Goal: Task Accomplishment & Management: Manage account settings

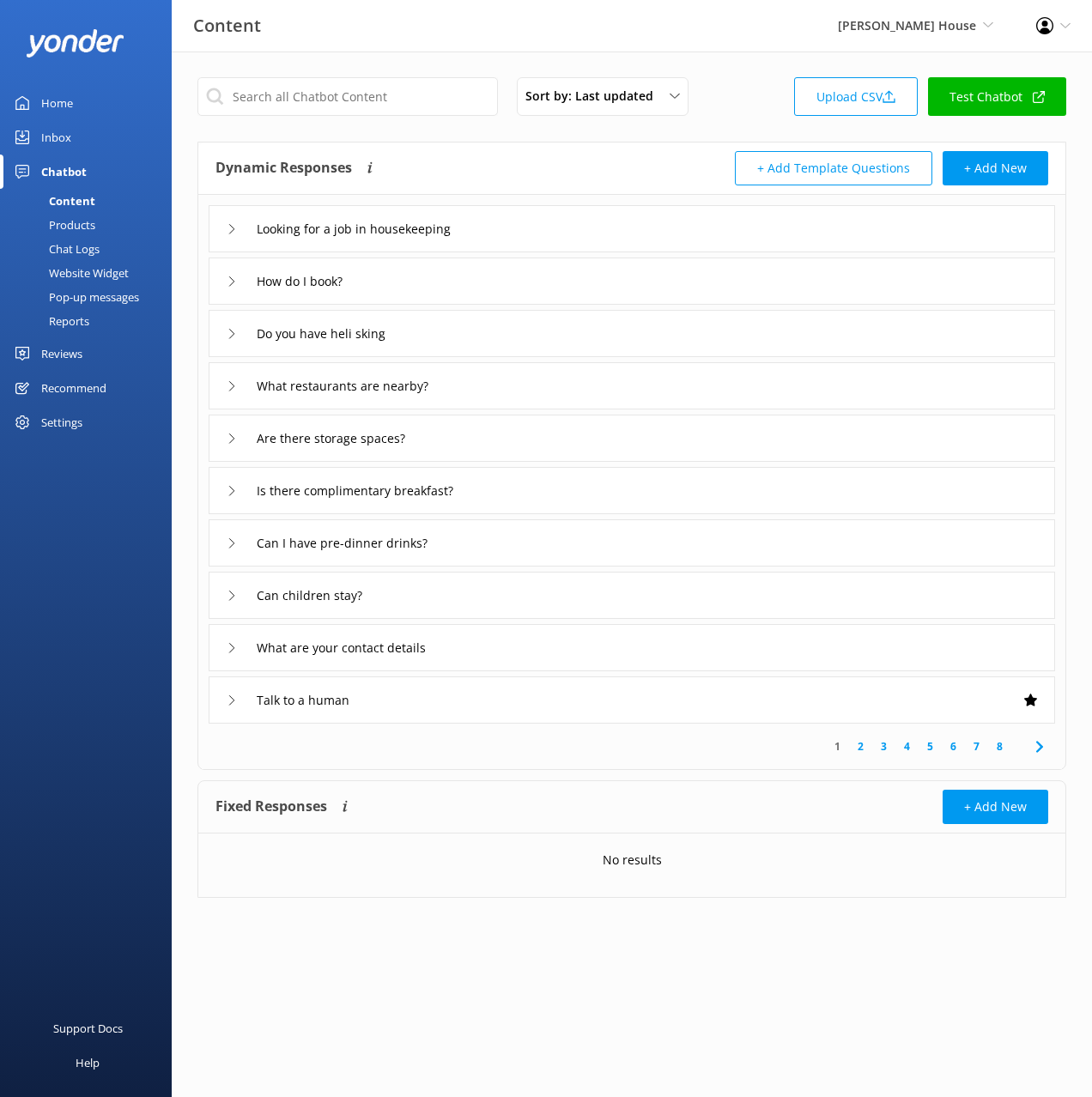
click at [81, 94] on link "Home" at bounding box center [86, 103] width 172 height 34
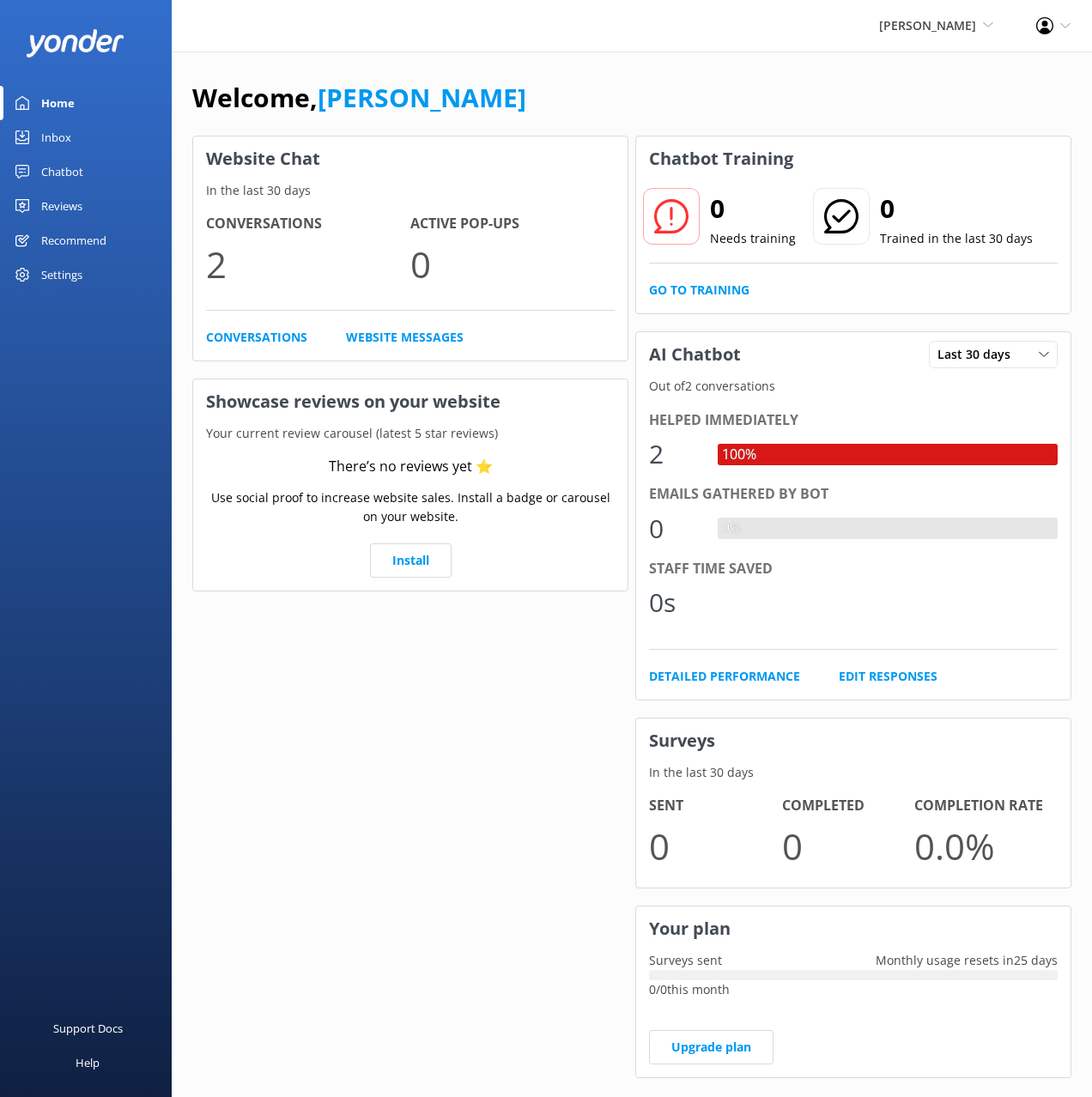
click at [106, 168] on link "Chatbot" at bounding box center [86, 172] width 172 height 34
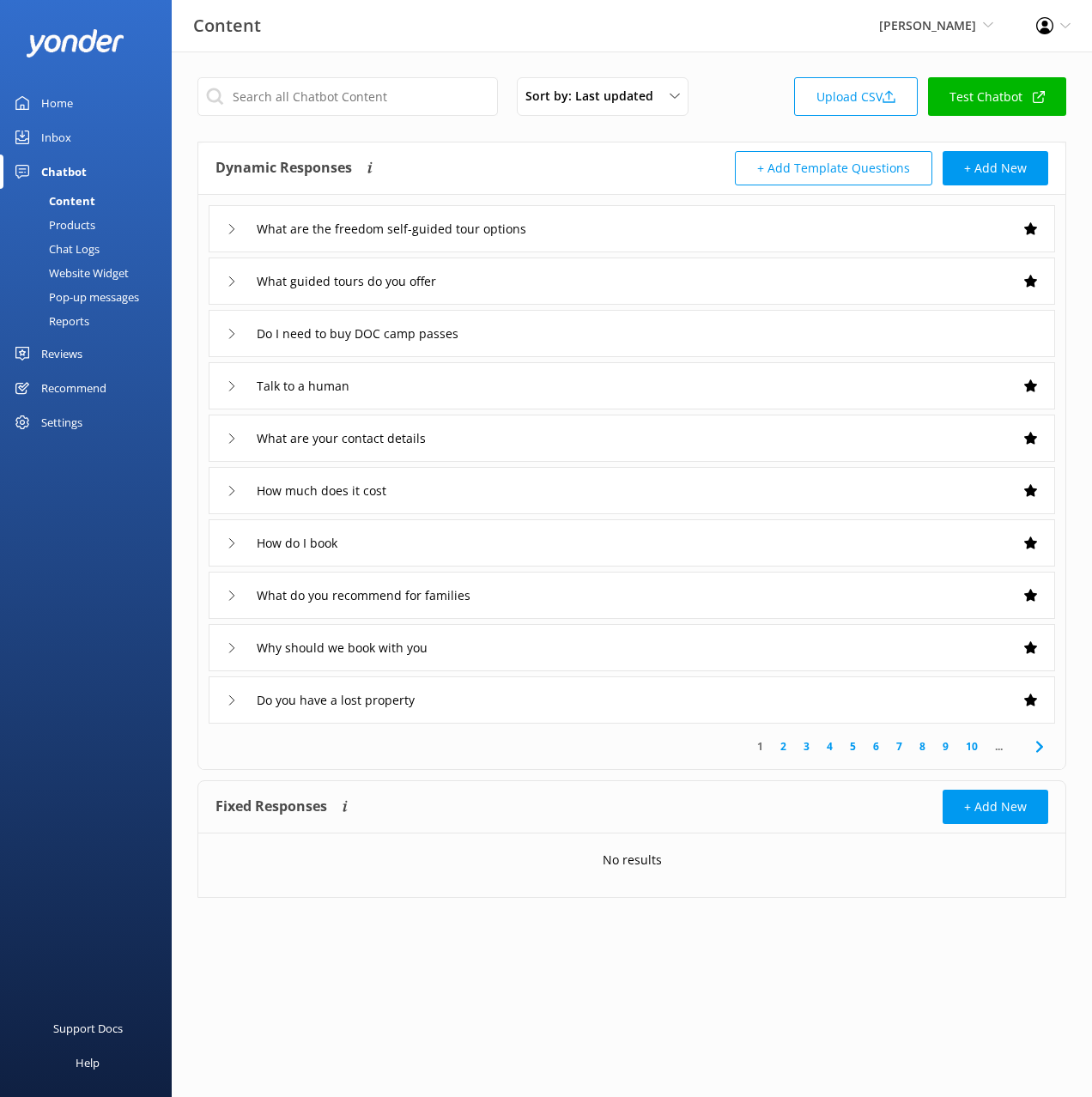
click at [561, 138] on div "Sort by: Last updated Title (A-Z) Last updated Upload CSV Test Chatbot Dynamic …" at bounding box center [632, 500] width 920 height 898
click at [853, 93] on link "Upload CSV" at bounding box center [856, 96] width 124 height 39
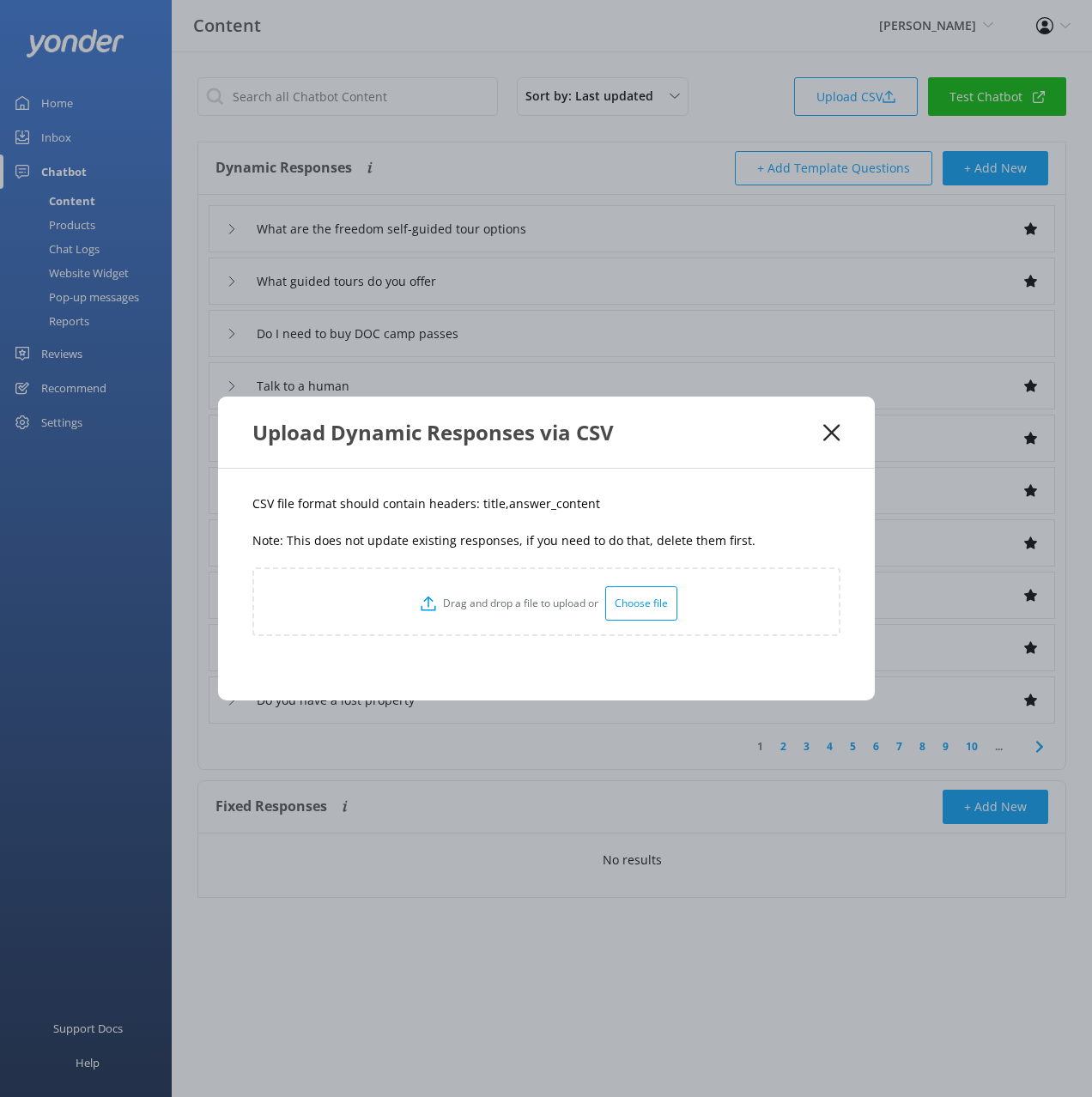
drag, startPoint x: 572, startPoint y: 509, endPoint x: 536, endPoint y: 512, distance: 36.1
click at [572, 509] on p "CSV file format should contain headers: title,answer_content" at bounding box center [546, 504] width 588 height 19
click at [484, 501] on p "CSV file format should contain headers: title,answer_content" at bounding box center [546, 504] width 588 height 19
copy p "title"
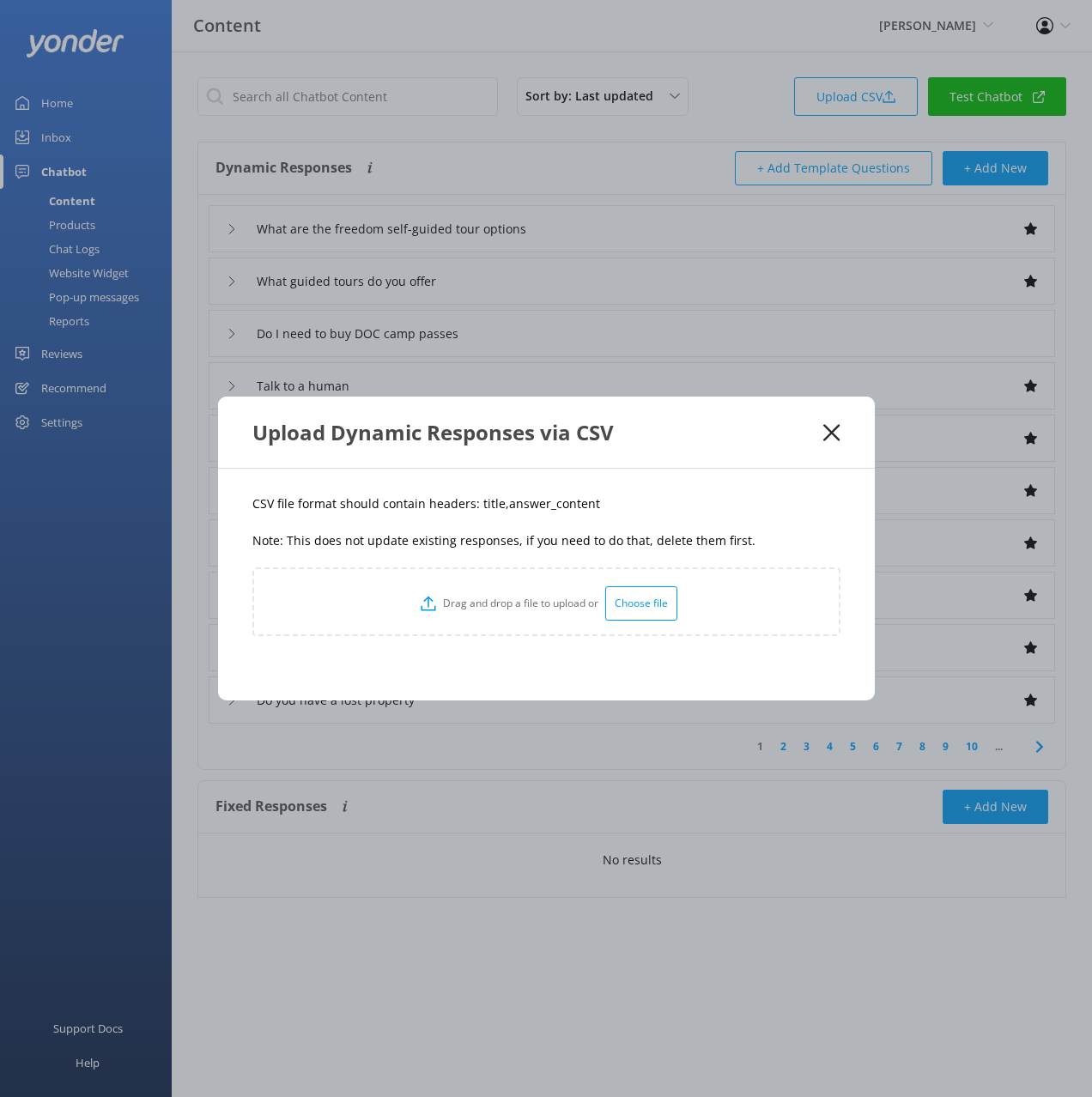
click at [556, 501] on p "CSV file format should contain headers: title,answer_content" at bounding box center [546, 504] width 588 height 19
drag, startPoint x: 593, startPoint y: 503, endPoint x: 501, endPoint y: 508, distance: 92.1
click at [500, 509] on p "CSV file format should contain headers: title,answer_content" at bounding box center [546, 504] width 588 height 19
copy p "answer_content"
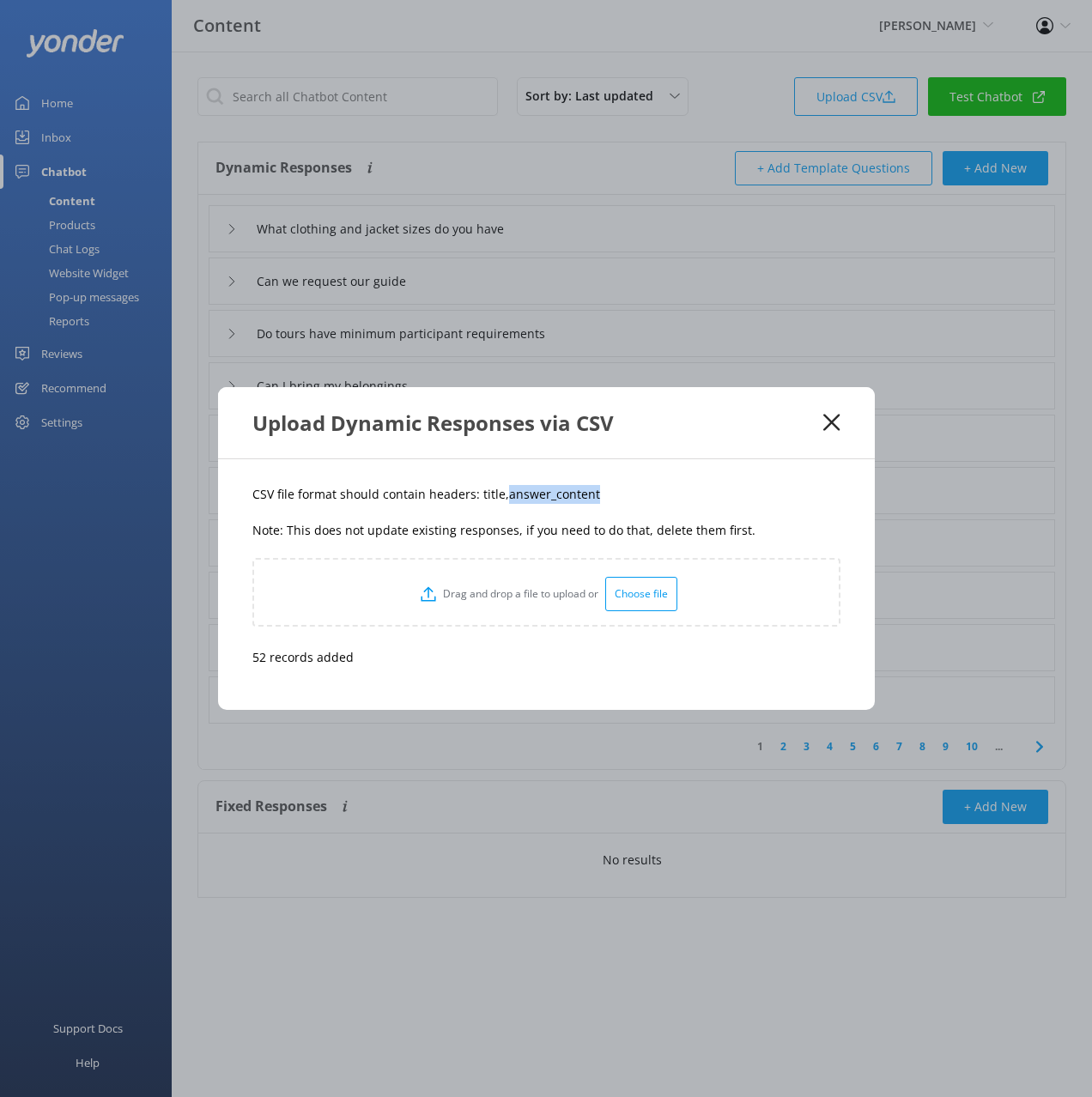
click at [836, 419] on icon at bounding box center [831, 422] width 16 height 17
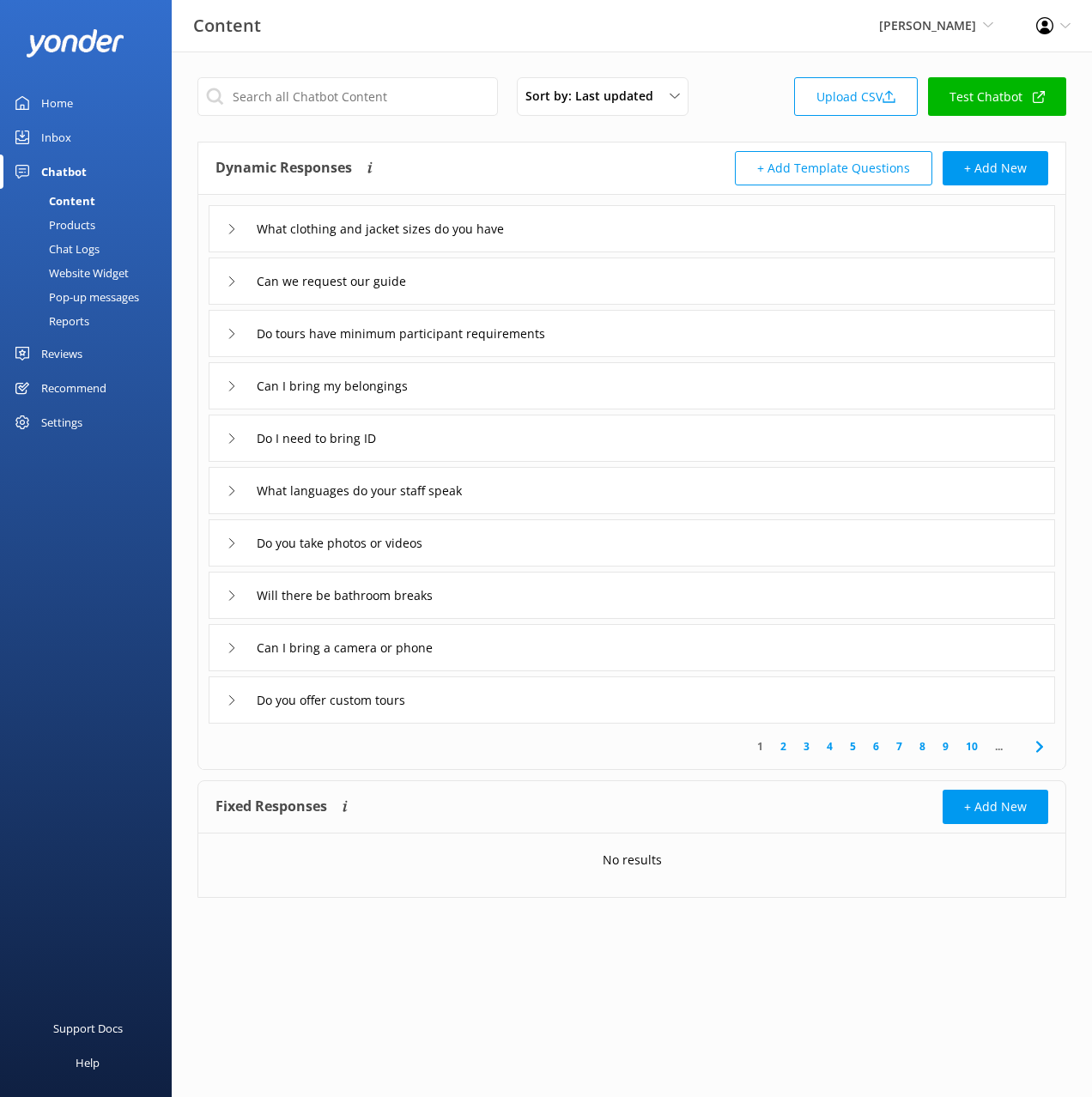
drag, startPoint x: 536, startPoint y: 278, endPoint x: 522, endPoint y: 301, distance: 26.9
click at [537, 278] on div "Can we request our guide" at bounding box center [631, 281] width 847 height 48
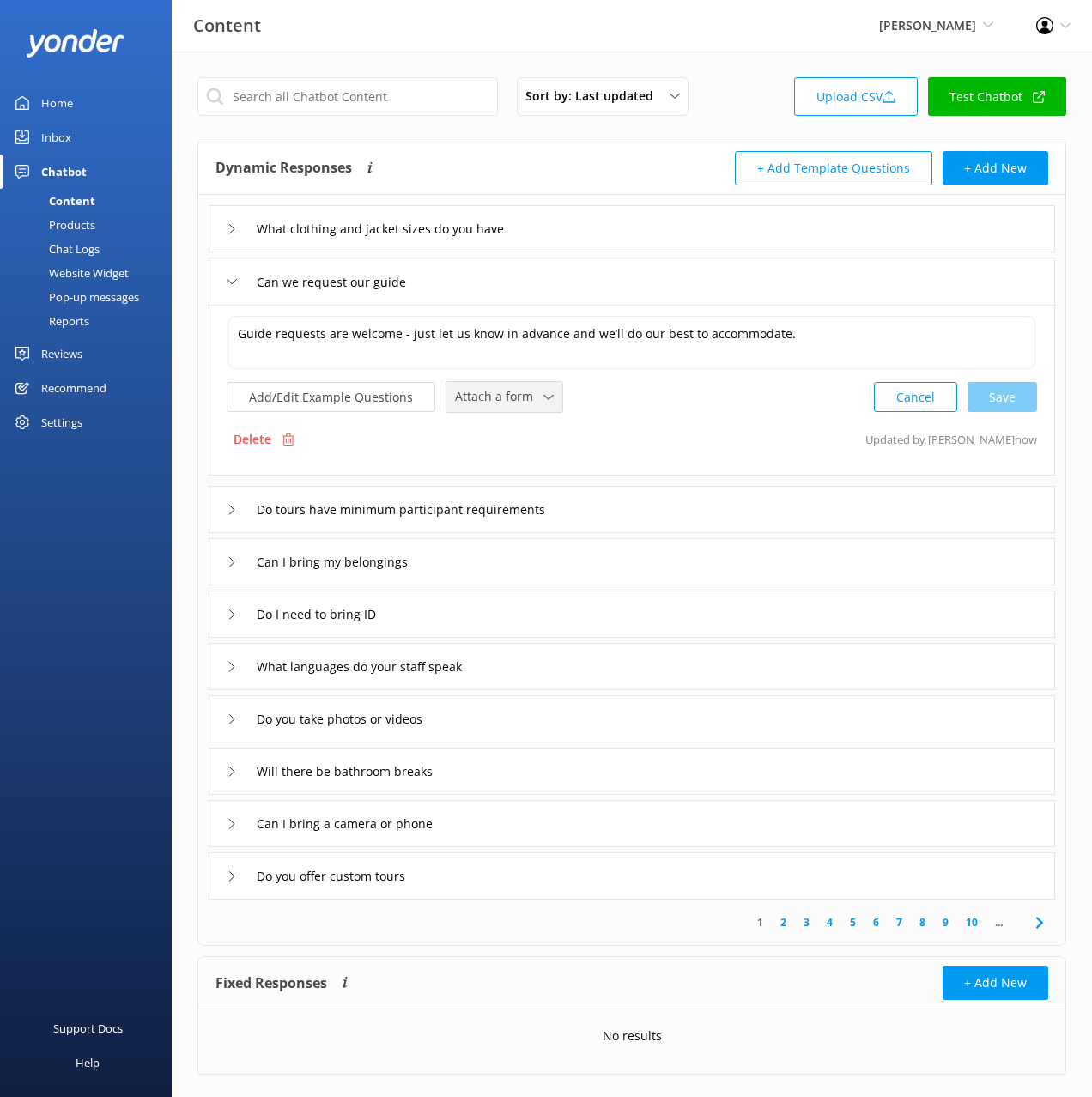
drag, startPoint x: 482, startPoint y: 395, endPoint x: 503, endPoint y: 424, distance: 35.8
click at [482, 395] on span "Attach a form" at bounding box center [499, 396] width 88 height 19
click at [520, 438] on div "Leave contact details" at bounding box center [508, 433] width 105 height 17
click at [635, 873] on div "Do you offer custom tours" at bounding box center [631, 875] width 847 height 48
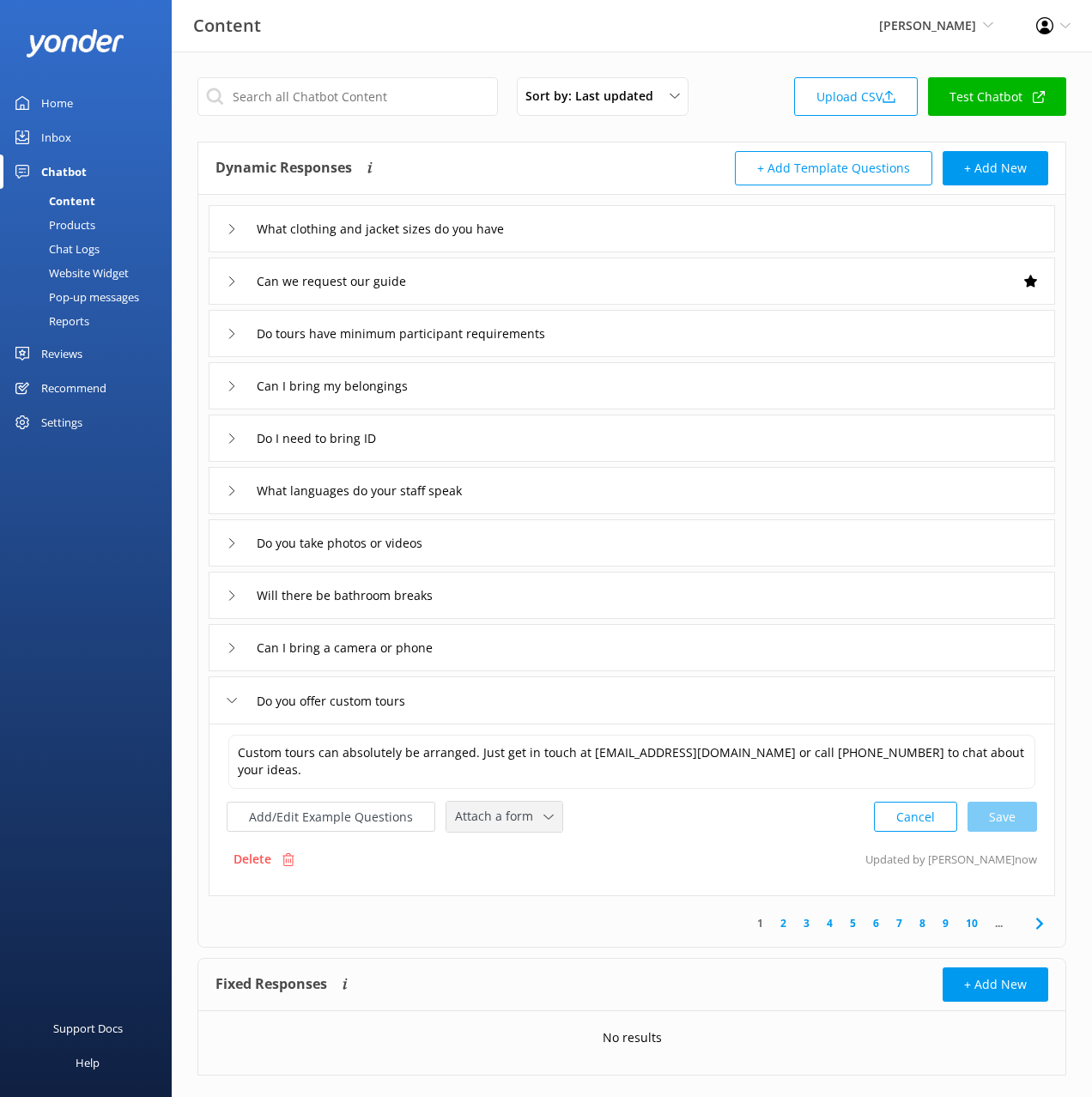
click at [513, 812] on span "Attach a form" at bounding box center [499, 817] width 88 height 19
click at [540, 854] on div "Leave contact details" at bounding box center [508, 854] width 105 height 17
click at [1037, 918] on use at bounding box center [1038, 922] width 7 height 11
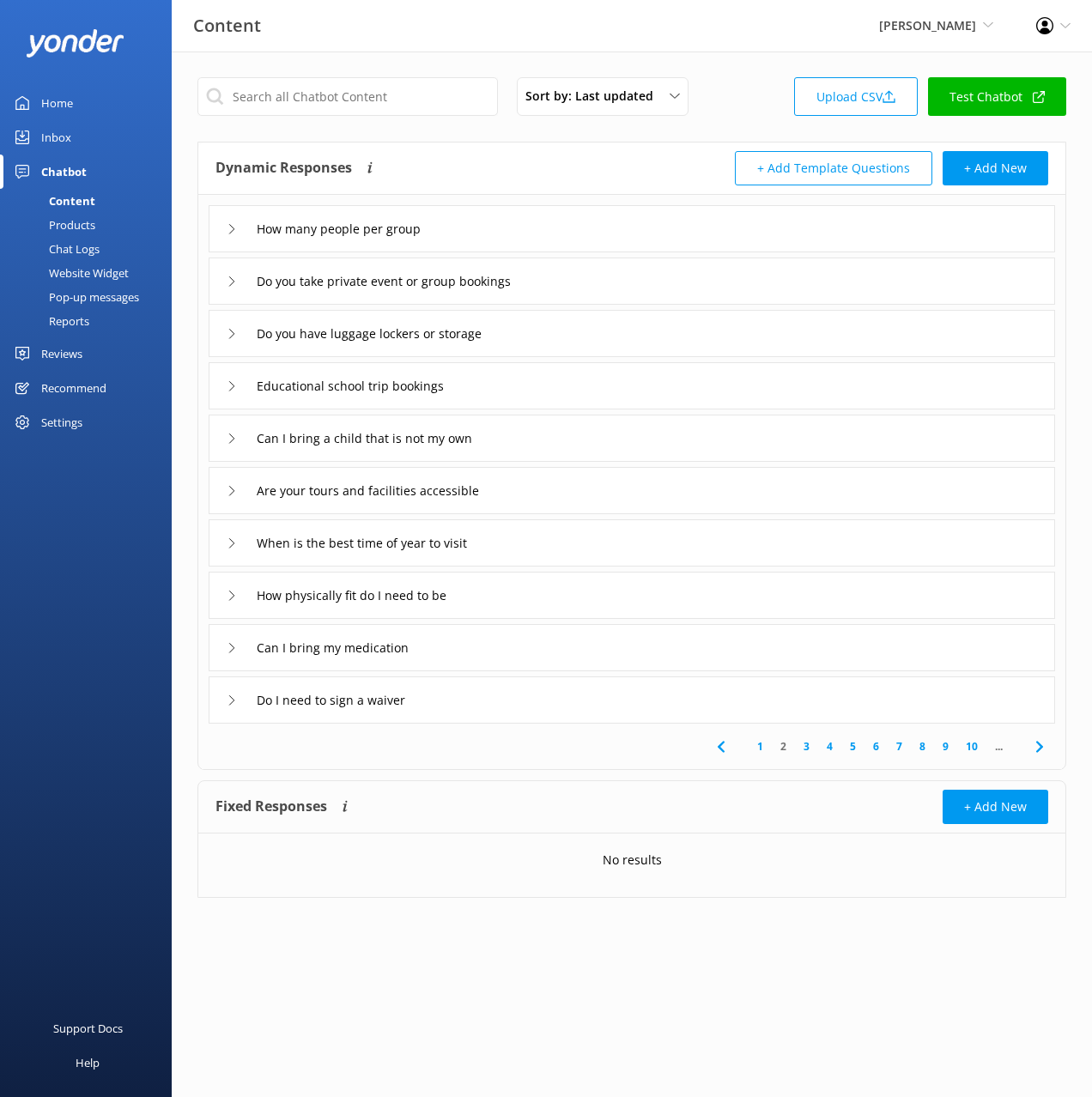
click at [577, 279] on div "Do you take private event or group bookings" at bounding box center [631, 281] width 847 height 48
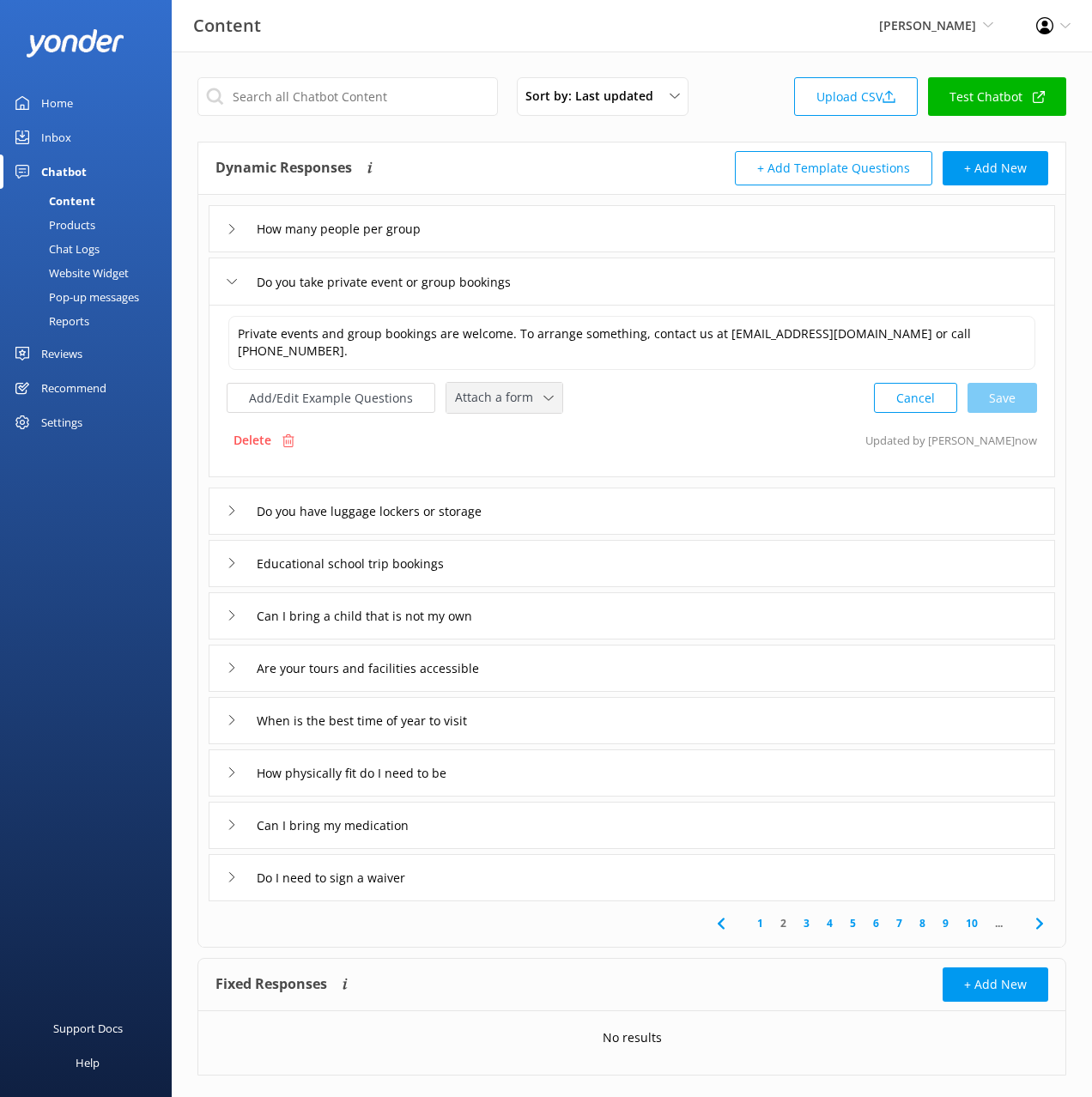
drag, startPoint x: 497, startPoint y: 391, endPoint x: 531, endPoint y: 438, distance: 58.0
click at [498, 391] on span "Attach a form" at bounding box center [499, 397] width 88 height 19
click at [539, 431] on div "Leave contact details" at bounding box center [508, 434] width 105 height 17
click at [513, 559] on div "Educational school trip bookings" at bounding box center [631, 562] width 847 height 48
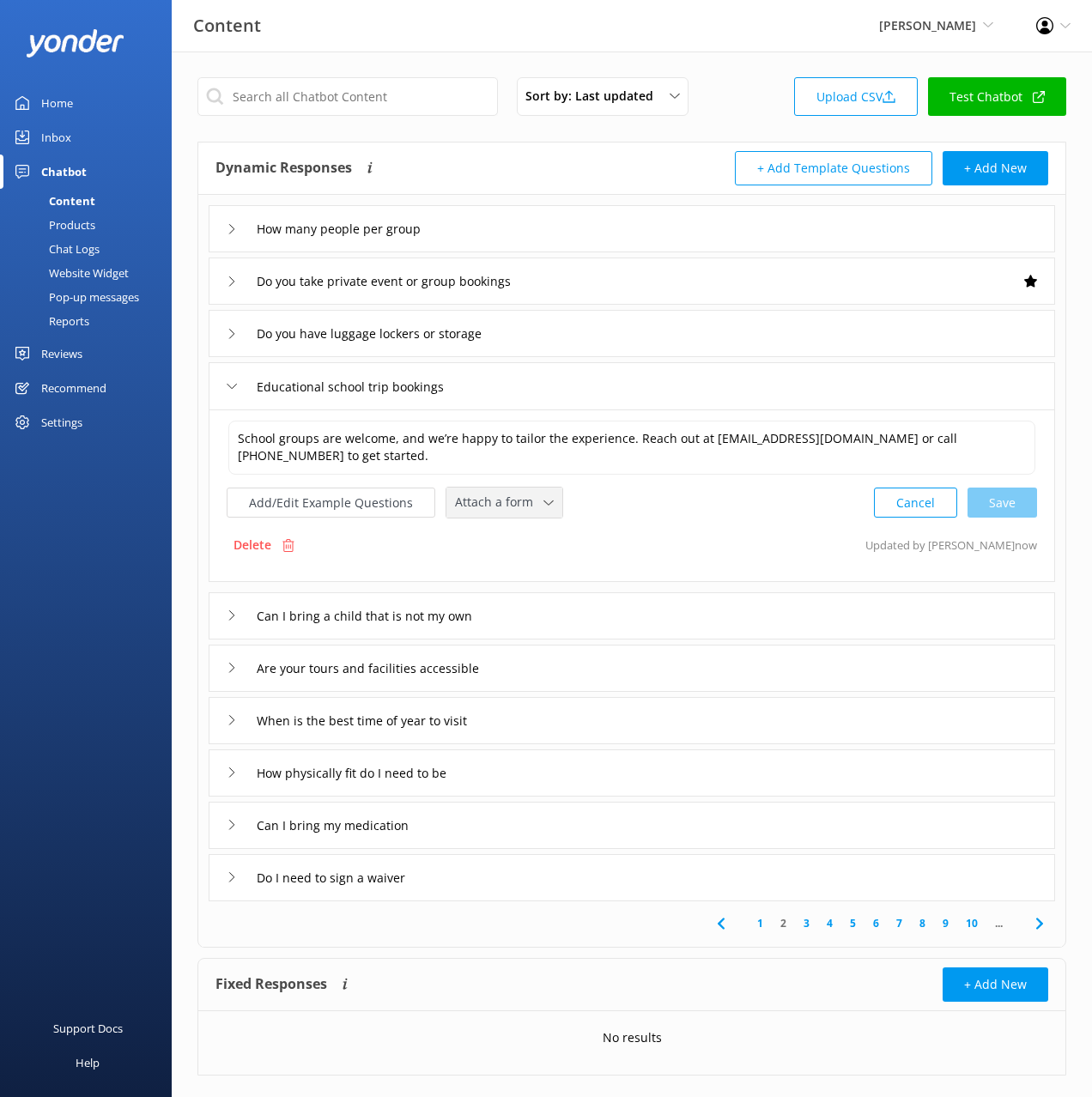
click at [483, 501] on span "Attach a form" at bounding box center [499, 502] width 88 height 19
click at [509, 542] on div "Leave contact details" at bounding box center [508, 539] width 105 height 17
click at [549, 670] on div "Are your tours and facilities accessible" at bounding box center [631, 667] width 847 height 48
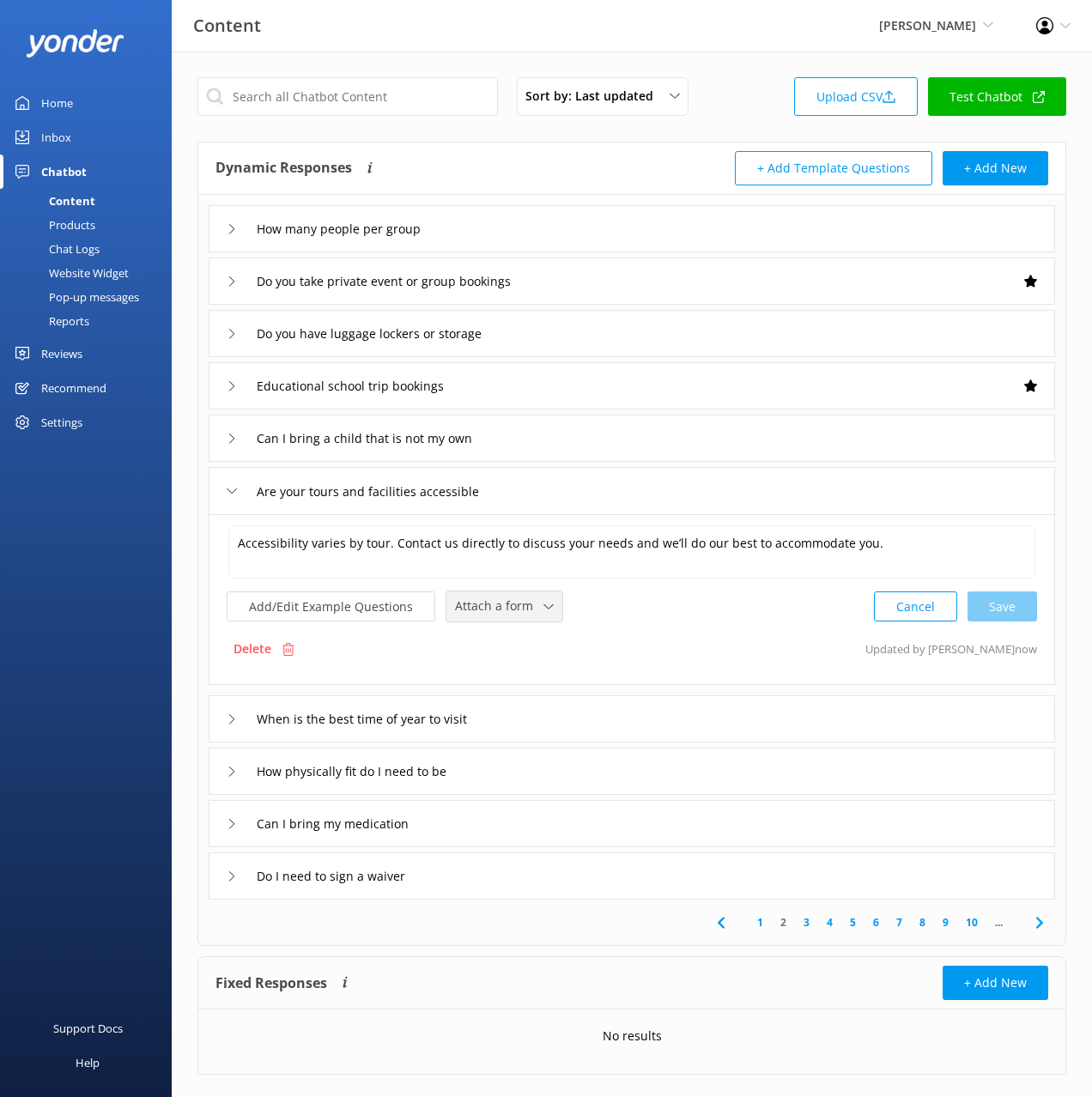
click at [492, 605] on span "Attach a form" at bounding box center [499, 606] width 88 height 19
click at [512, 644] on div "Leave contact details" at bounding box center [508, 644] width 105 height 17
click at [490, 705] on input "When is the best time of year to visit" at bounding box center [388, 718] width 281 height 26
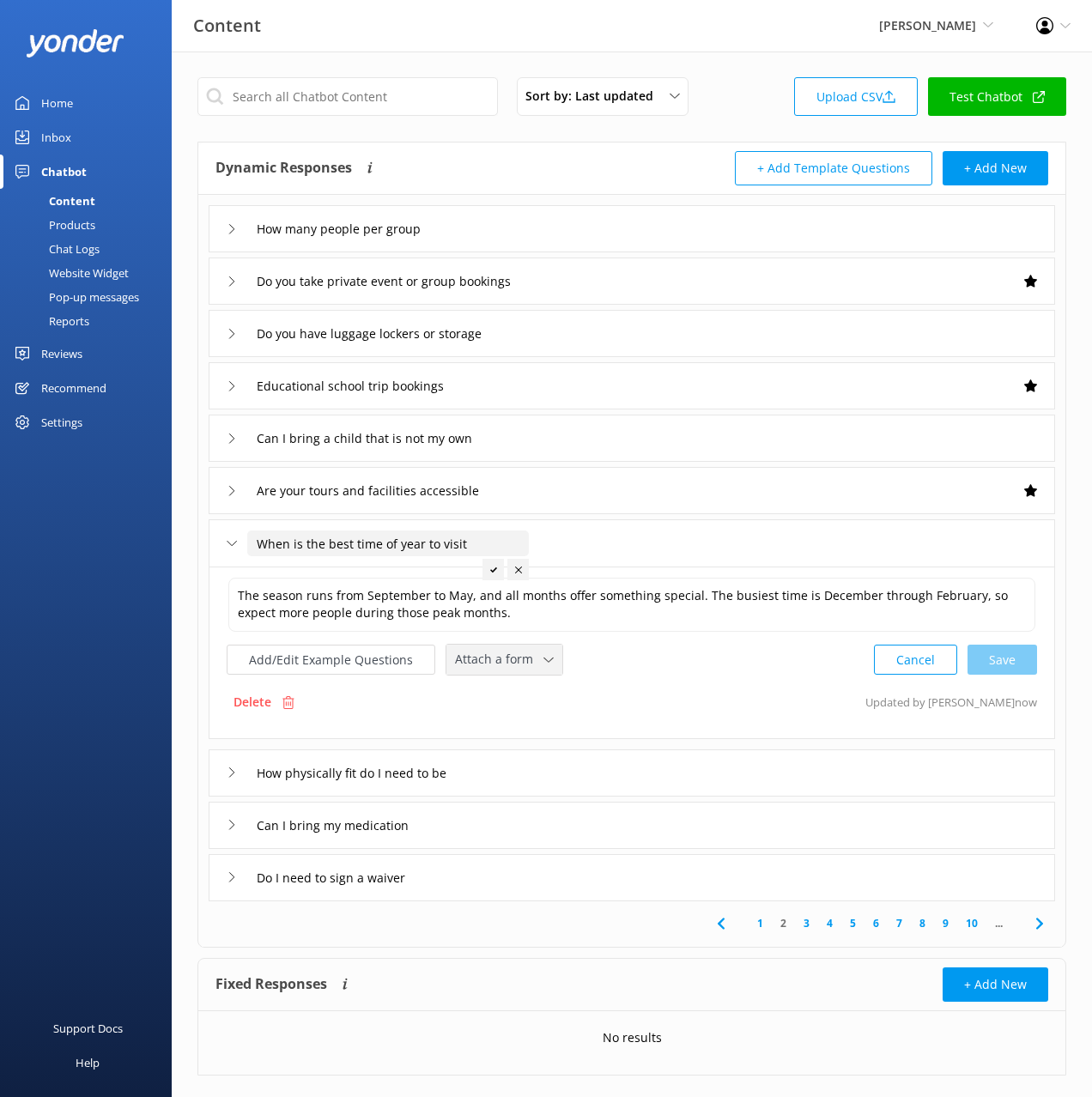
drag, startPoint x: 512, startPoint y: 662, endPoint x: 512, endPoint y: 715, distance: 53.0
click at [512, 663] on span "Attach a form" at bounding box center [499, 660] width 88 height 19
click at [504, 727] on div "Check availability" at bounding box center [498, 732] width 85 height 17
drag, startPoint x: 1038, startPoint y: 925, endPoint x: 1043, endPoint y: 933, distance: 9.4
click at [1038, 925] on use at bounding box center [1038, 922] width 7 height 11
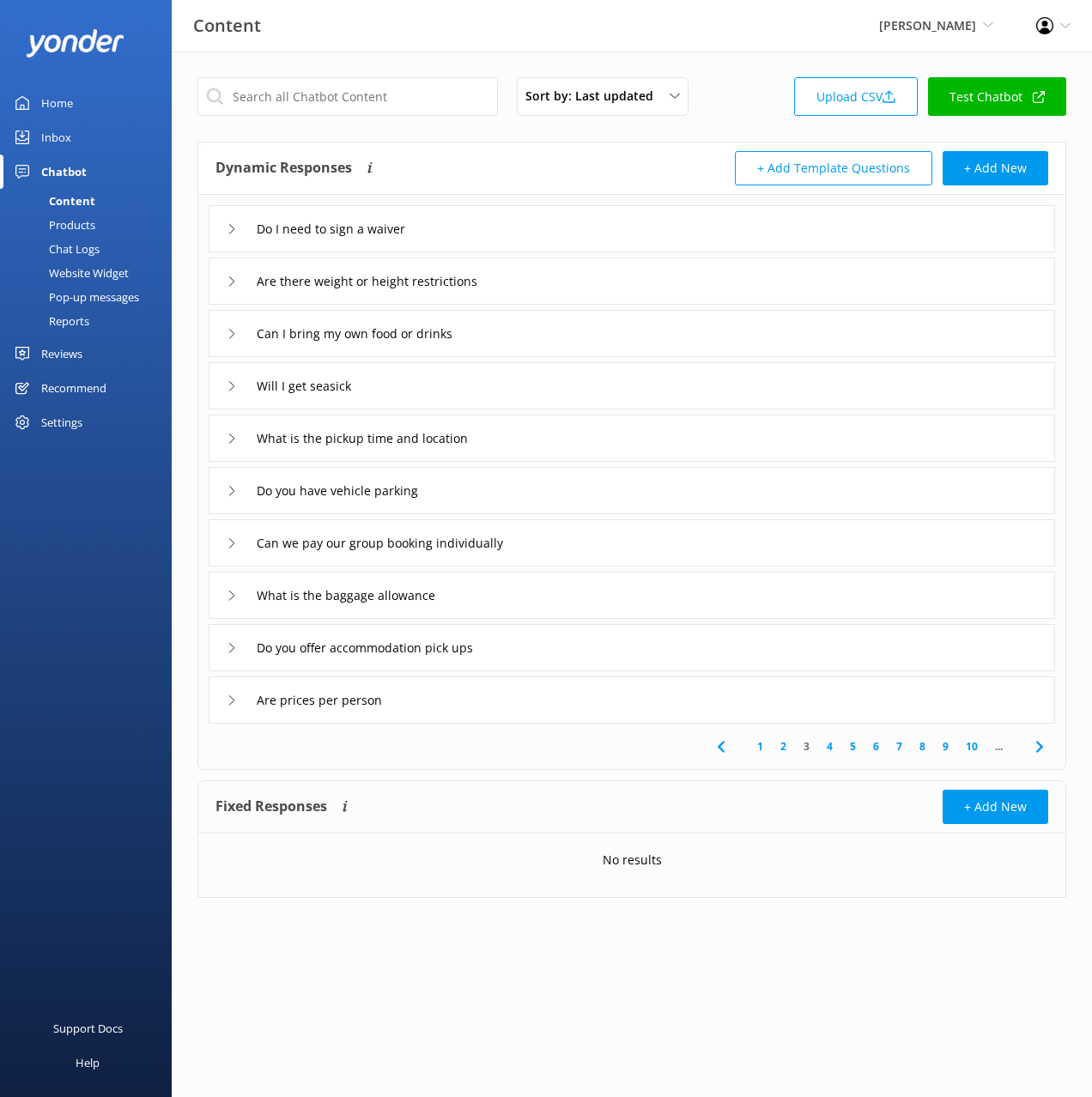
click at [1038, 747] on icon at bounding box center [1040, 747] width 21 height 21
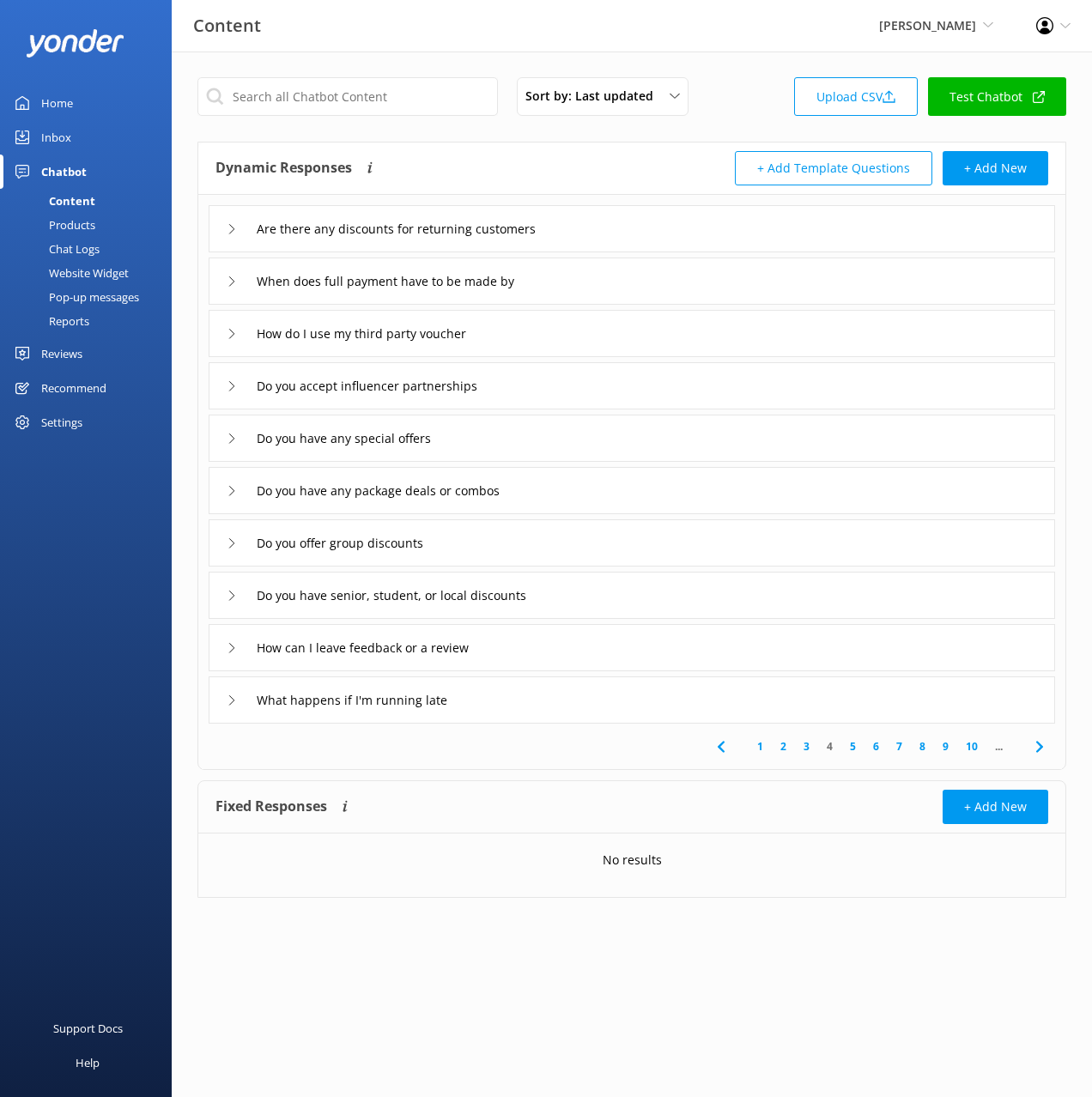
drag, startPoint x: 546, startPoint y: 386, endPoint x: 527, endPoint y: 404, distance: 26.2
click at [545, 386] on div "Do you accept influencer partnerships" at bounding box center [631, 386] width 847 height 48
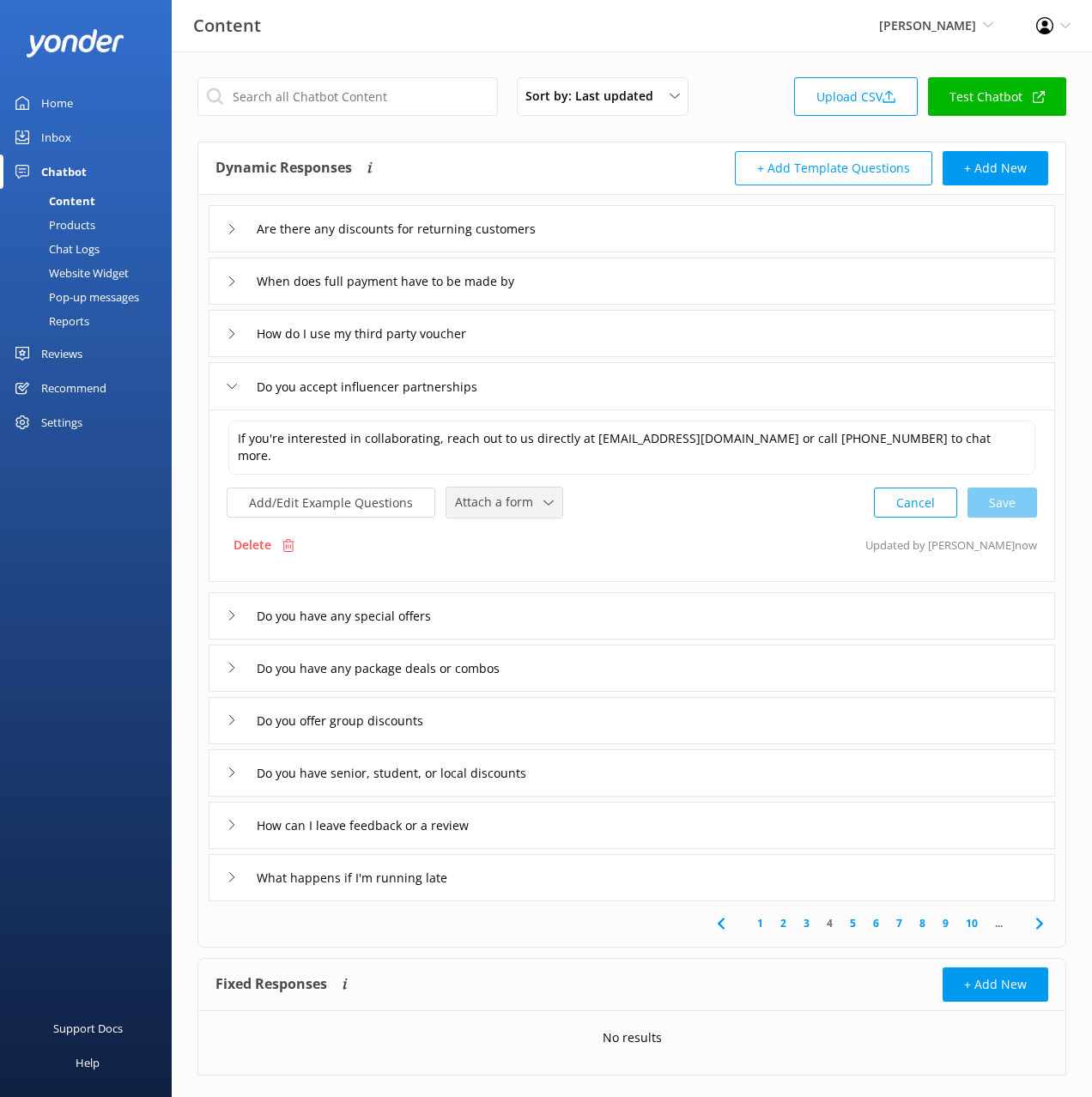
click at [474, 510] on span "Attach a form" at bounding box center [499, 502] width 88 height 19
click at [510, 535] on div "Leave contact details" at bounding box center [508, 539] width 105 height 17
click at [528, 608] on div "Do you have any special offers" at bounding box center [631, 614] width 847 height 48
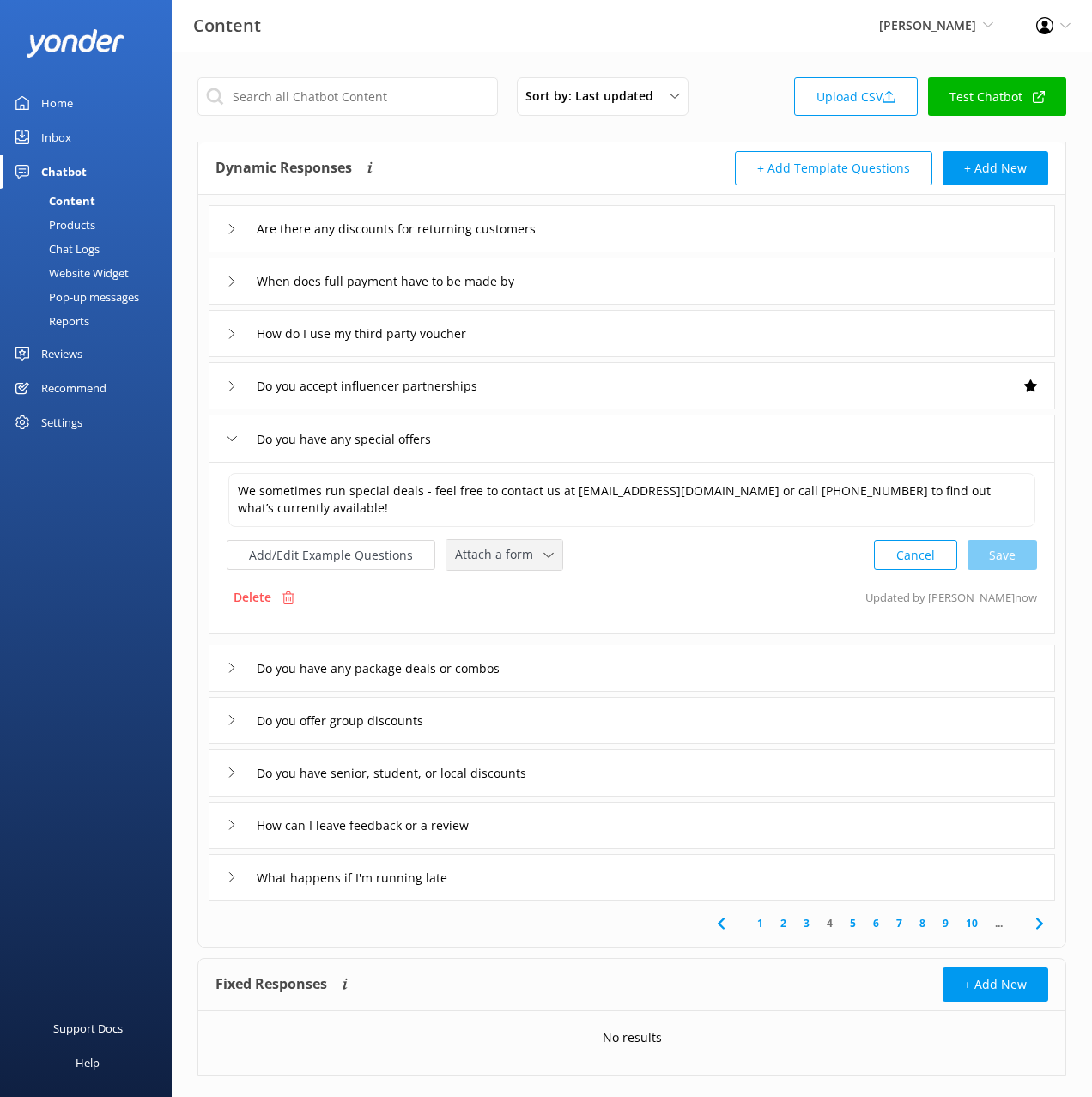
click at [510, 546] on span "Attach a form" at bounding box center [499, 555] width 88 height 19
click at [531, 588] on div "Leave contact details" at bounding box center [508, 591] width 105 height 17
click at [602, 659] on div "Do you have any package deals or combos" at bounding box center [631, 667] width 847 height 48
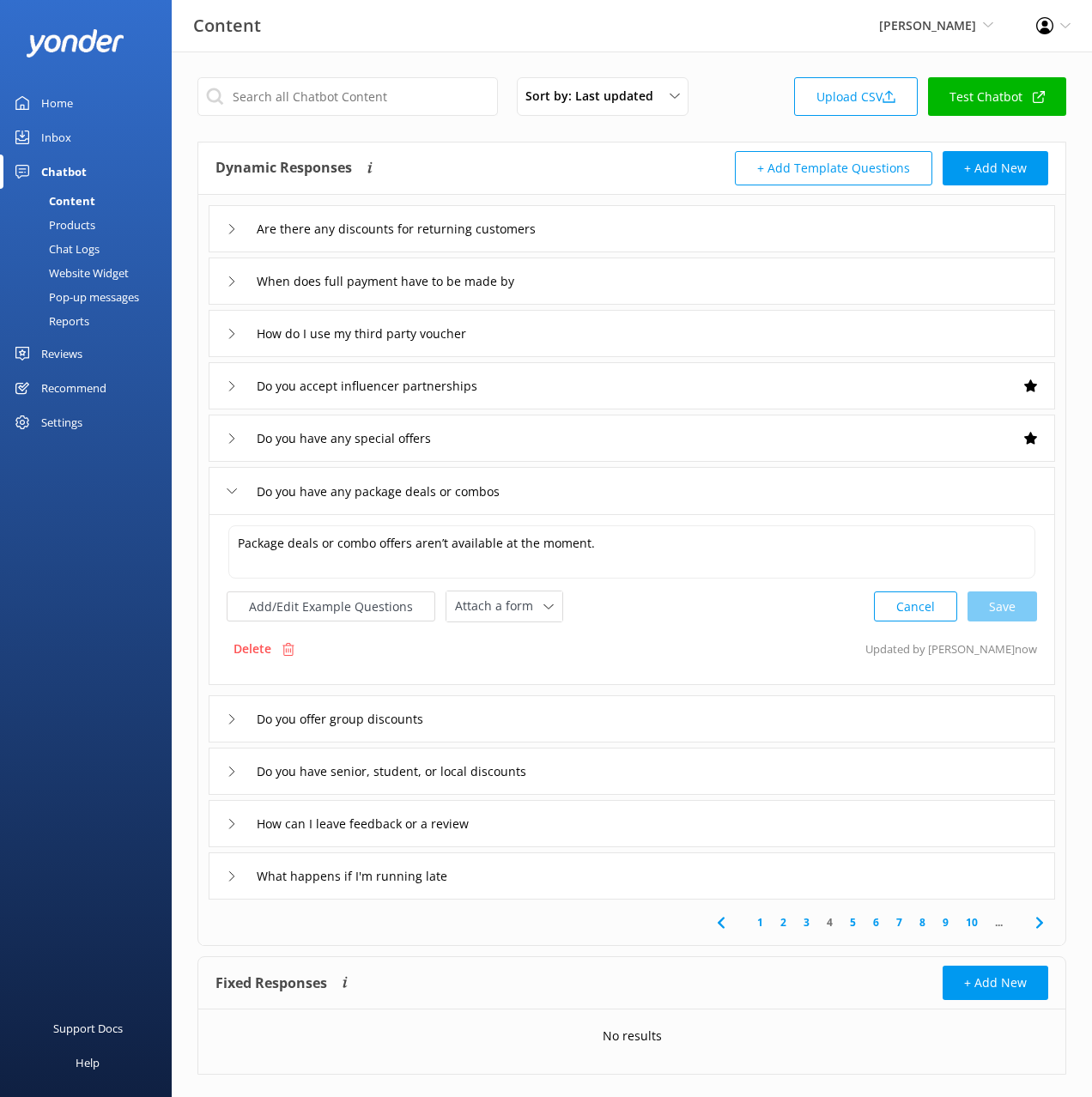
click at [516, 722] on div "Do you offer group discounts" at bounding box center [631, 720] width 847 height 48
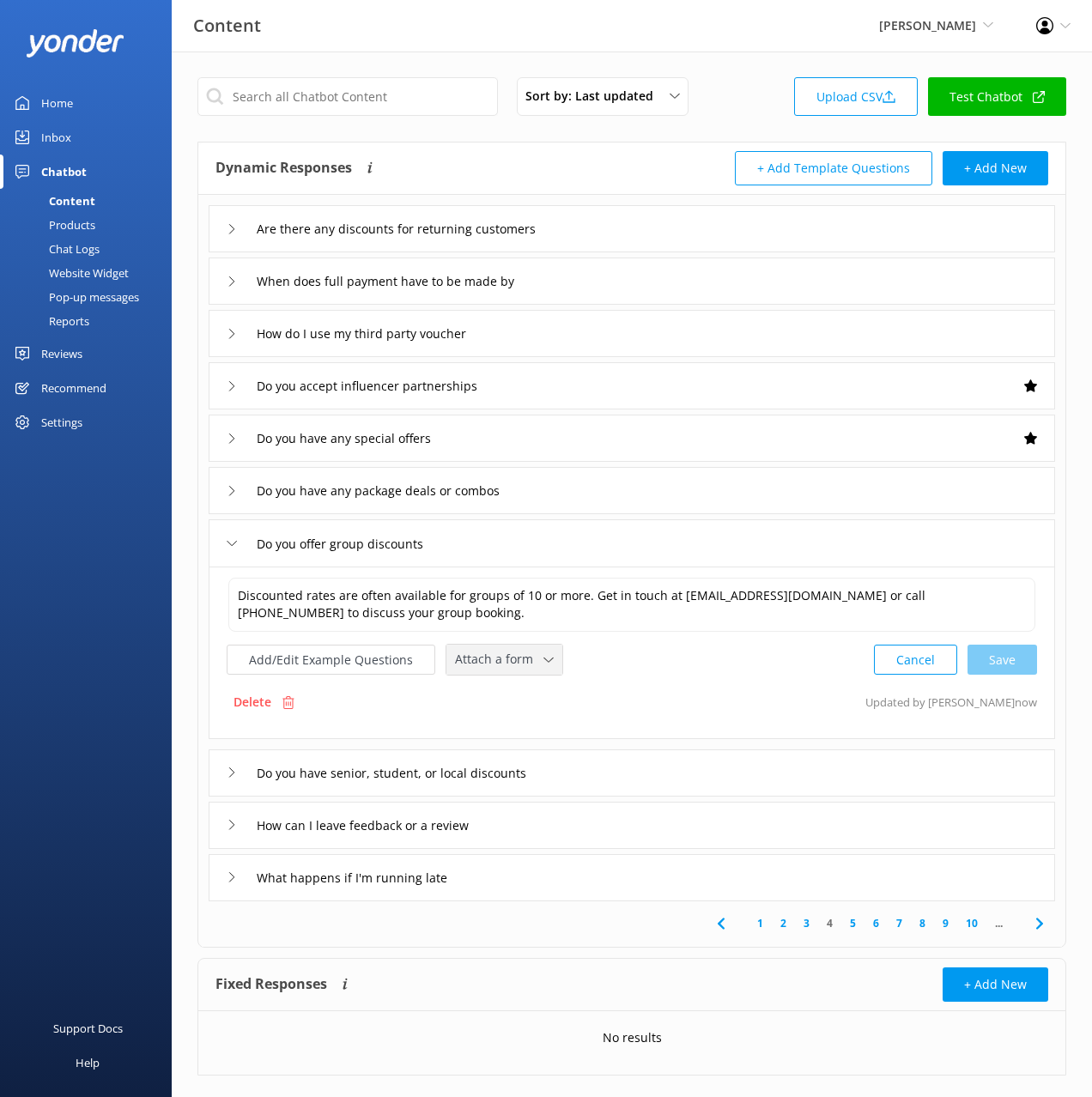
click at [501, 656] on span "Attach a form" at bounding box center [499, 660] width 88 height 19
click at [509, 686] on link "Leave contact details" at bounding box center [524, 696] width 153 height 34
click at [588, 830] on div "How can I leave feedback or a review" at bounding box center [631, 824] width 847 height 48
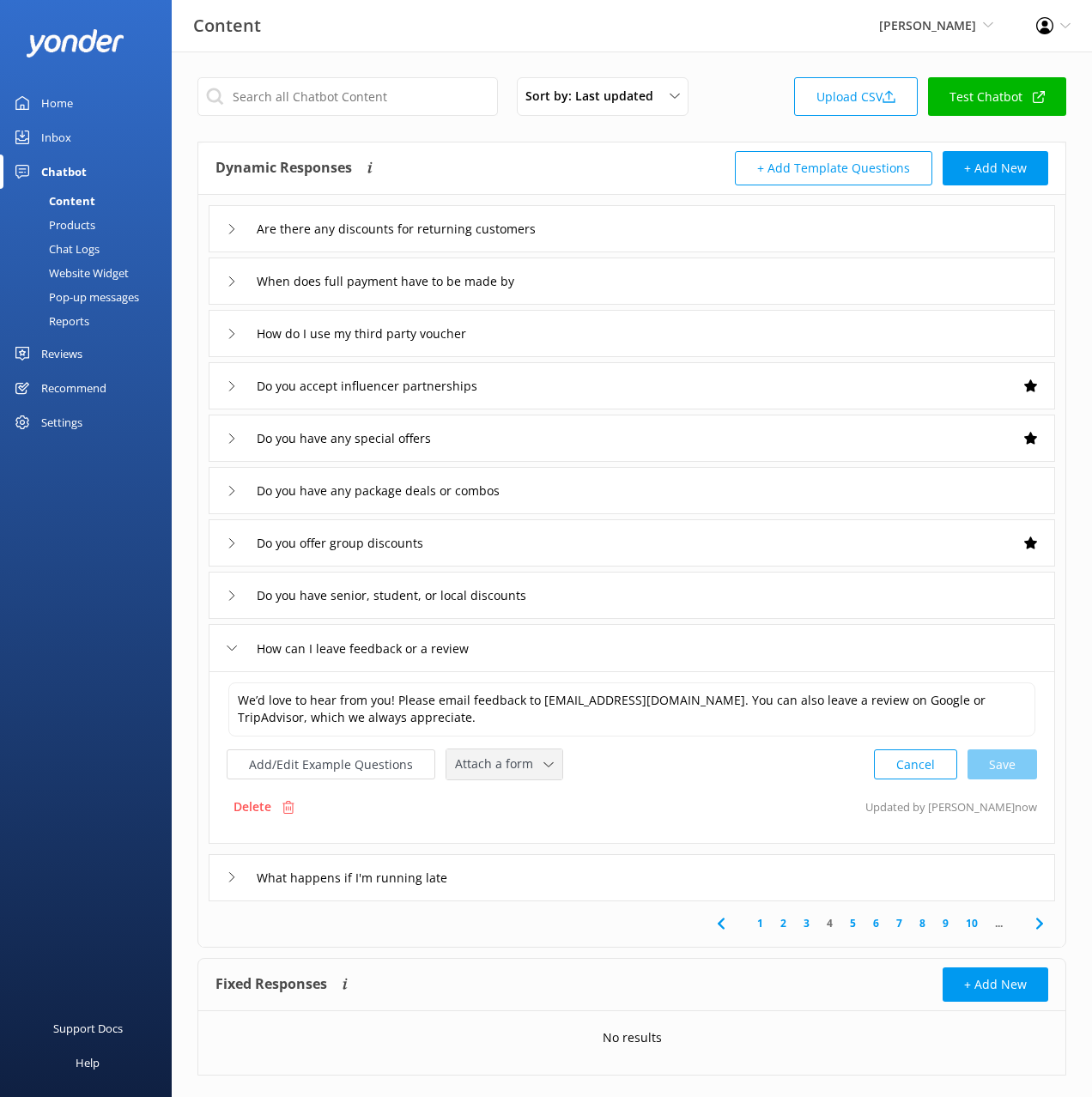
click at [523, 766] on span "Attach a form" at bounding box center [499, 764] width 88 height 19
click at [534, 795] on div "Leave contact details" at bounding box center [508, 801] width 105 height 17
click at [1044, 919] on icon at bounding box center [1040, 922] width 21 height 21
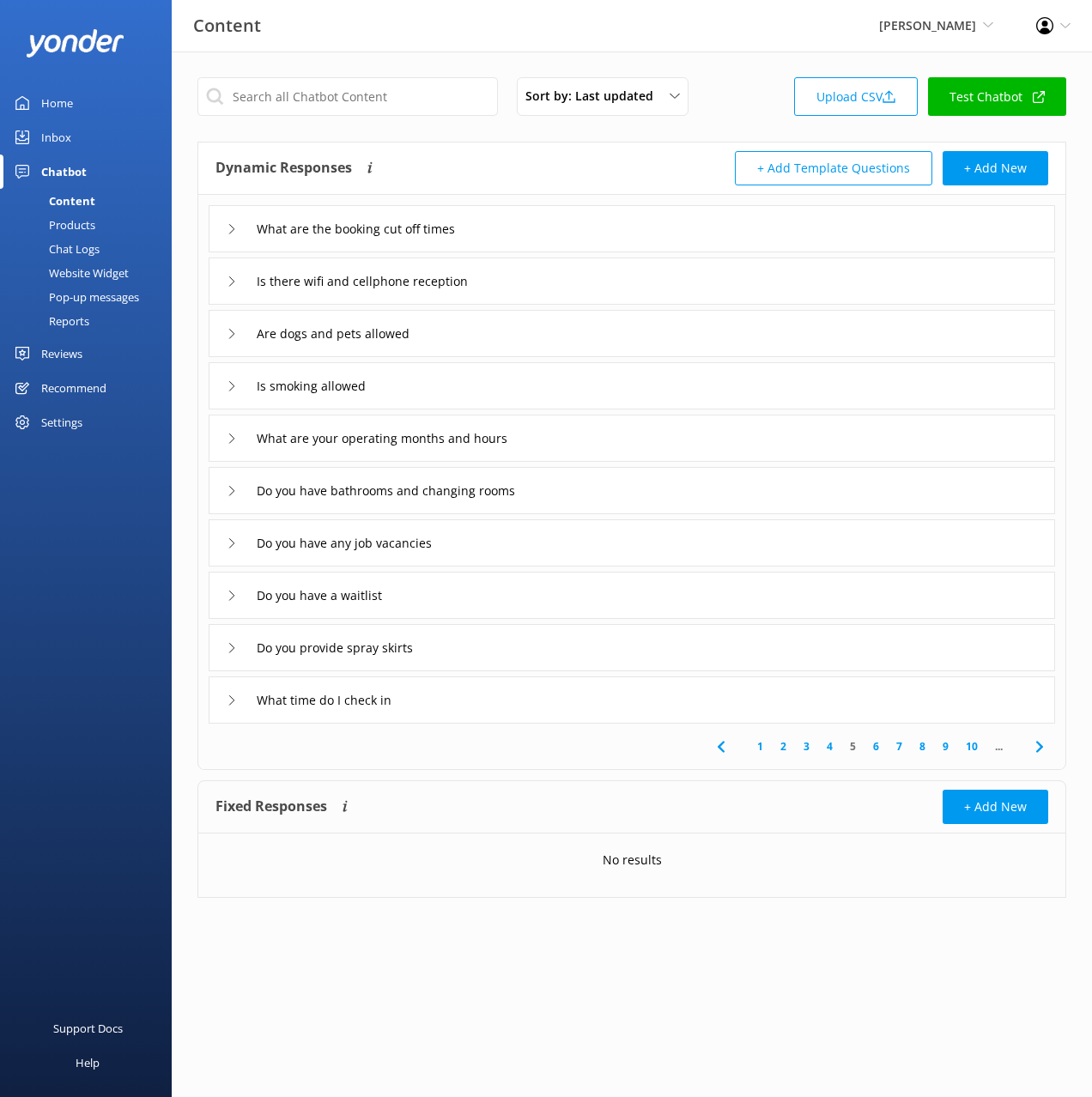
drag, startPoint x: 562, startPoint y: 229, endPoint x: 559, endPoint y: 244, distance: 15.3
click at [561, 229] on div "What are the booking cut off times" at bounding box center [631, 229] width 847 height 48
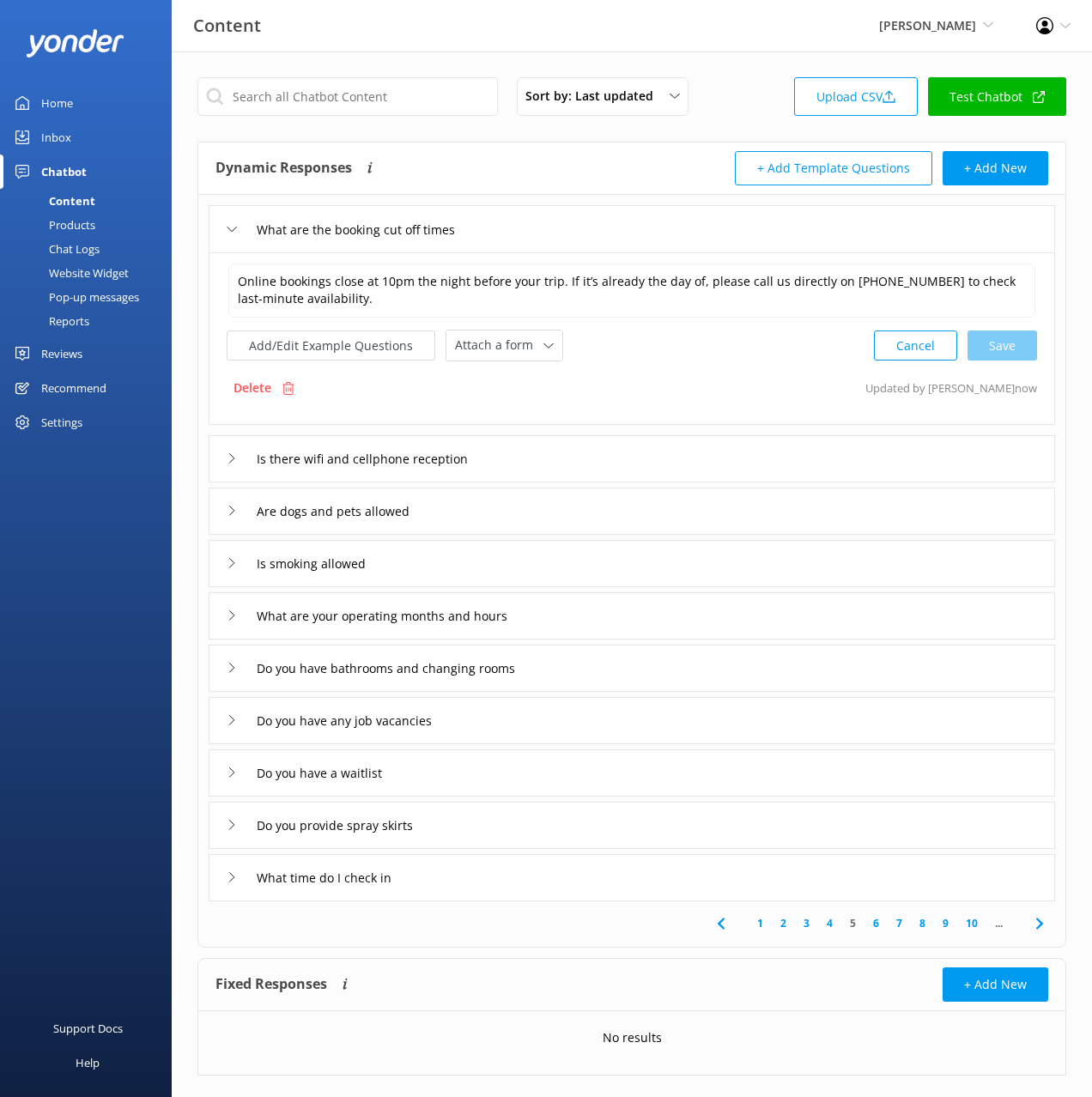
click at [519, 355] on span "Attach a form" at bounding box center [499, 345] width 88 height 19
click at [510, 413] on div "Check availability" at bounding box center [498, 417] width 85 height 17
click at [616, 622] on div "What are your operating months and hours" at bounding box center [631, 614] width 847 height 48
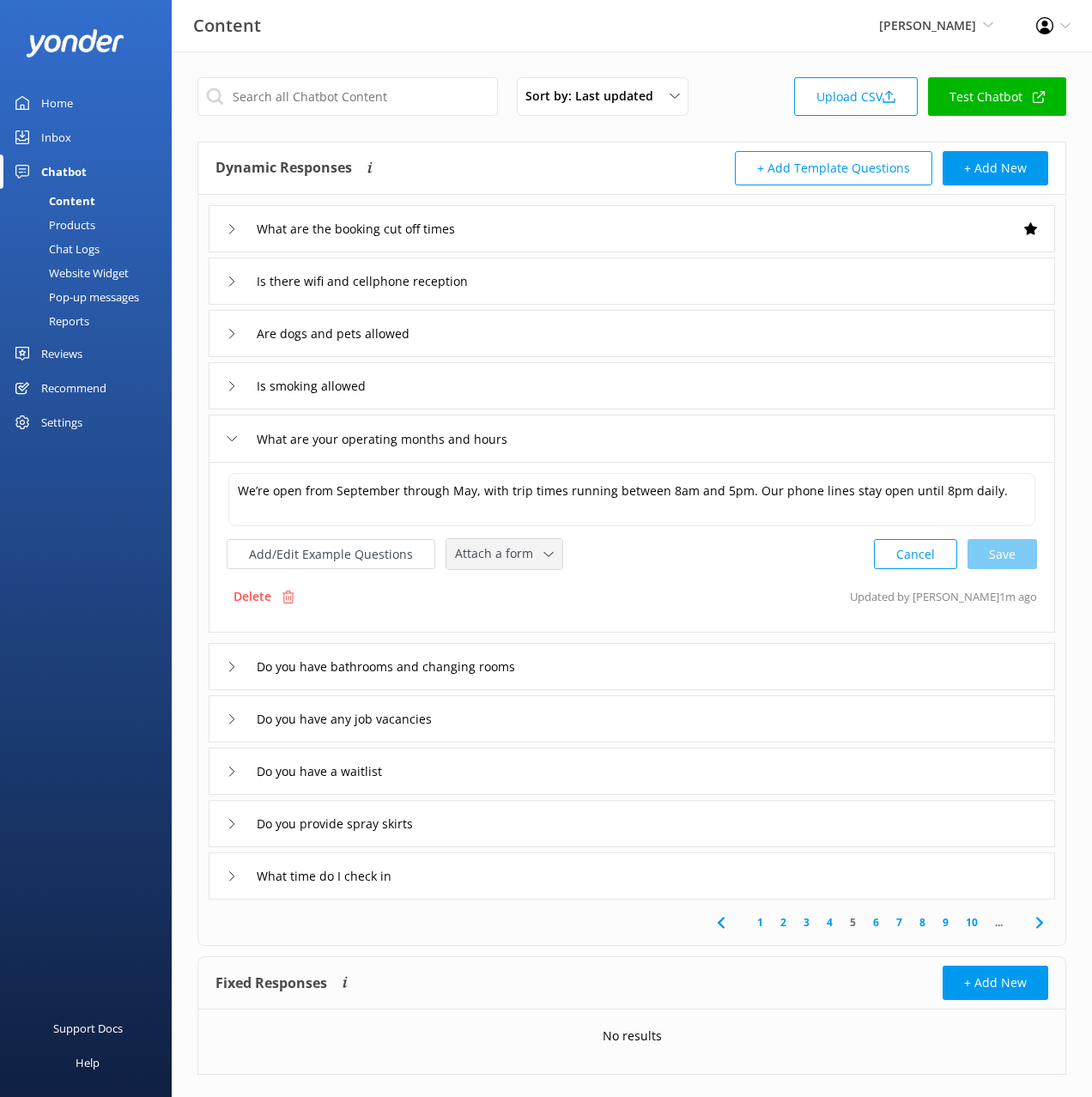
drag, startPoint x: 465, startPoint y: 554, endPoint x: 498, endPoint y: 634, distance: 86.5
click at [465, 554] on span "Attach a form" at bounding box center [499, 554] width 88 height 19
click at [498, 625] on div "Check availability" at bounding box center [498, 625] width 85 height 17
click at [518, 712] on div "Do you have any job vacancies" at bounding box center [631, 718] width 847 height 48
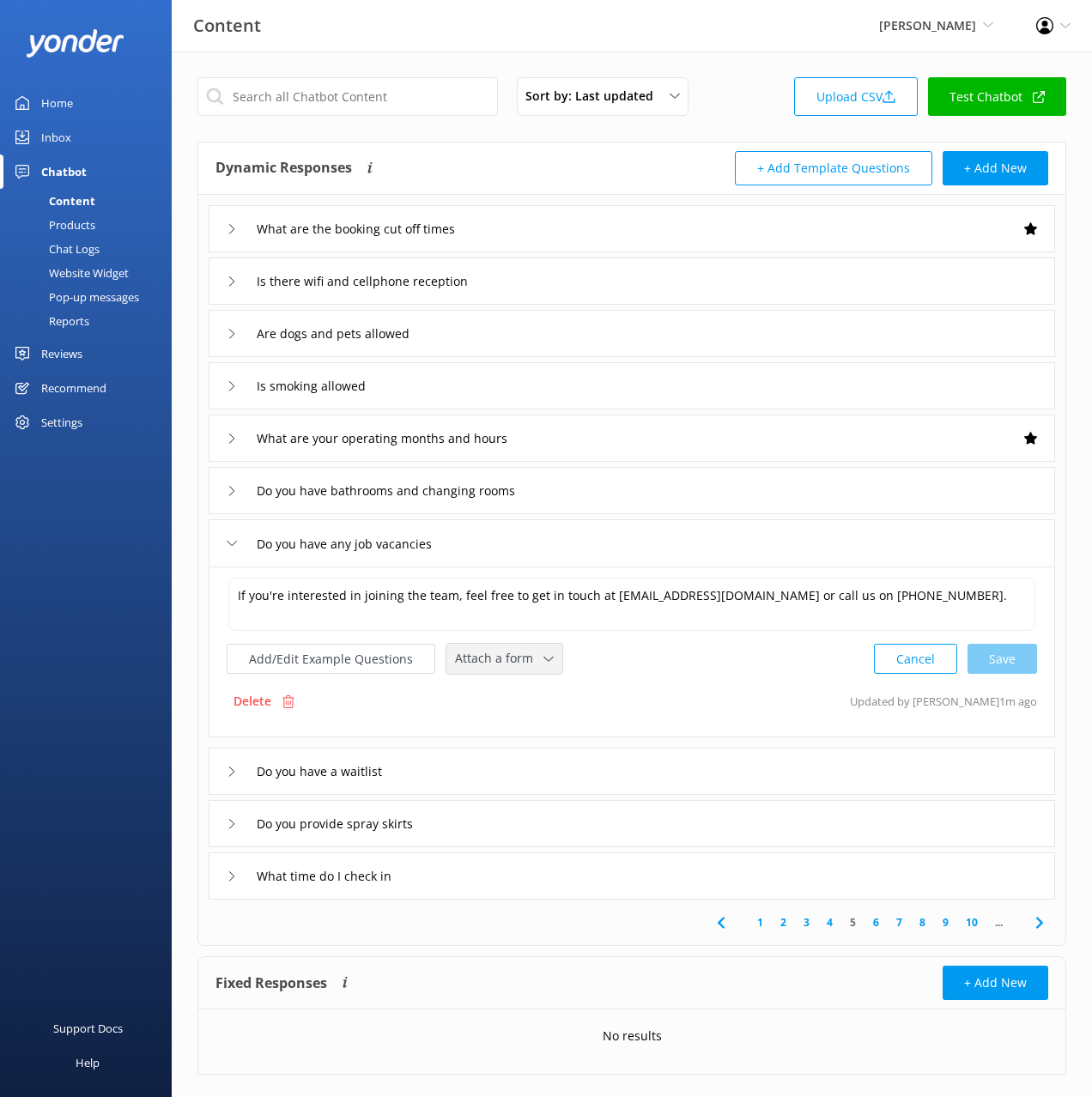
click at [485, 662] on span "Attach a form" at bounding box center [499, 659] width 88 height 19
click at [505, 691] on div "Leave contact details" at bounding box center [508, 696] width 105 height 17
click at [572, 752] on div "Do you have a waitlist" at bounding box center [631, 770] width 847 height 48
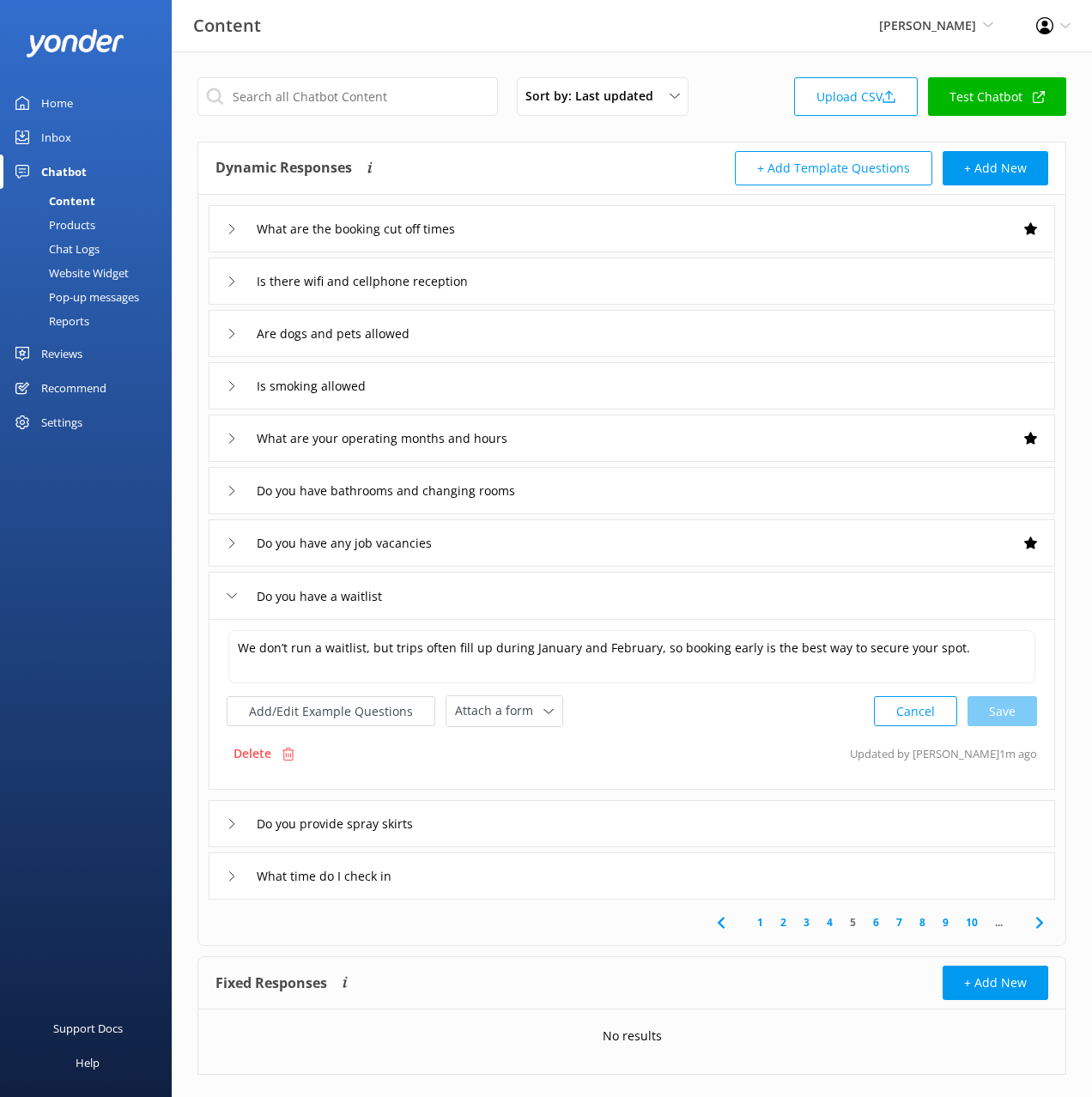
drag, startPoint x: 543, startPoint y: 716, endPoint x: 540, endPoint y: 727, distance: 11.4
click at [543, 716] on div "Attach a form" at bounding box center [504, 711] width 107 height 22
click at [535, 779] on div "Check availability" at bounding box center [498, 782] width 85 height 17
click at [1039, 926] on use at bounding box center [1038, 921] width 7 height 11
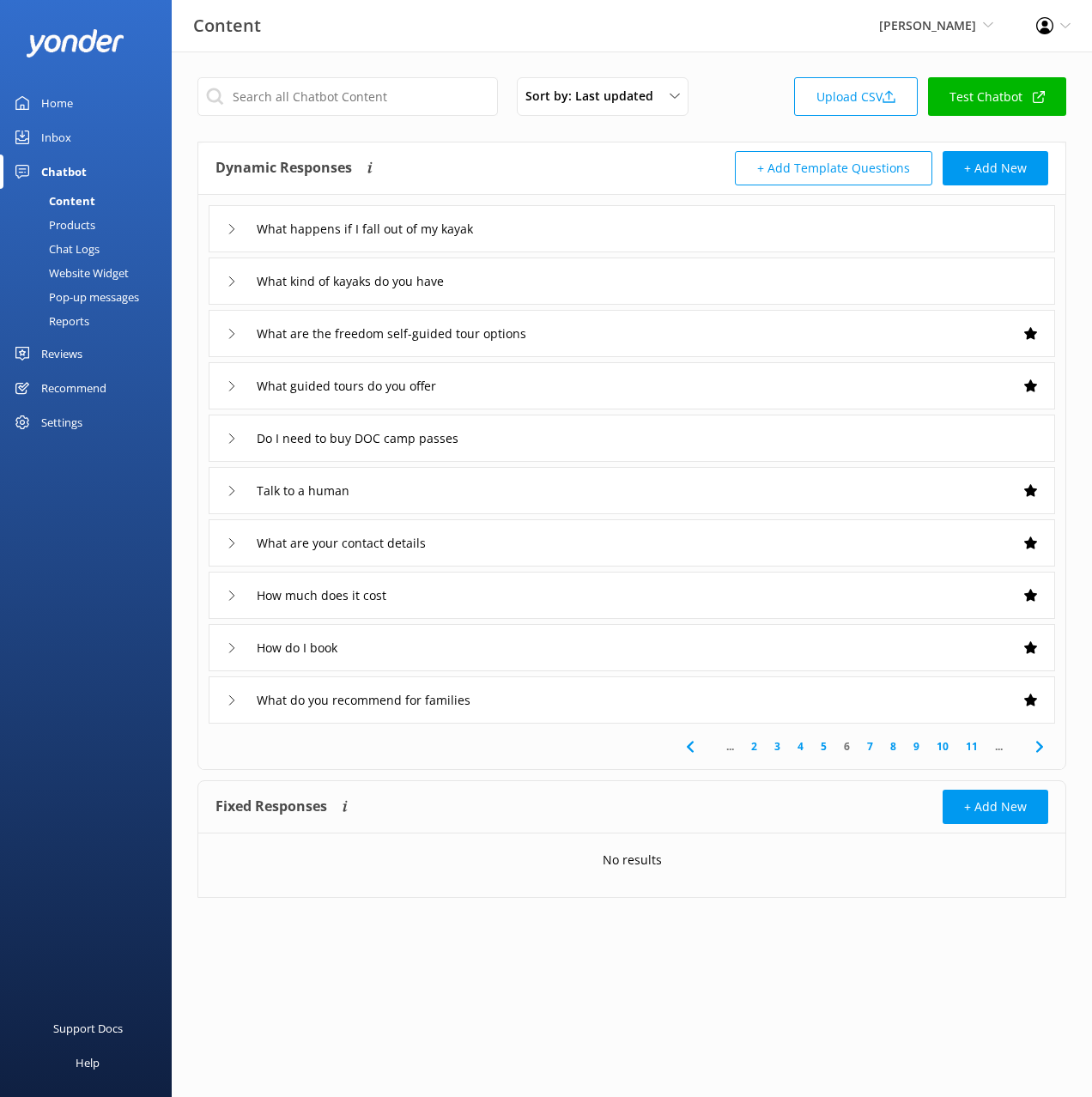
click at [753, 741] on link "2" at bounding box center [754, 746] width 23 height 16
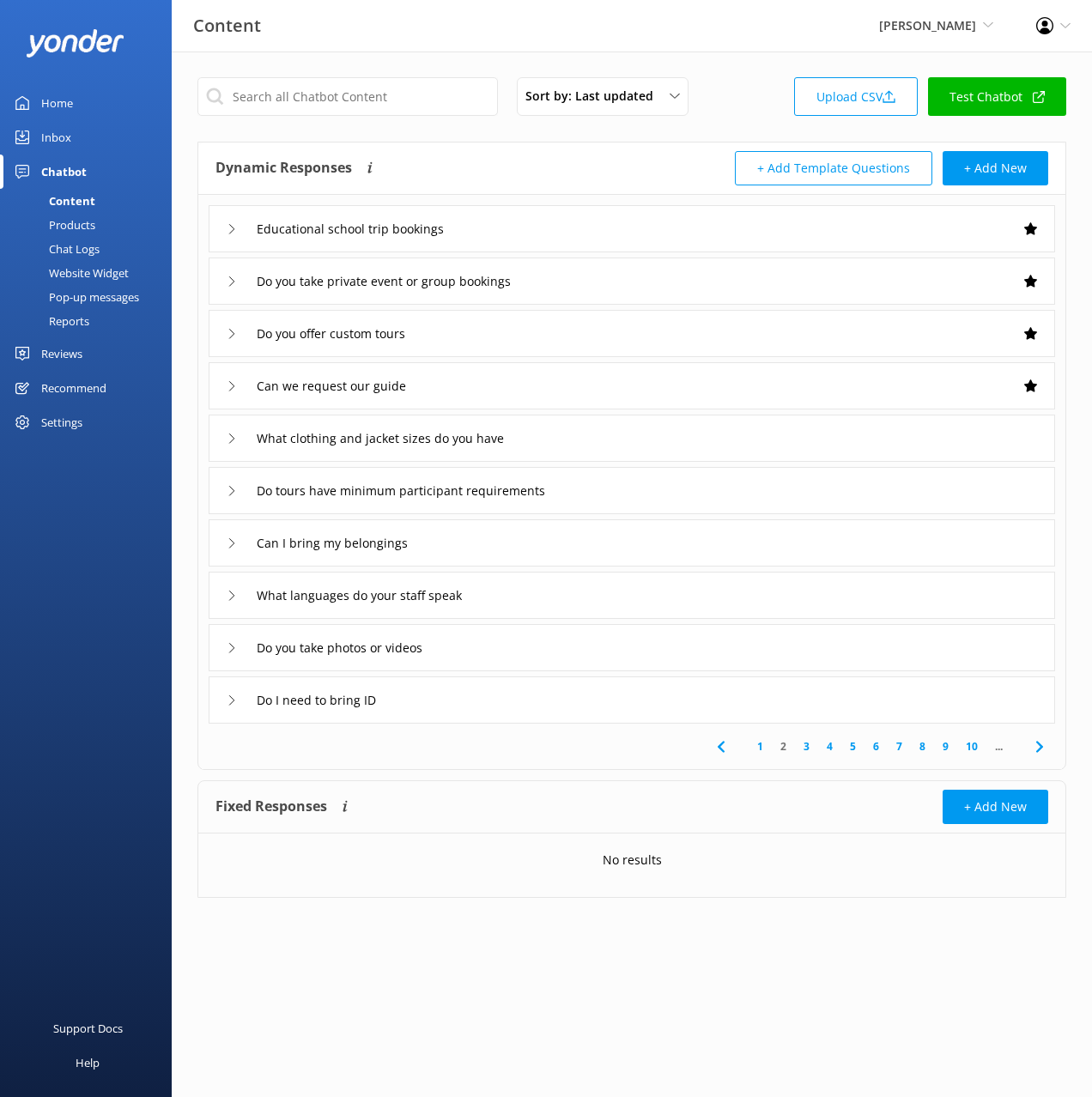
drag, startPoint x: 761, startPoint y: 752, endPoint x: 713, endPoint y: 705, distance: 67.2
click at [761, 752] on link "1" at bounding box center [760, 746] width 23 height 16
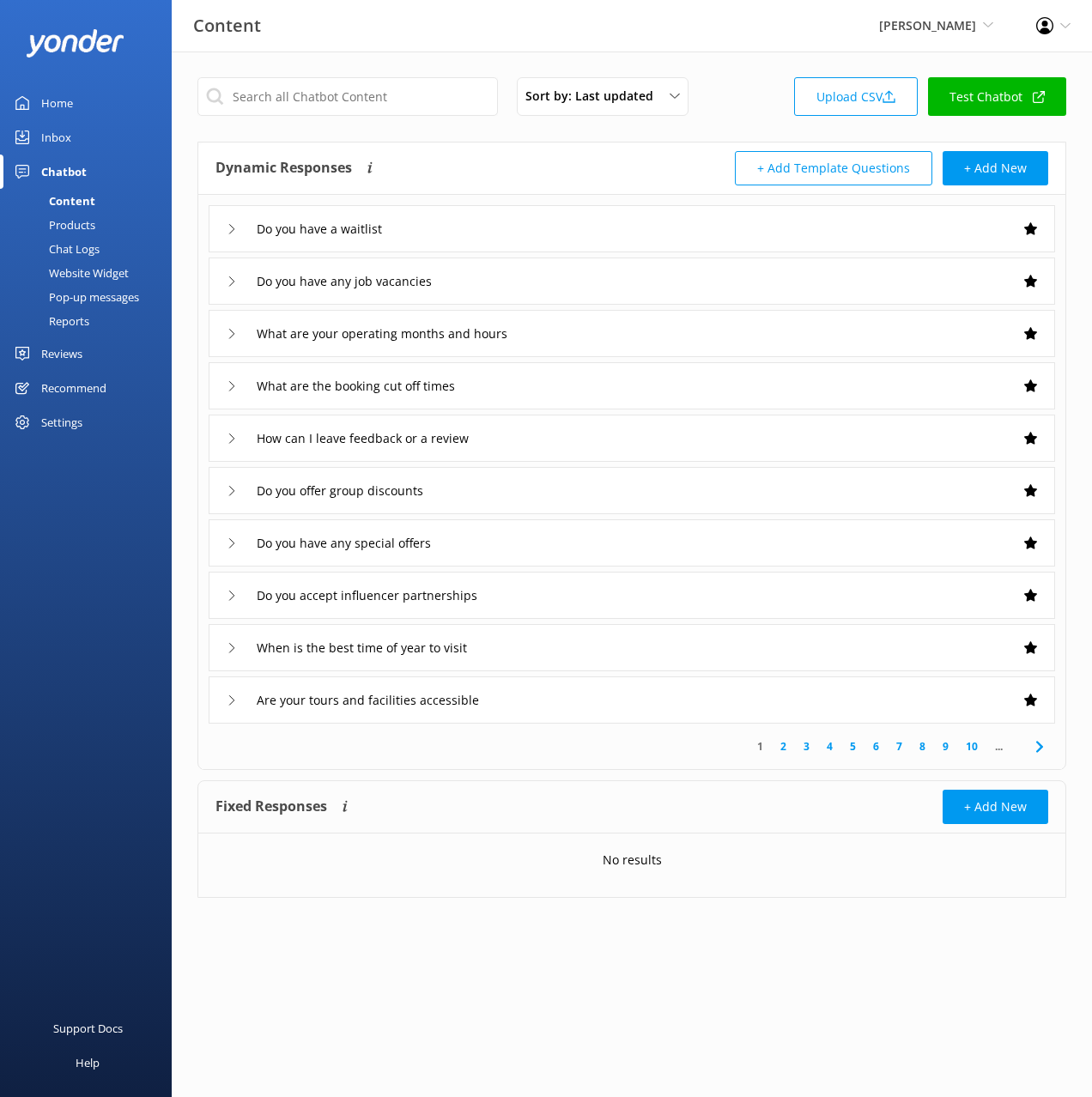
drag, startPoint x: 84, startPoint y: 606, endPoint x: 154, endPoint y: 230, distance: 382.5
click at [89, 588] on div "Support Docs Help" at bounding box center [86, 822] width 172 height 548
click at [70, 105] on div "Home" at bounding box center [56, 103] width 31 height 34
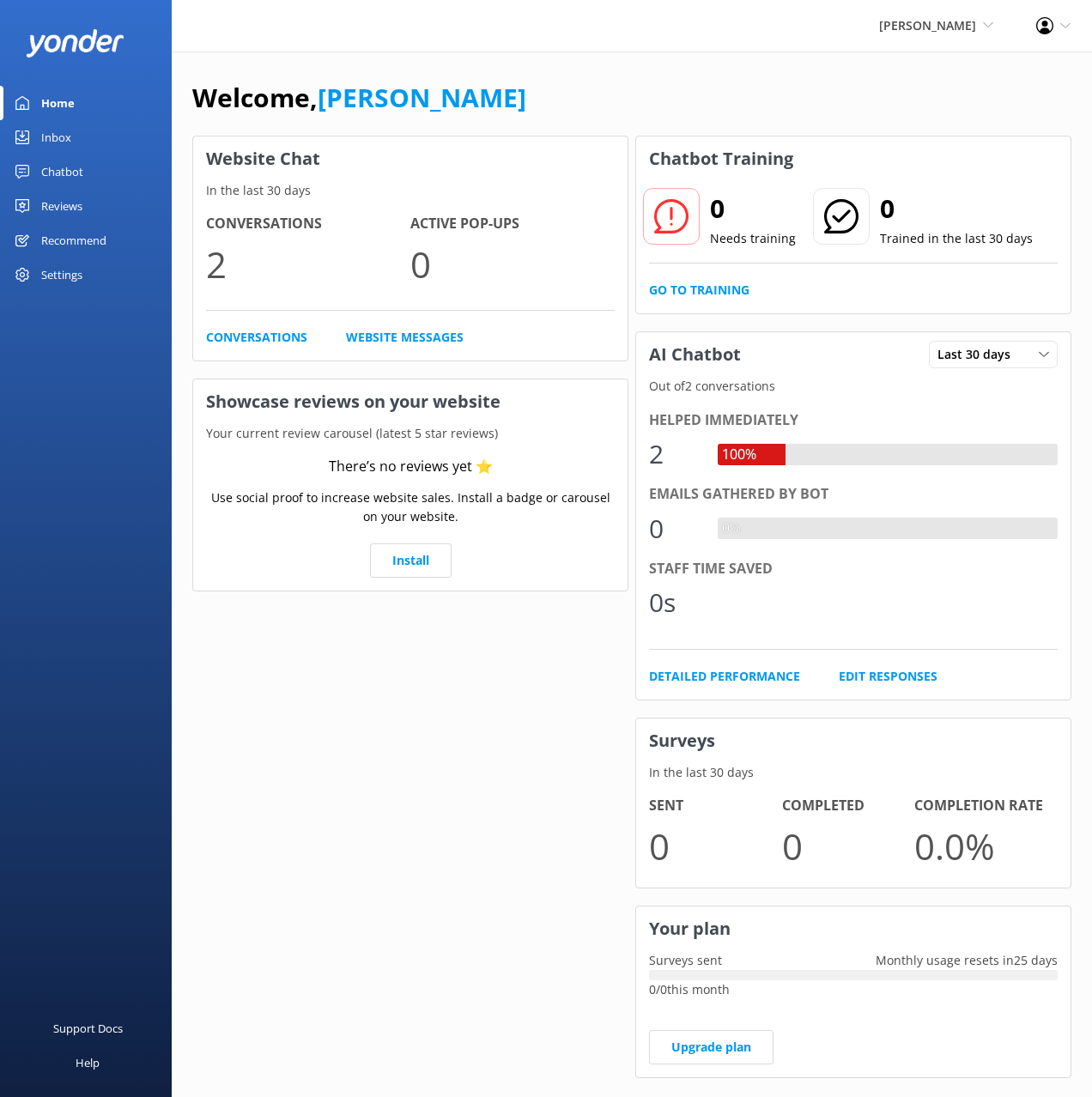
click at [791, 109] on div "Welcome, Mikayla" at bounding box center [631, 106] width 879 height 58
click at [78, 273] on div "Settings" at bounding box center [61, 275] width 41 height 34
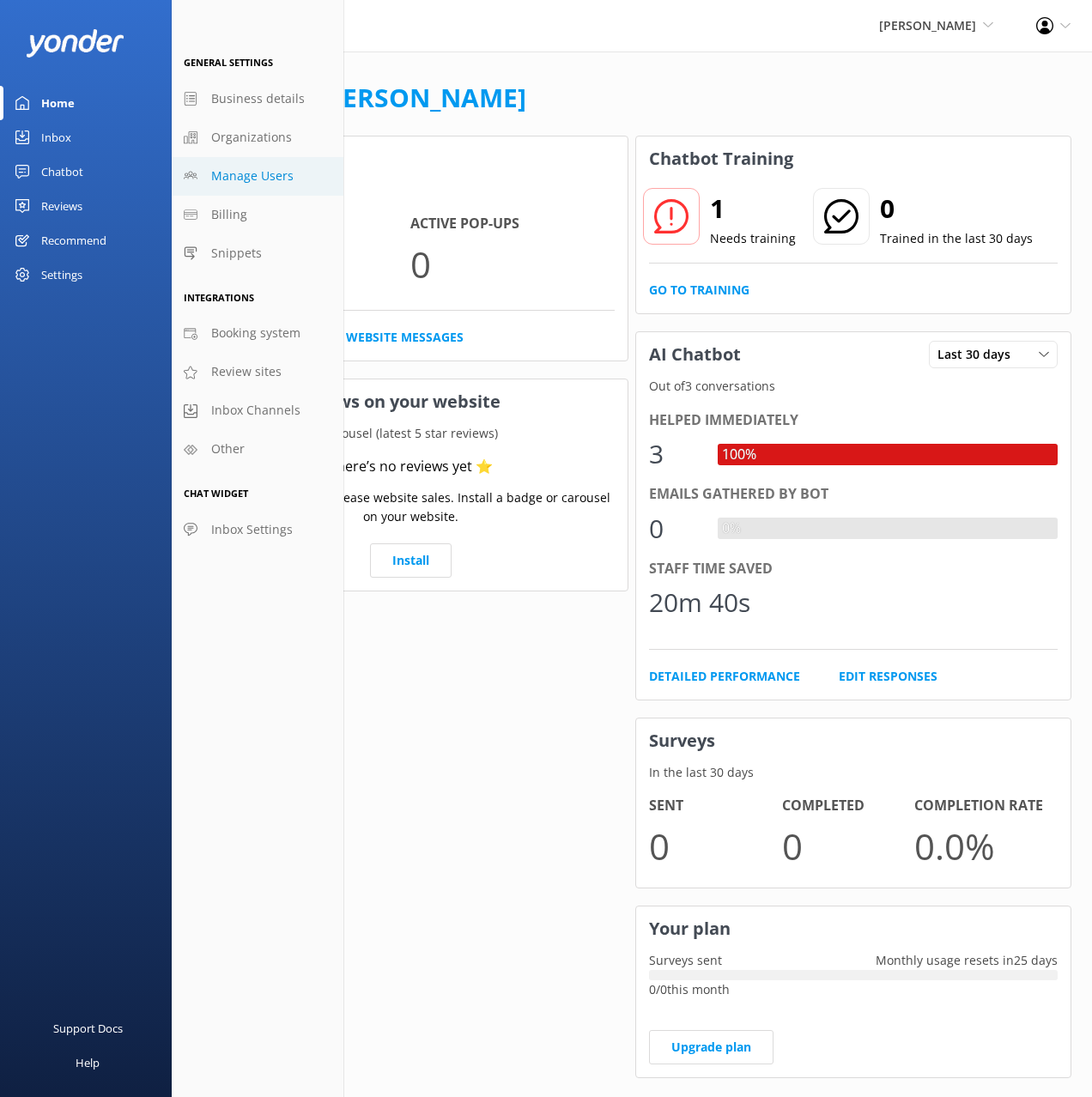
click at [260, 164] on link "Manage Users" at bounding box center [258, 176] width 172 height 39
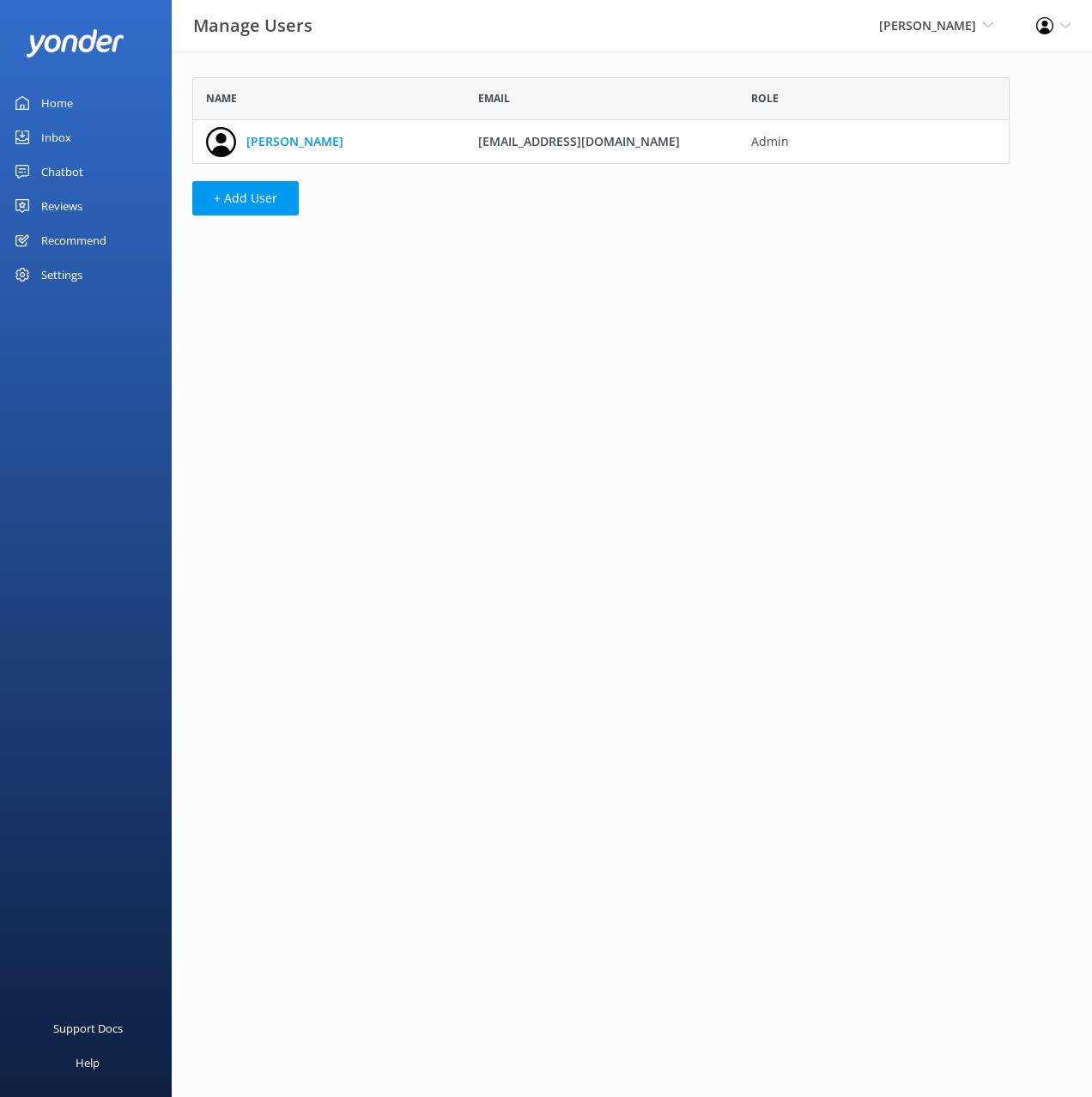
scroll to position [87, 817]
click at [590, 273] on html "Manage Users Kahu Kayaks Black Cat Cruises Banff Airporter International Antarc…" at bounding box center [546, 548] width 1092 height 1097
click at [451, 247] on div "Name Email Role Kahu Kayaks info@kahukayaks.co.nz Admin + Add User" at bounding box center [601, 150] width 858 height 199
drag, startPoint x: 760, startPoint y: 297, endPoint x: 763, endPoint y: 246, distance: 51.1
click at [756, 291] on html "Manage Users Kahu Kayaks Black Cat Cruises Banff Airporter International Antarc…" at bounding box center [546, 548] width 1092 height 1097
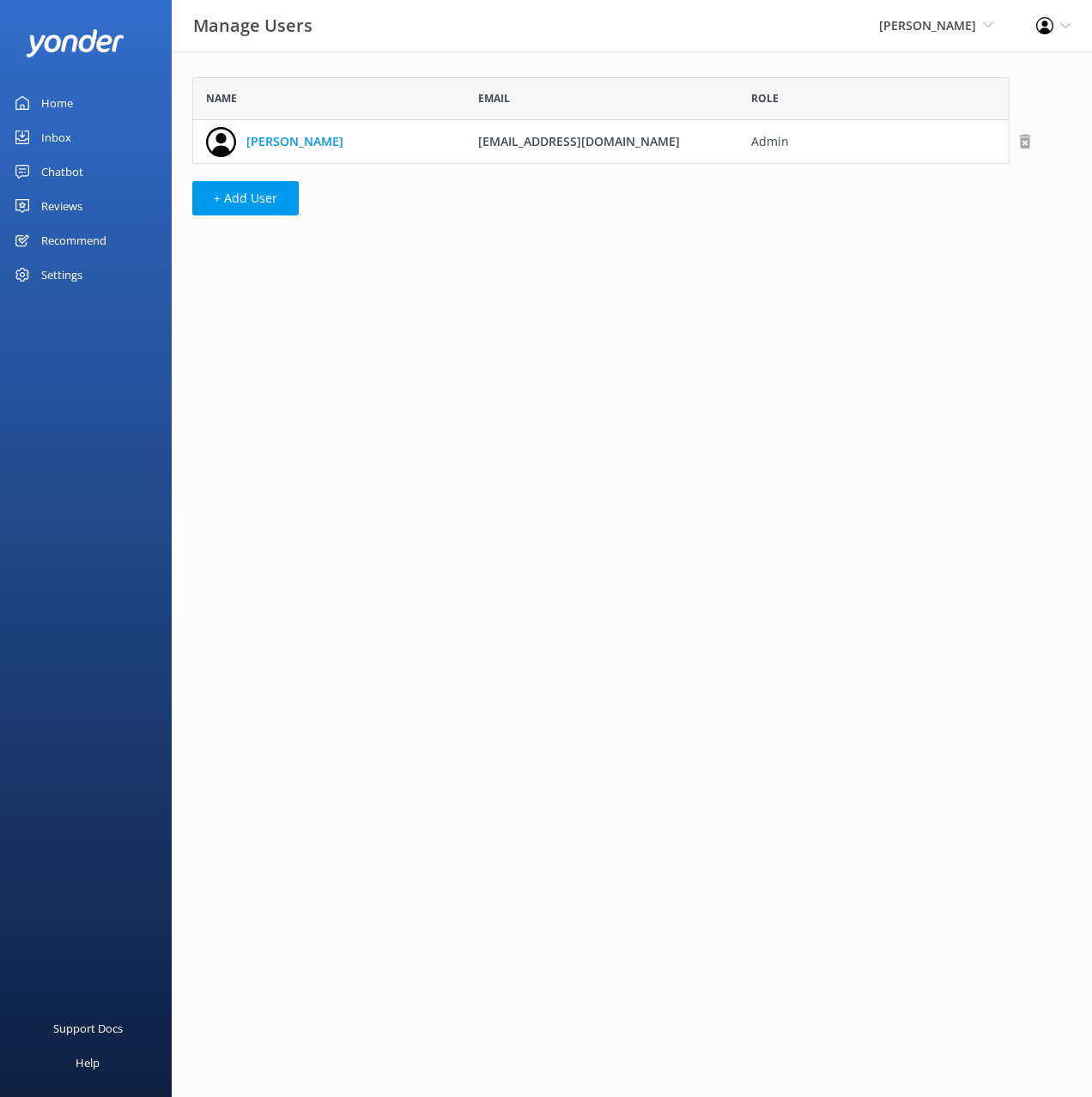
click at [1029, 140] on use "grid" at bounding box center [1025, 142] width 11 height 14
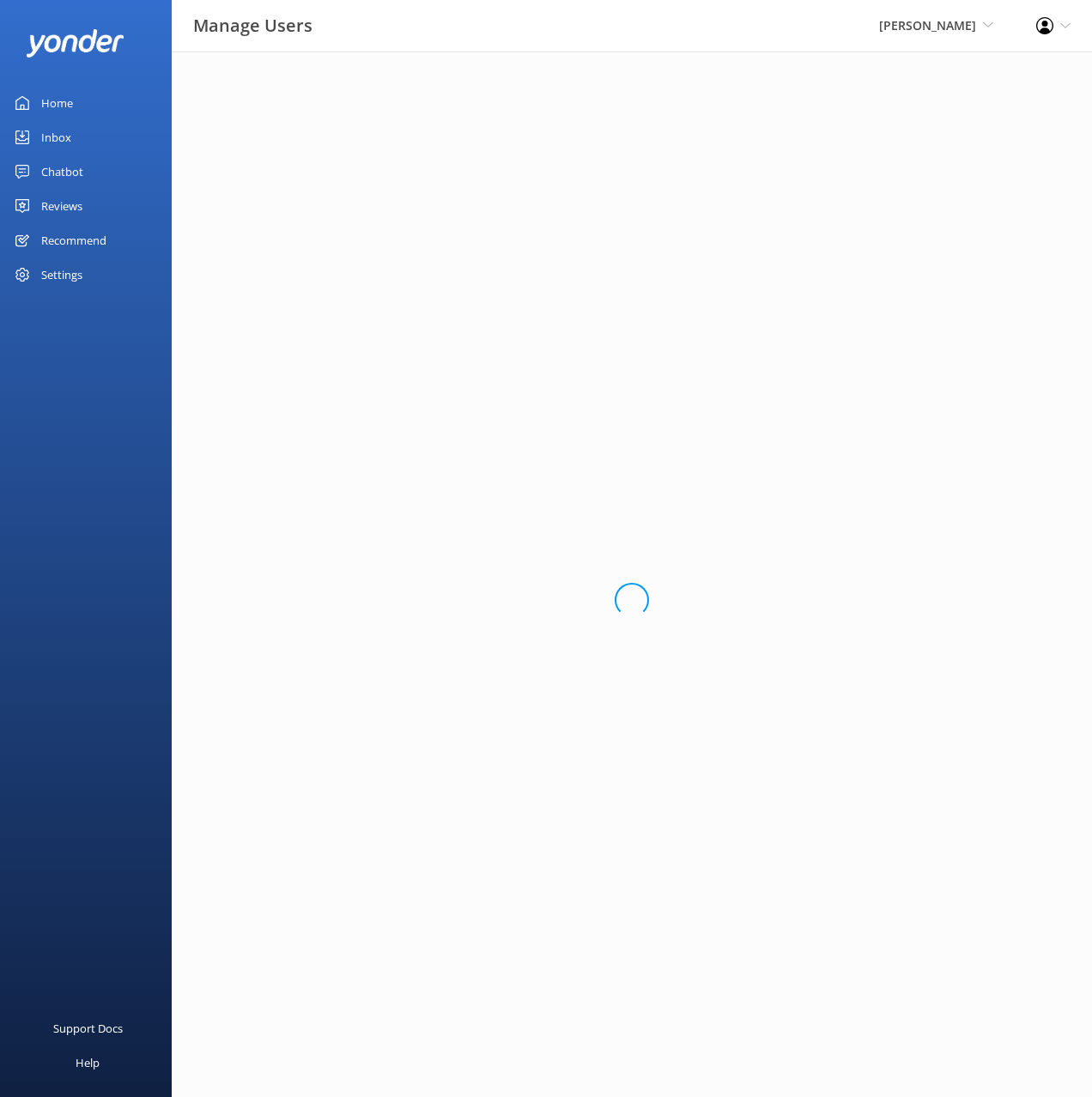
click at [485, 243] on div "Loading.." at bounding box center [632, 600] width 920 height 1097
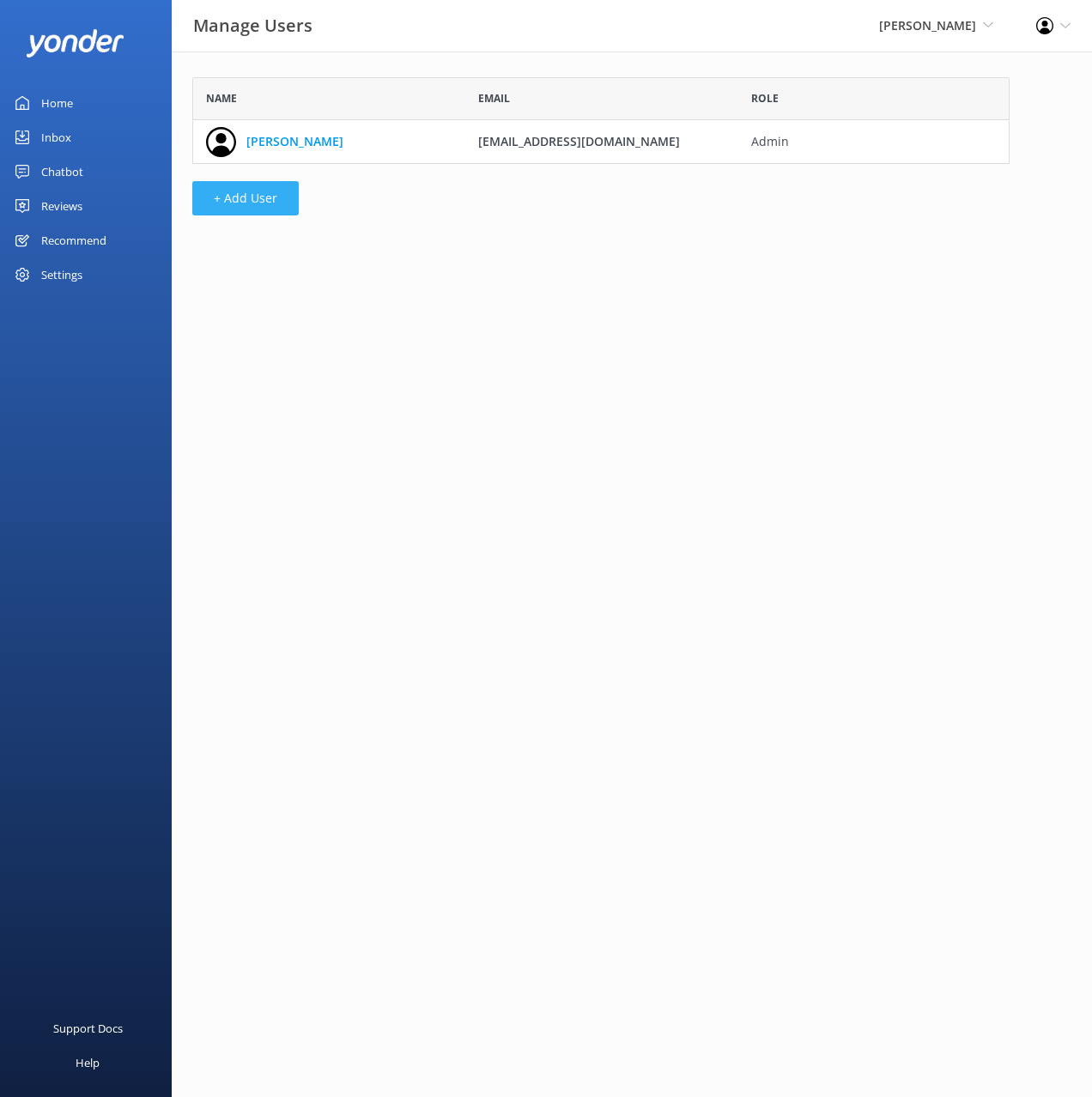
drag, startPoint x: 485, startPoint y: 243, endPoint x: 279, endPoint y: 202, distance: 210.0
click at [279, 202] on button "+ Add User" at bounding box center [245, 199] width 106 height 34
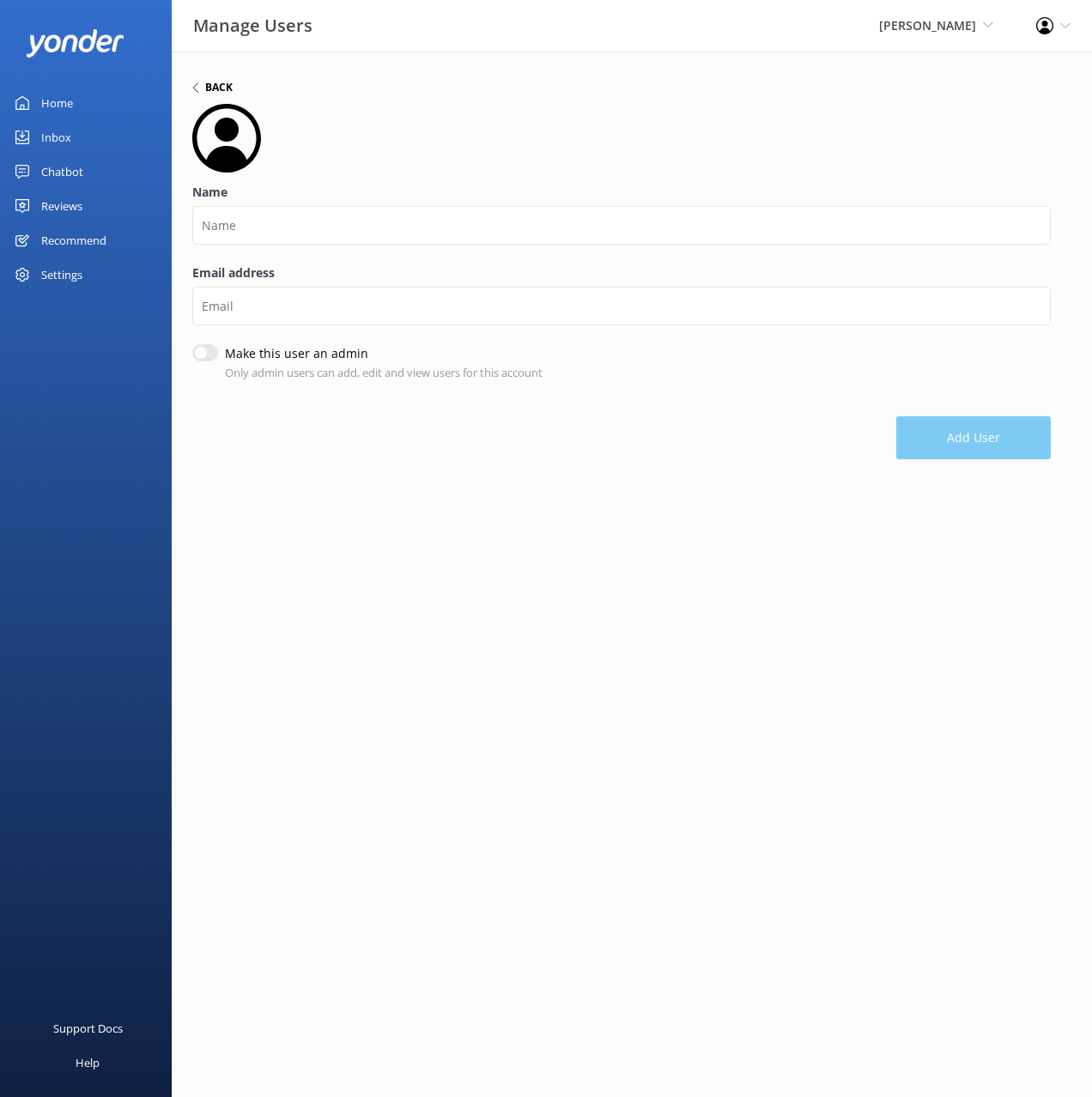
drag, startPoint x: 279, startPoint y: 202, endPoint x: 223, endPoint y: 92, distance: 123.4
click at [223, 92] on h6 "Back" at bounding box center [219, 87] width 28 height 10
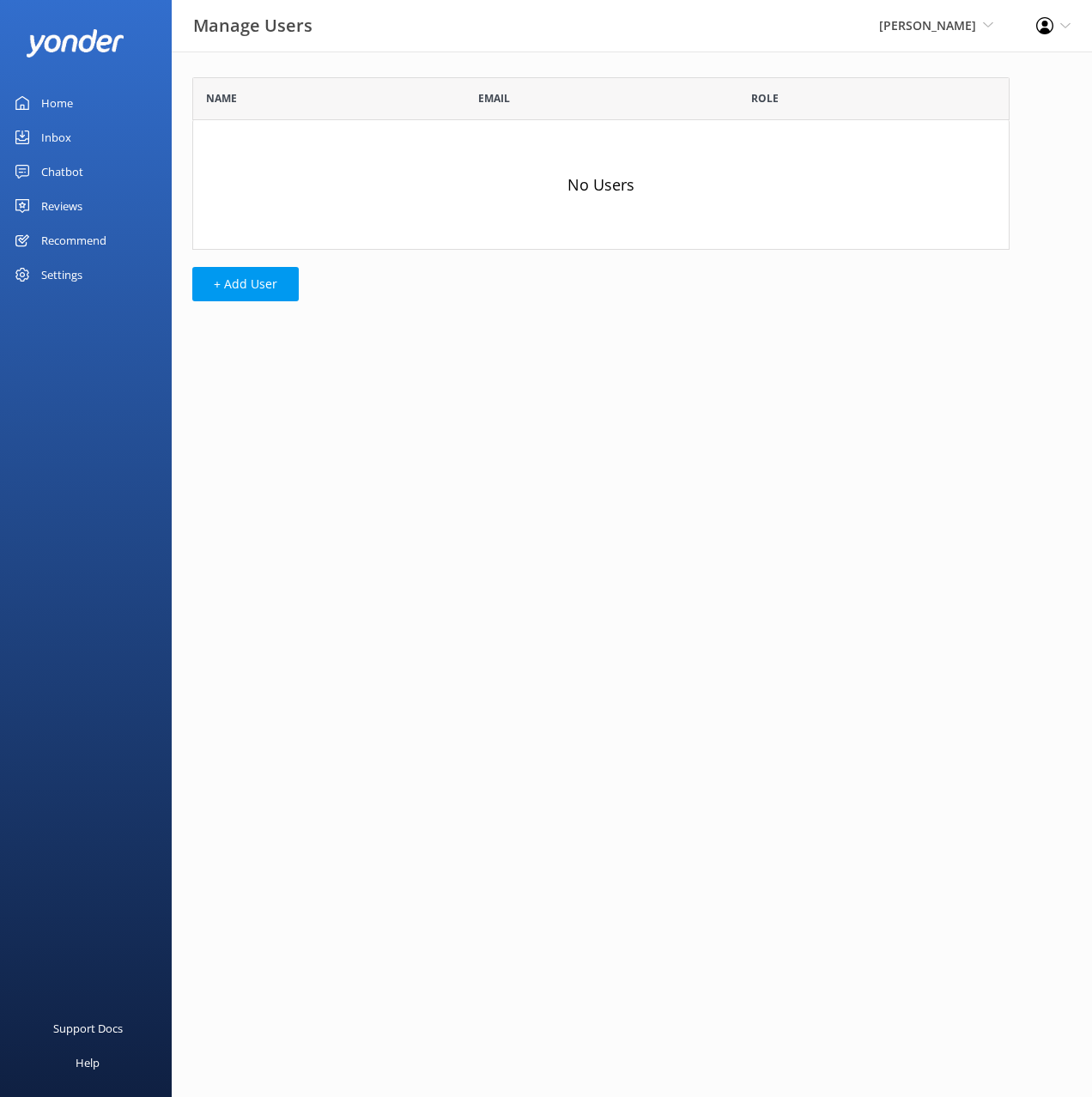
scroll to position [173, 817]
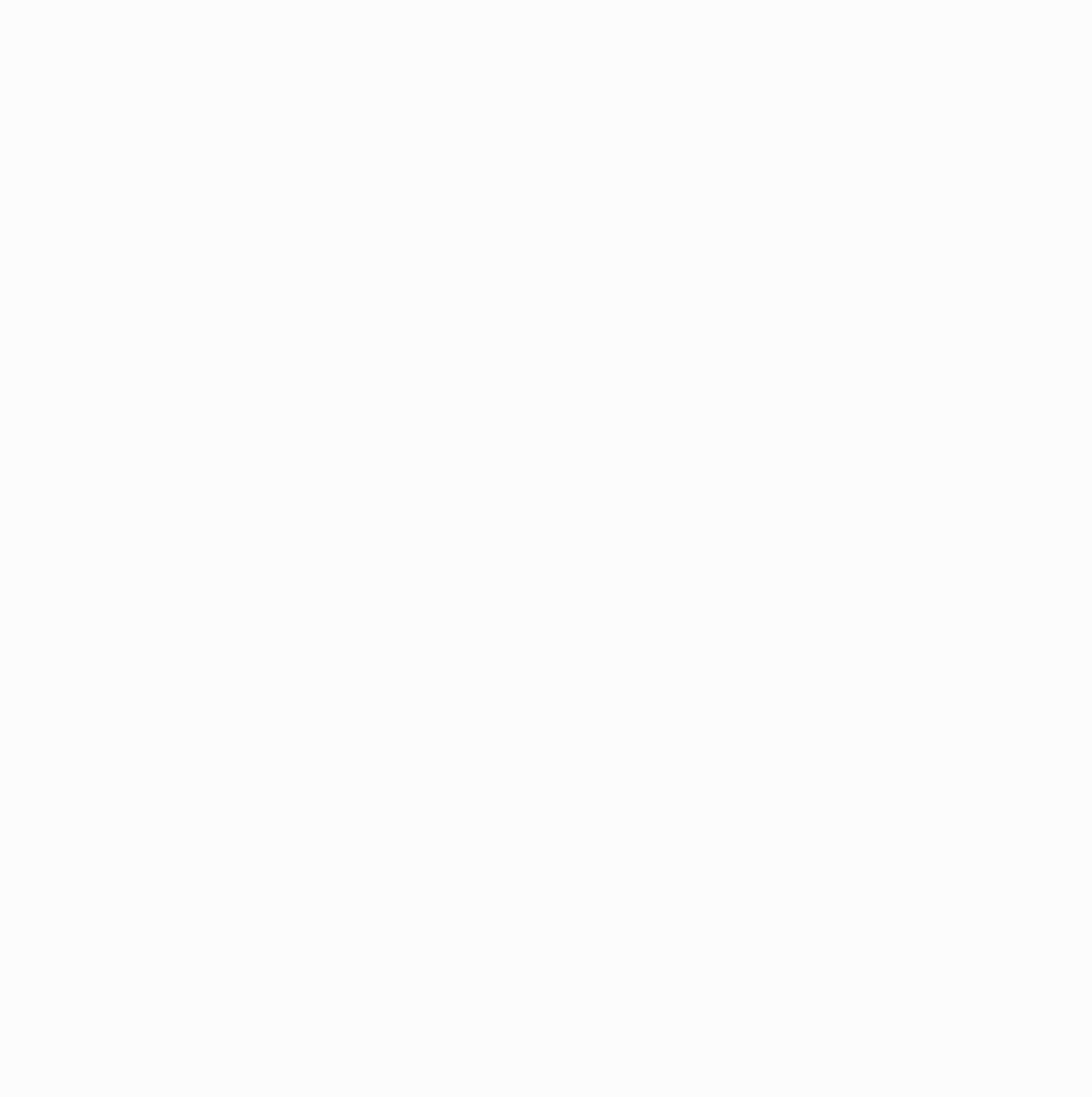
click at [417, 367] on html at bounding box center [546, 548] width 1092 height 1097
click at [193, 218] on div "Loading.." at bounding box center [546, 548] width 1092 height 1097
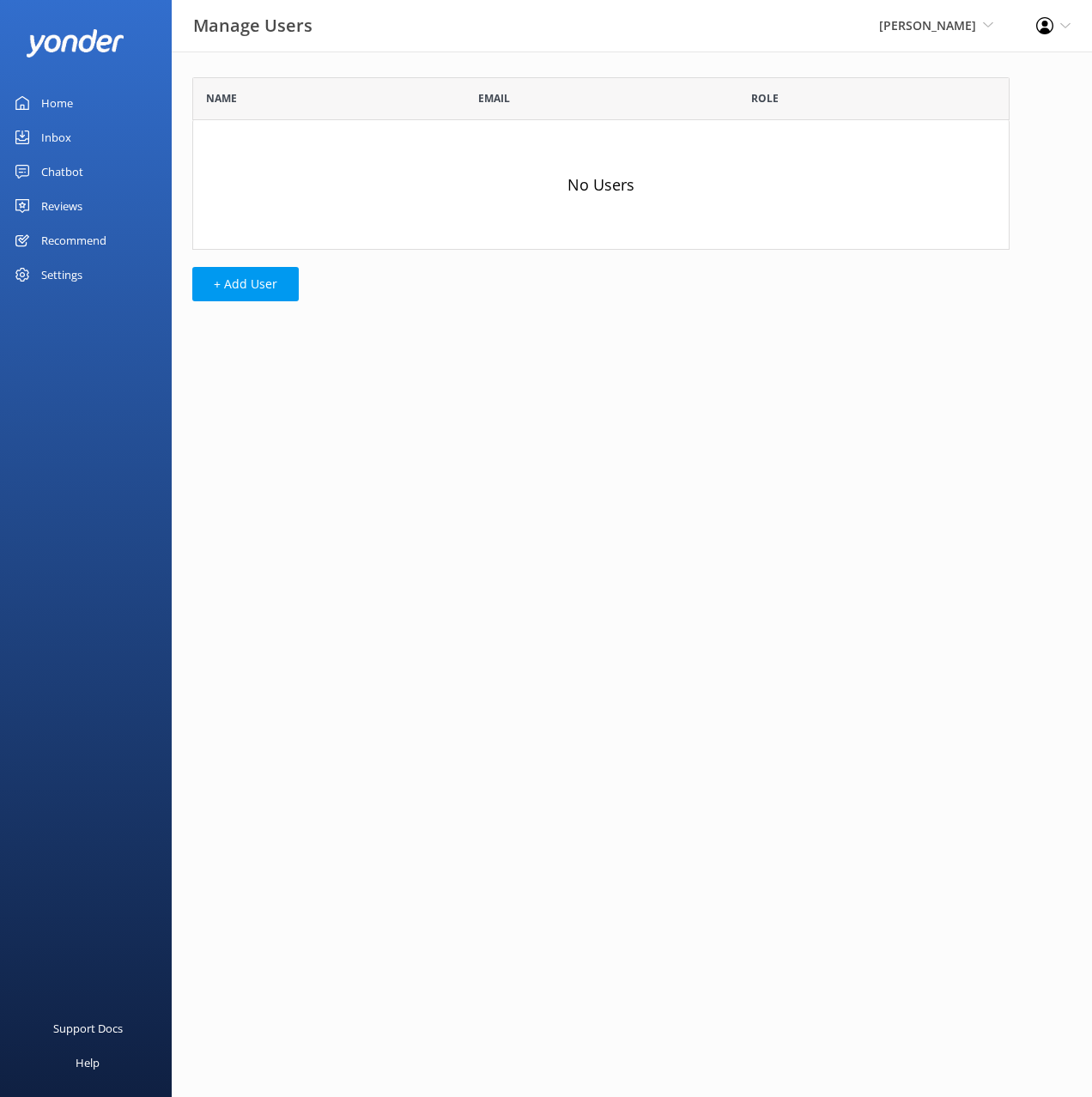
scroll to position [173, 817]
drag, startPoint x: 417, startPoint y: 367, endPoint x: 232, endPoint y: 298, distance: 197.4
click at [232, 298] on button "+ Add User" at bounding box center [245, 284] width 106 height 34
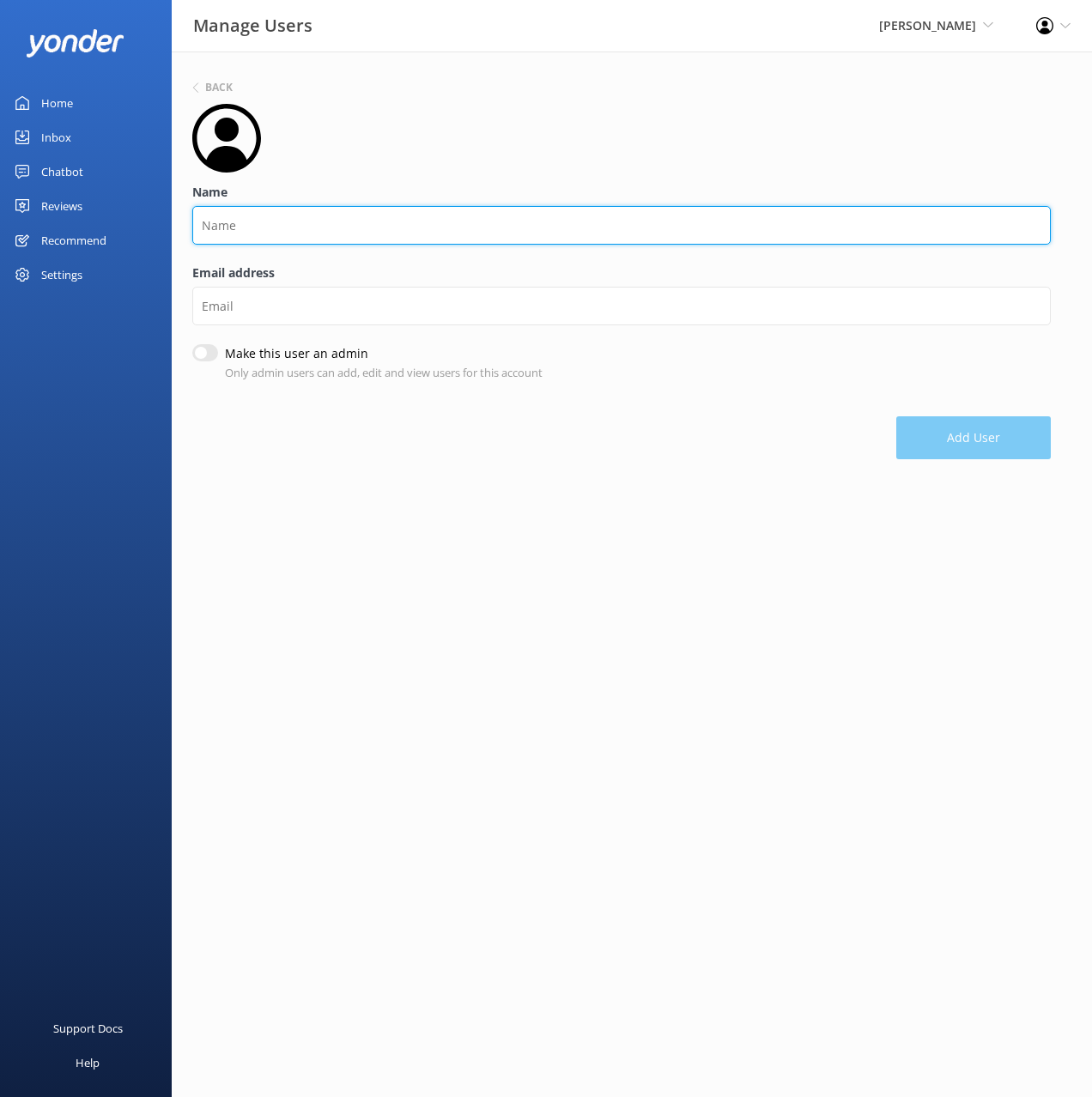
drag, startPoint x: 232, startPoint y: 298, endPoint x: 263, endPoint y: 226, distance: 78.4
click at [263, 226] on input "Name" at bounding box center [621, 225] width 858 height 39
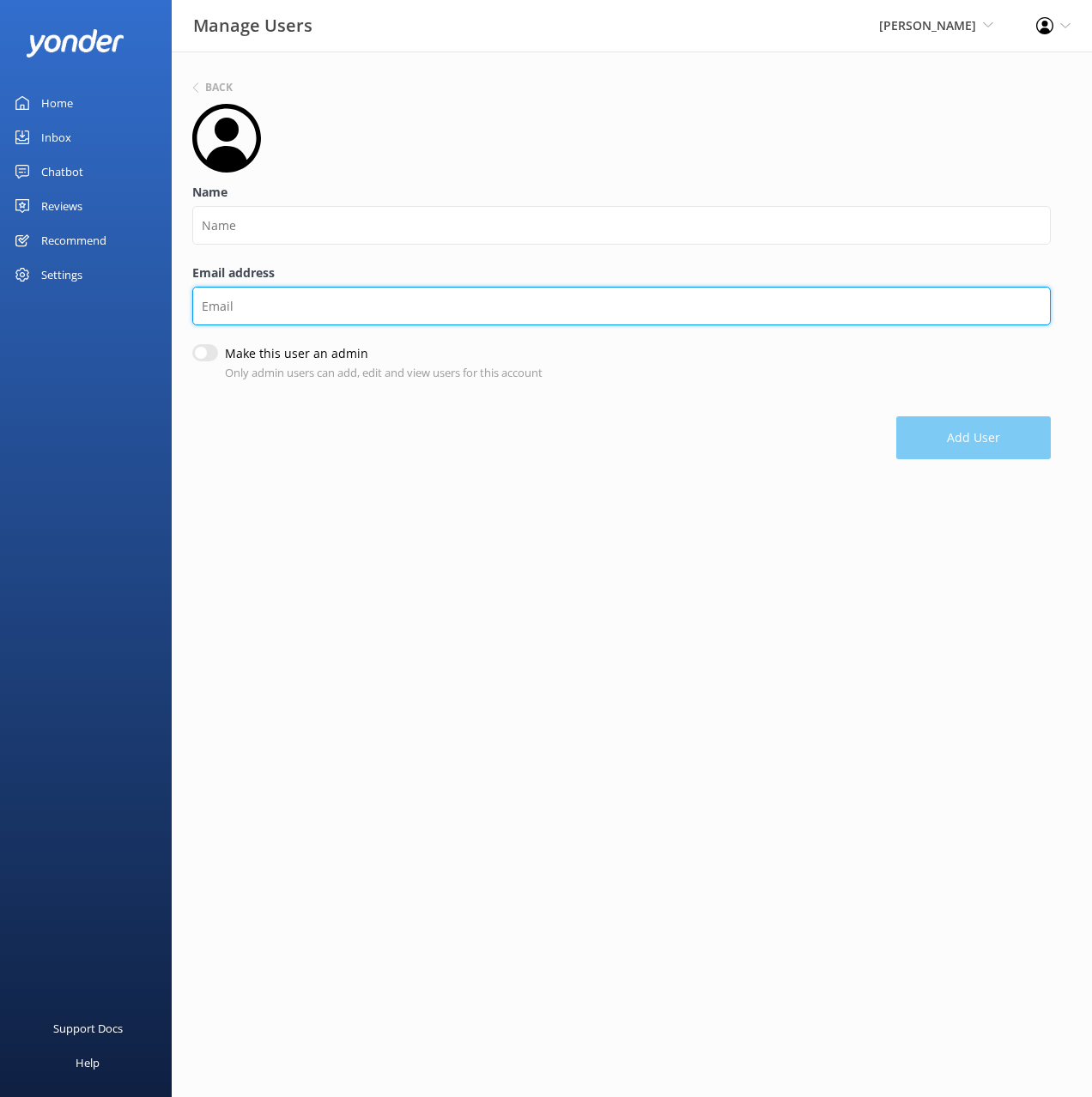
click at [222, 304] on div "Email address" at bounding box center [621, 303] width 858 height 81
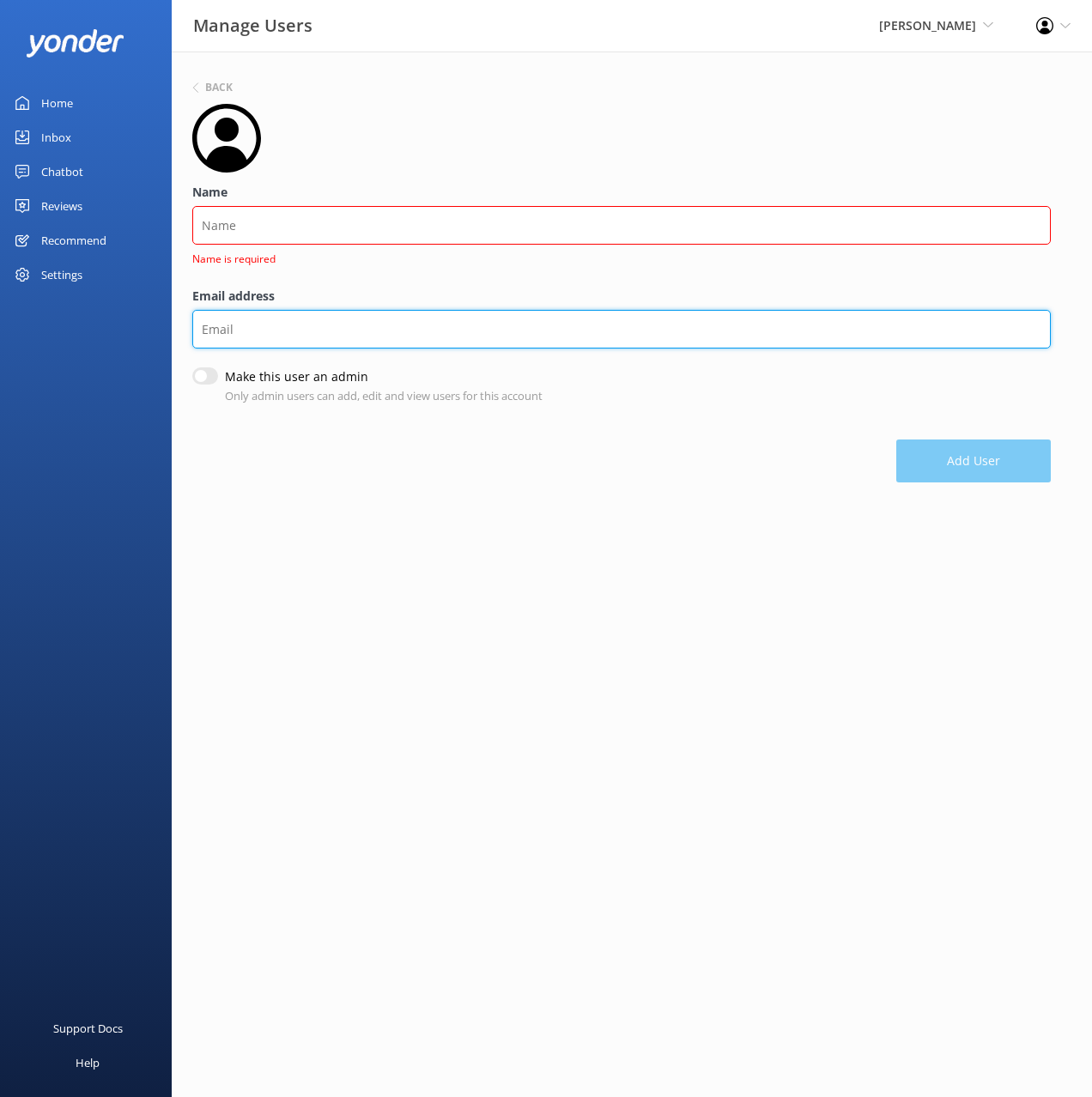
paste input "info@kahukayaks.co.nz"
type input "info@kahukayaks.co.nz"
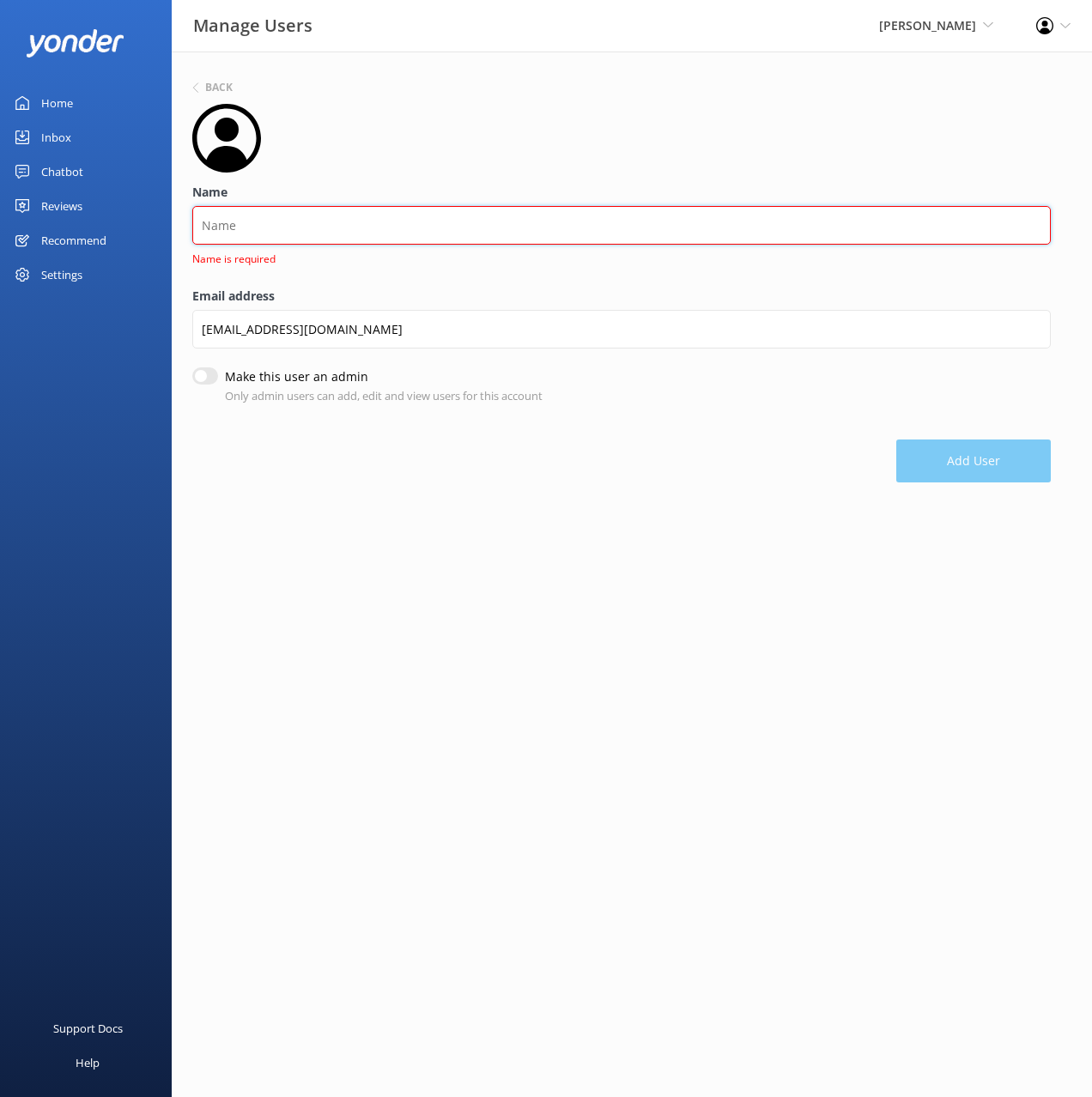
drag, startPoint x: 263, startPoint y: 226, endPoint x: 243, endPoint y: 222, distance: 20.4
click at [243, 222] on input "Name" at bounding box center [621, 225] width 858 height 39
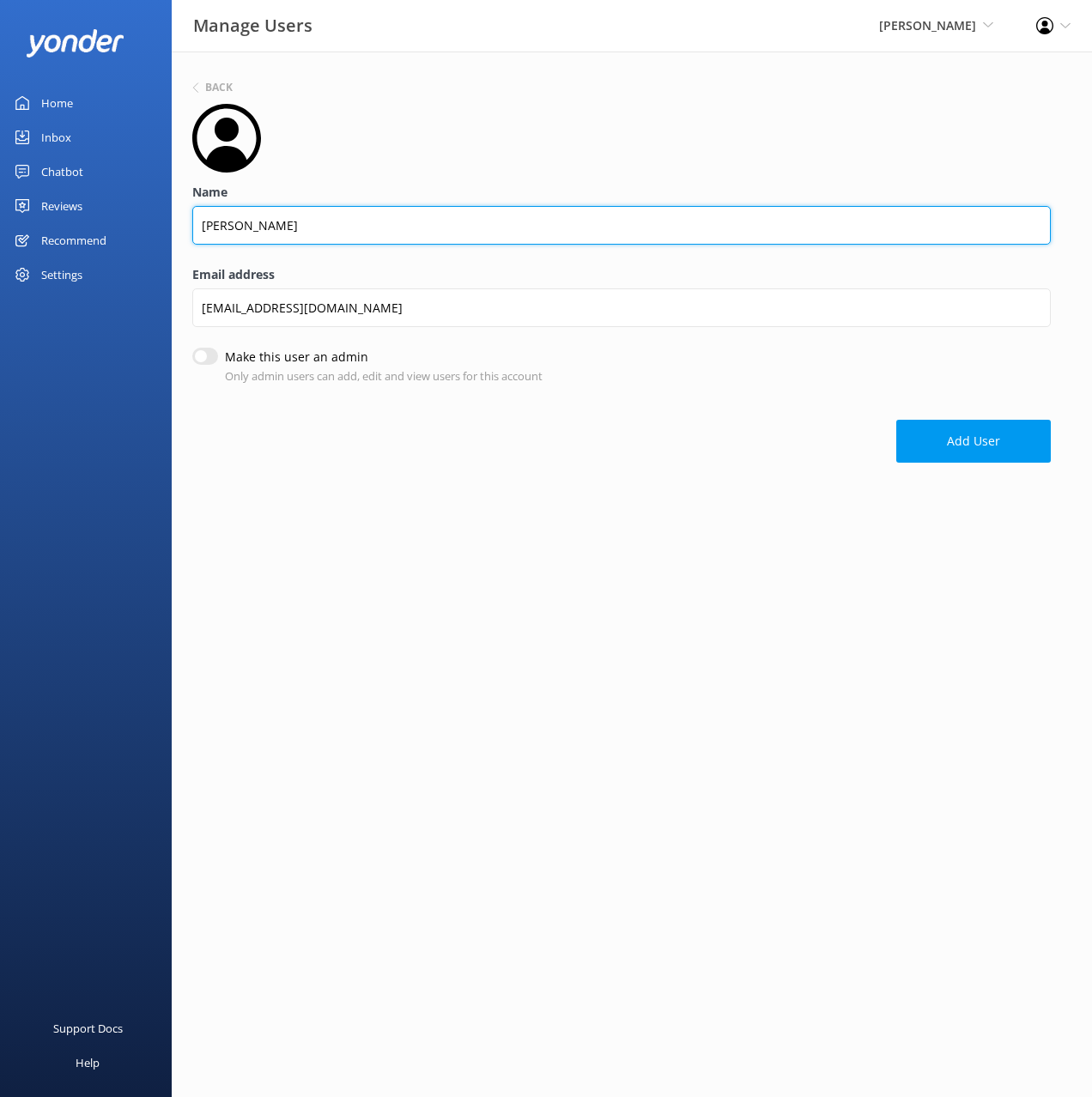
type input "Kahu Kayaks"
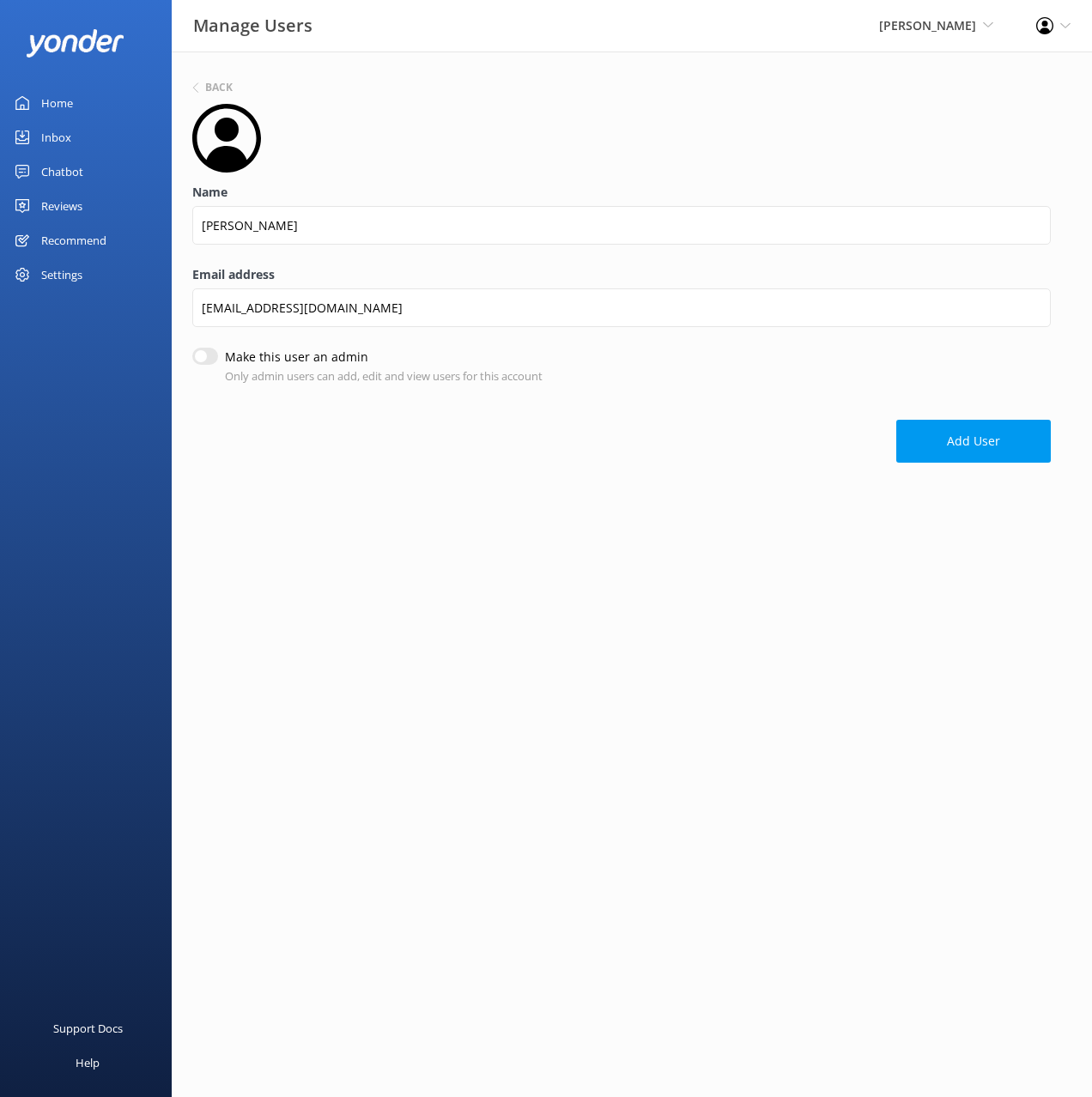
drag, startPoint x: 243, startPoint y: 222, endPoint x: 214, endPoint y: 353, distance: 134.2
click at [214, 353] on input "Make this user an admin" at bounding box center [204, 356] width 26 height 17
checkbox input "true"
drag, startPoint x: 214, startPoint y: 353, endPoint x: 975, endPoint y: 433, distance: 765.2
click at [975, 433] on button "Add User" at bounding box center [973, 441] width 155 height 43
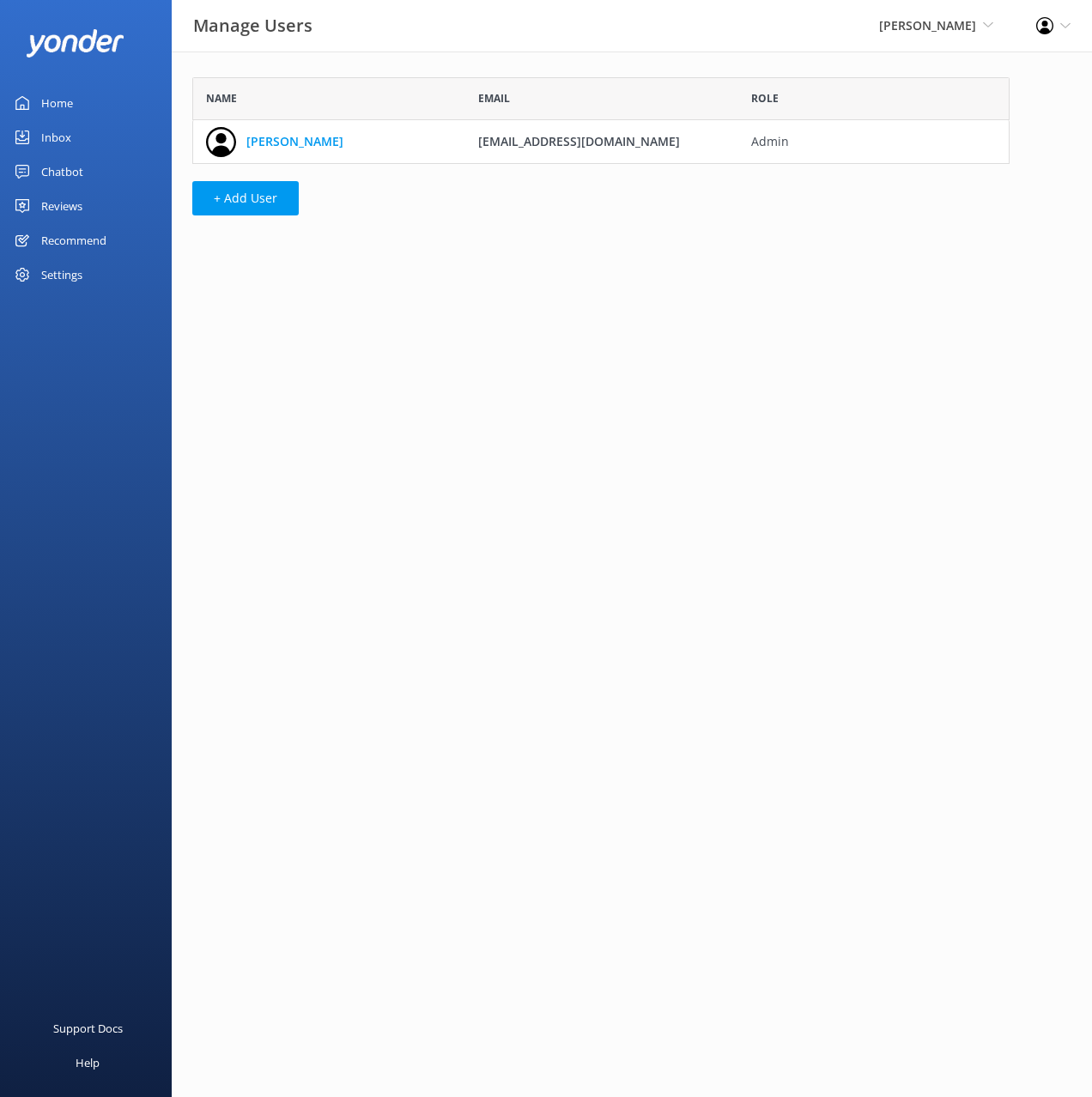
scroll to position [87, 817]
drag, startPoint x: 975, startPoint y: 433, endPoint x: 79, endPoint y: 108, distance: 953.1
click at [79, 108] on link "Home" at bounding box center [86, 103] width 172 height 34
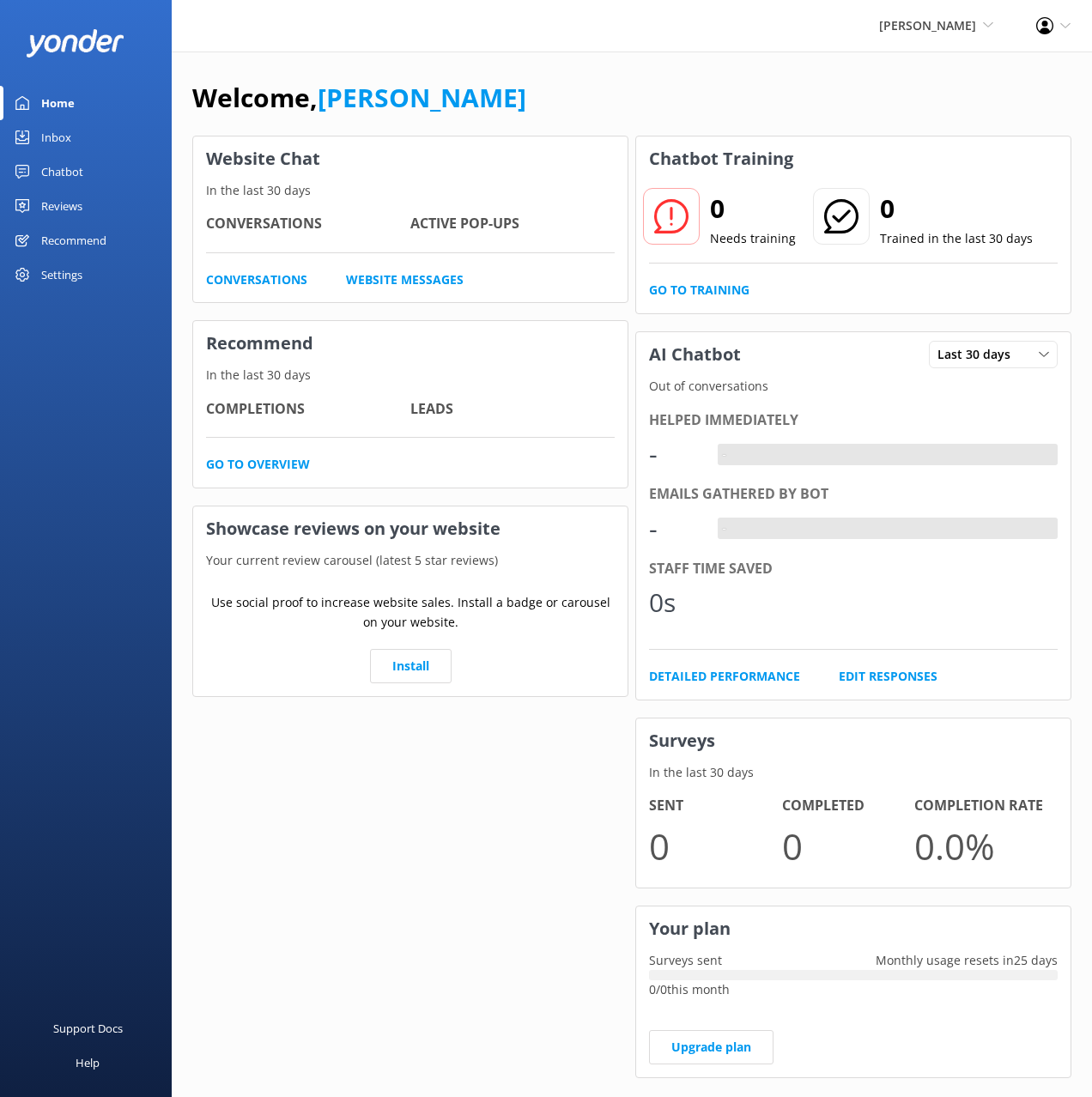
click at [619, 93] on div "Welcome, Mikayla" at bounding box center [631, 106] width 879 height 58
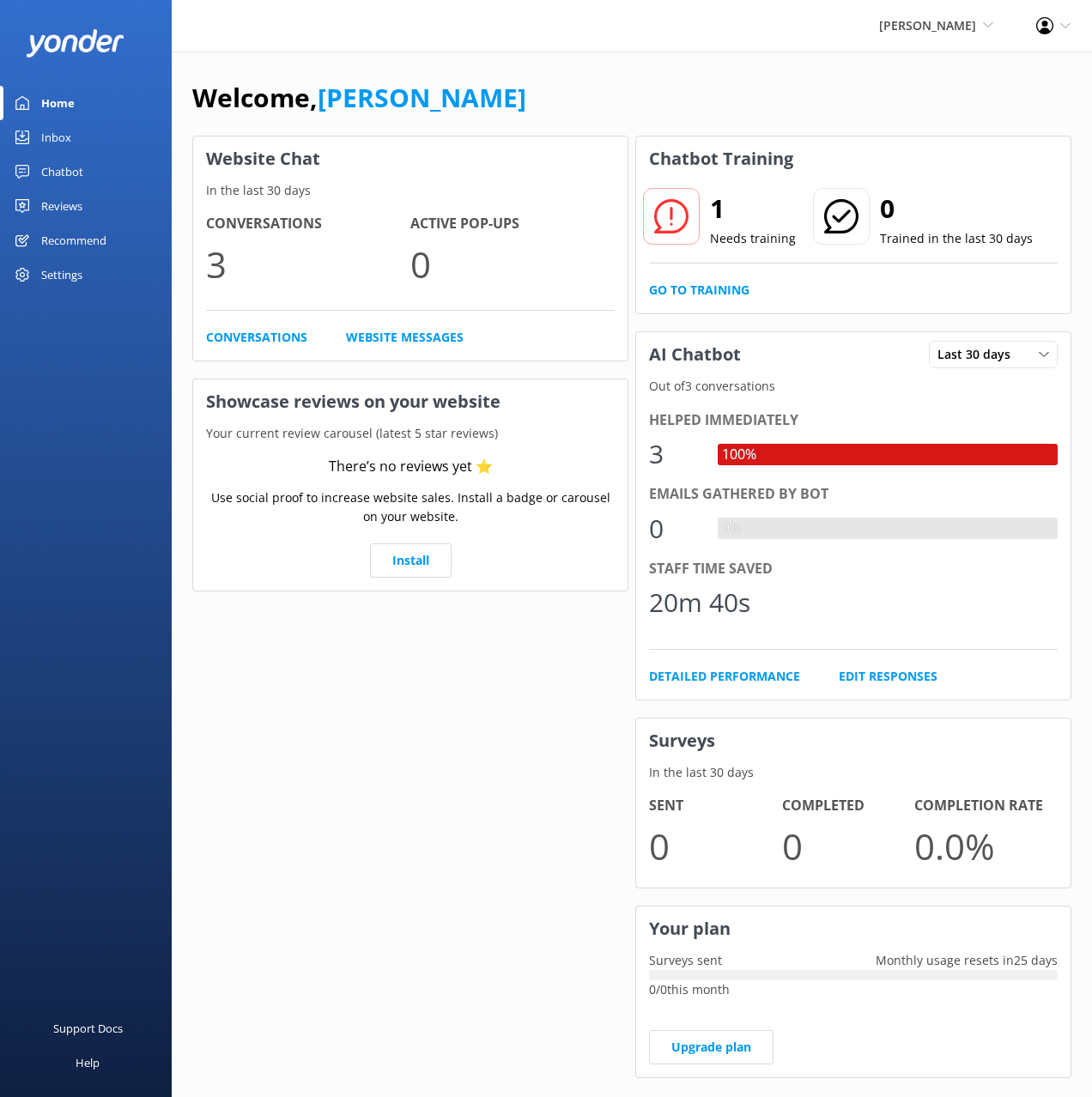
click at [76, 279] on div "Settings" at bounding box center [61, 275] width 41 height 34
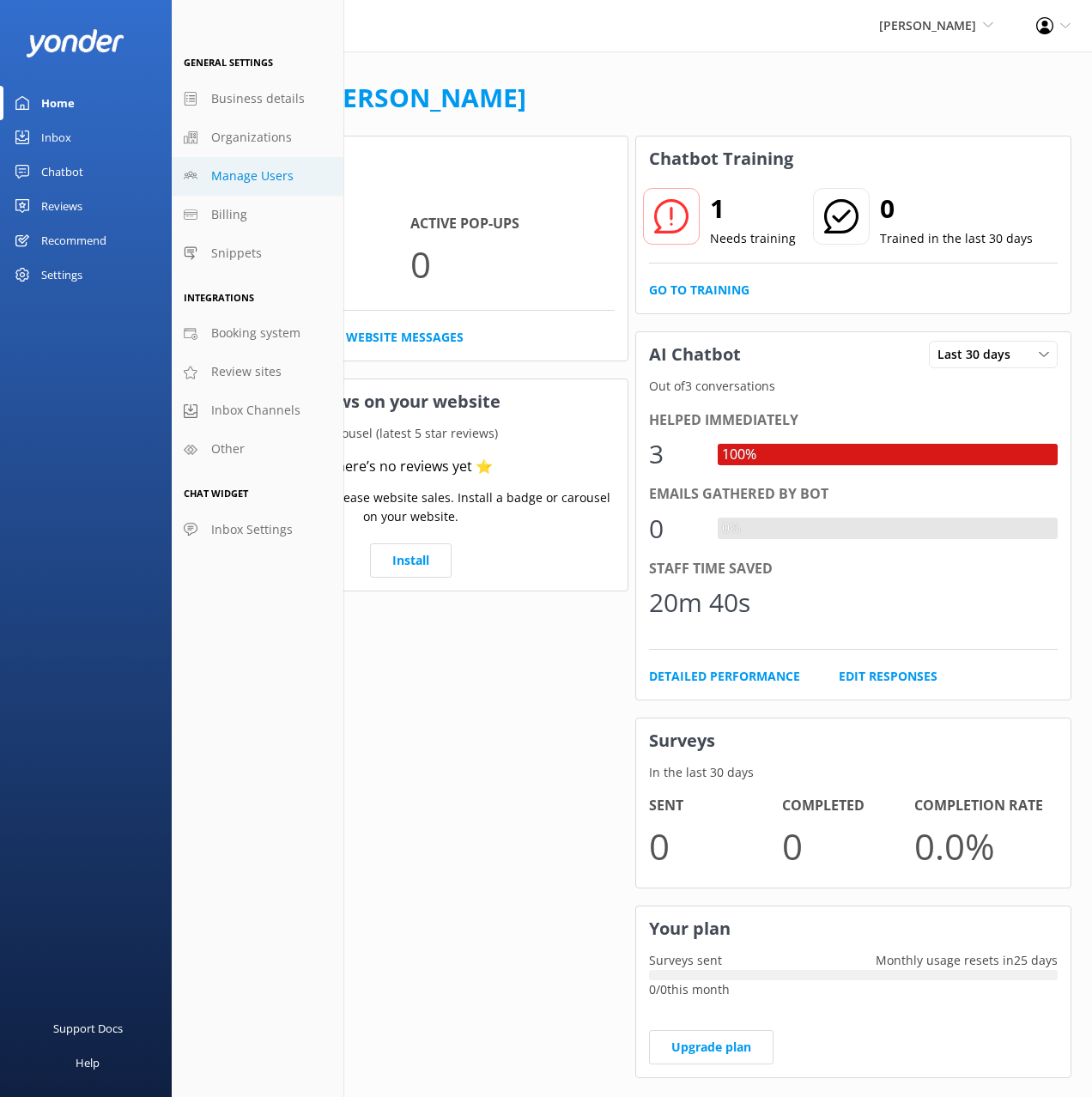
click at [278, 182] on span "Manage Users" at bounding box center [252, 176] width 83 height 19
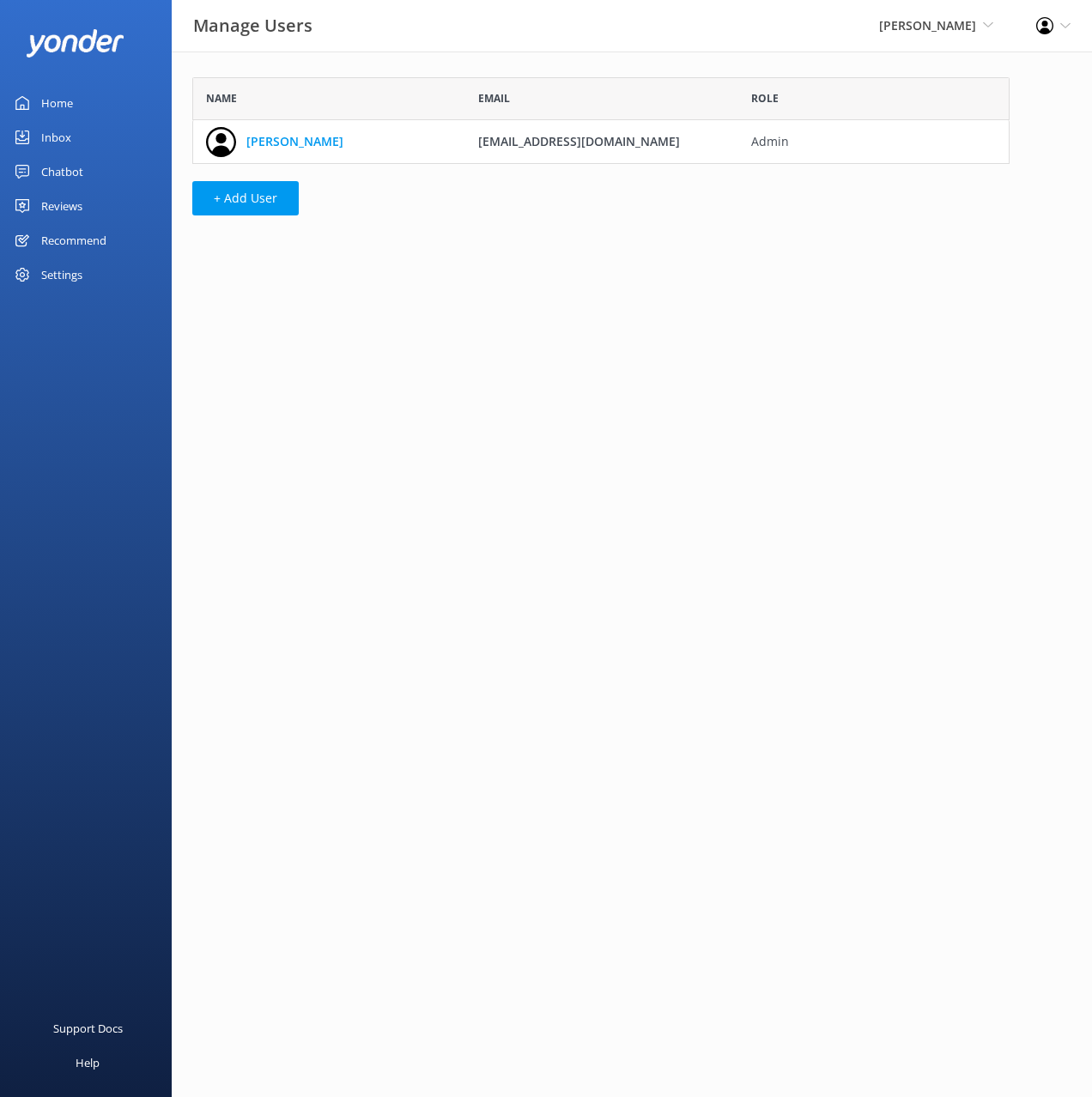
scroll to position [87, 817]
click at [783, 51] on div "Manage Users Kahu Kayaks Black Cat Cruises Banff Airporter International Antarc…" at bounding box center [546, 150] width 1092 height 199
drag, startPoint x: 457, startPoint y: 386, endPoint x: 397, endPoint y: 345, distance: 72.7
click at [450, 382] on html "Manage Users Kahu Kayaks Black Cat Cruises Banff Airporter International Antarc…" at bounding box center [546, 548] width 1092 height 1097
click at [67, 136] on div "Inbox" at bounding box center [56, 137] width 30 height 34
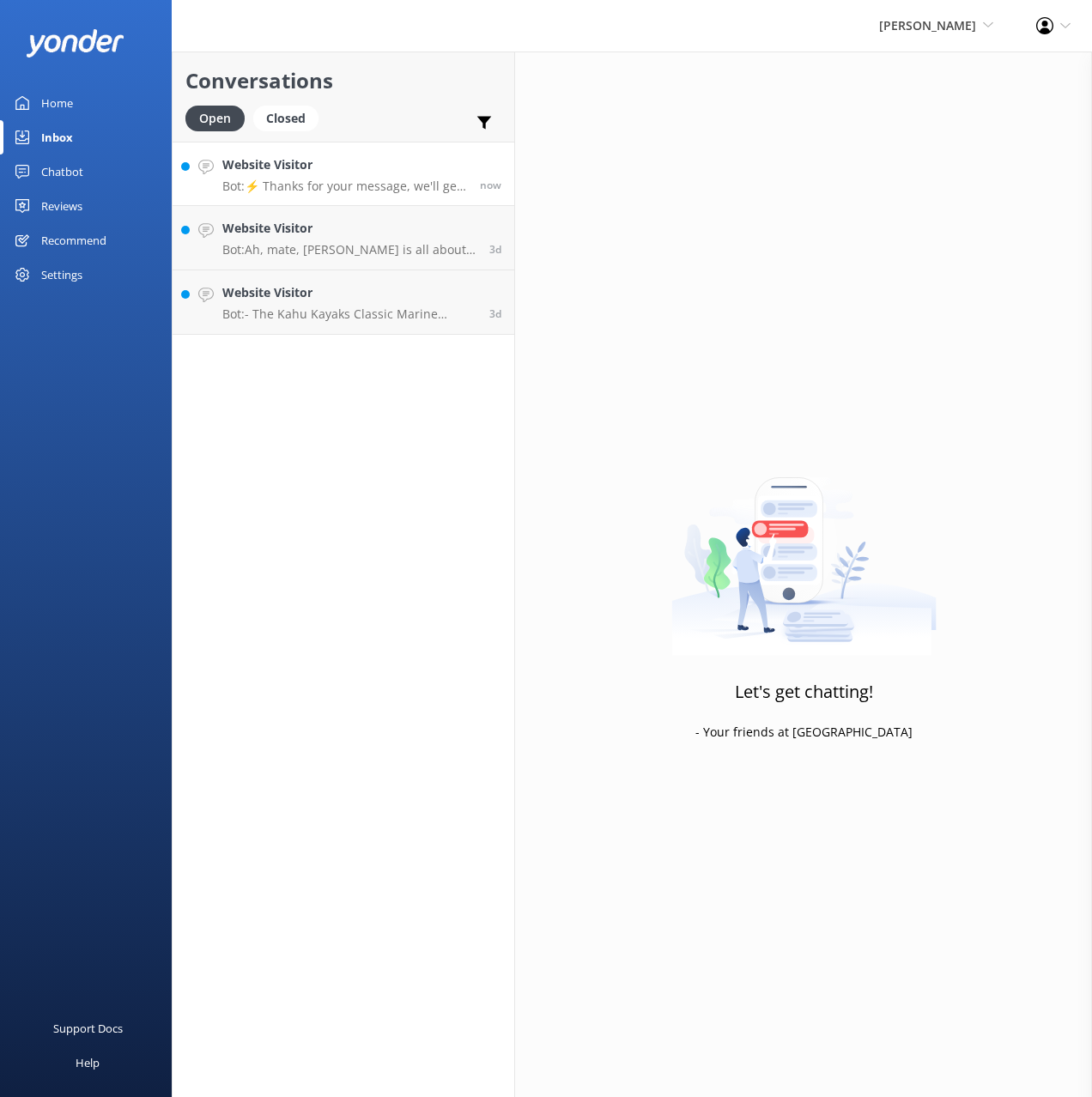
drag, startPoint x: 366, startPoint y: 79, endPoint x: 360, endPoint y: 155, distance: 76.2
click at [366, 79] on h2 "Conversations" at bounding box center [343, 81] width 316 height 32
drag, startPoint x: 361, startPoint y: 162, endPoint x: 370, endPoint y: 164, distance: 9.2
click at [360, 162] on h4 "Website Visitor" at bounding box center [344, 164] width 244 height 19
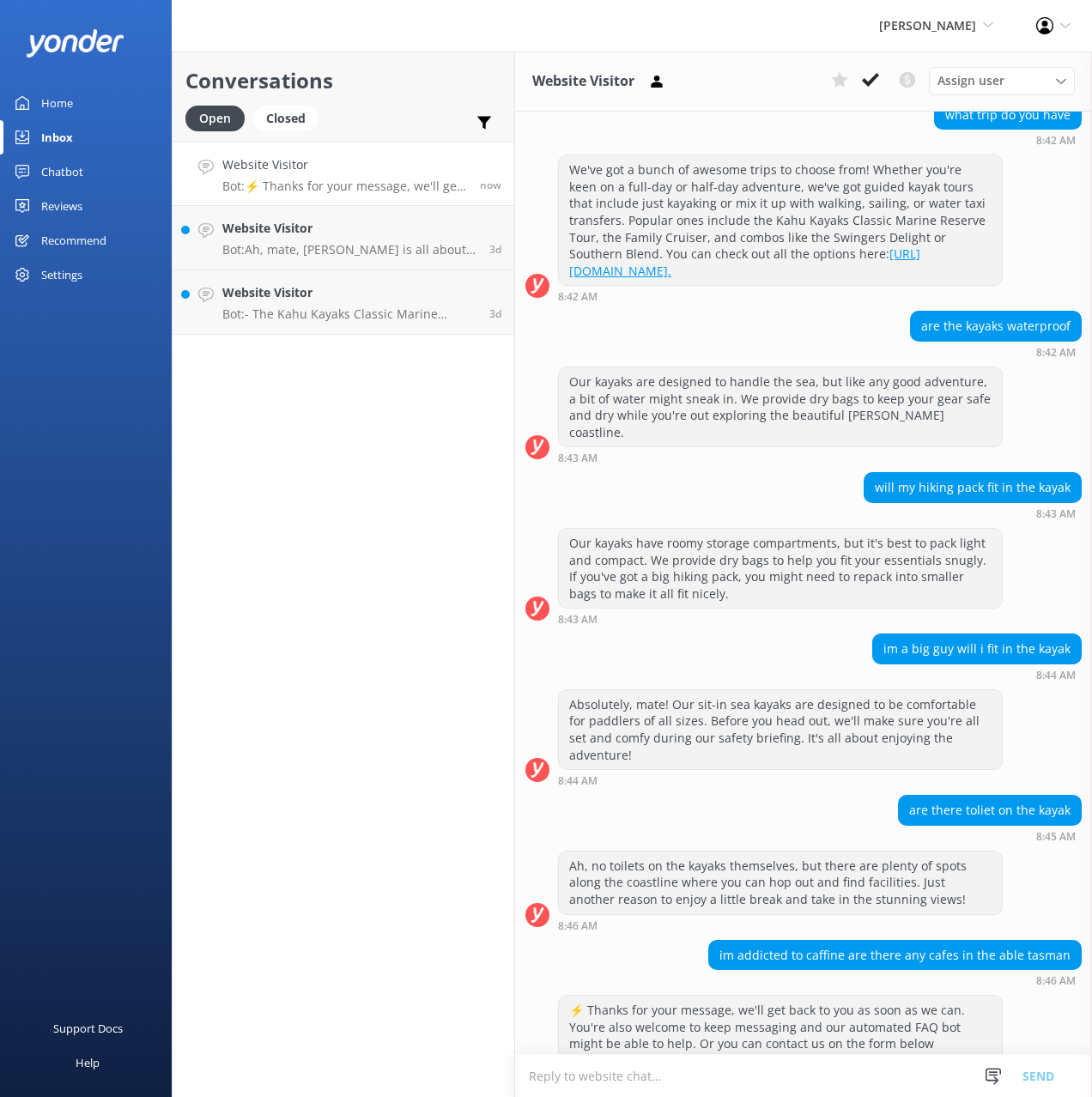
scroll to position [1132, 0]
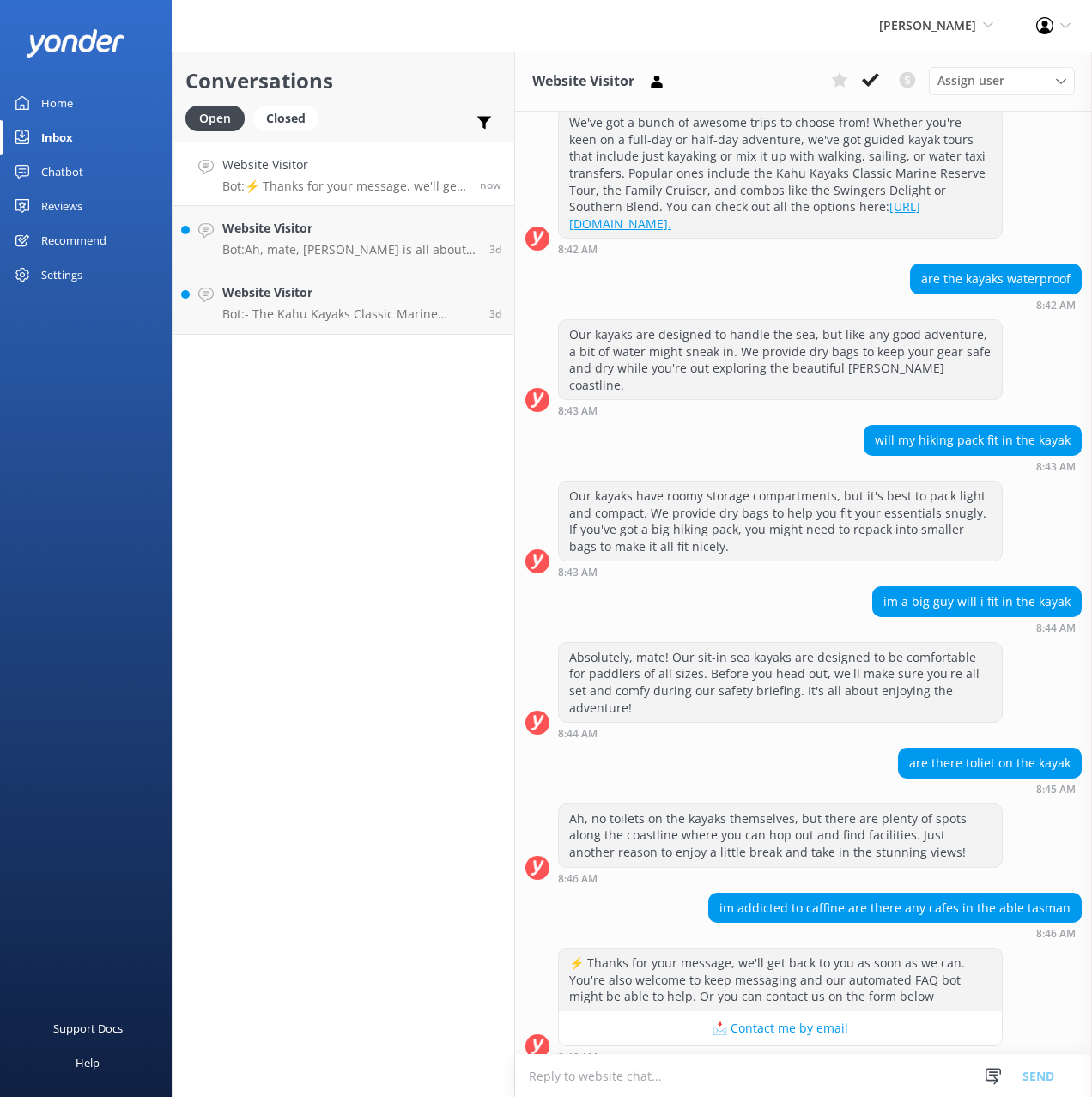
click at [801, 581] on div "Our kayaks have roomy storage compartments, but it's best to pack light and com…" at bounding box center [803, 533] width 577 height 106
click at [352, 550] on div "Conversations Open Closed Important Converted Assigned to me Unassigned Website…" at bounding box center [343, 574] width 343 height 1046
drag, startPoint x: 353, startPoint y: 550, endPoint x: 366, endPoint y: 553, distance: 13.3
click at [356, 549] on div "Conversations Open Closed Important Converted Assigned to me Unassigned Website…" at bounding box center [343, 574] width 343 height 1046
click at [351, 505] on div "Conversations Open Closed Important Converted Assigned to me Unassigned Website…" at bounding box center [343, 574] width 343 height 1046
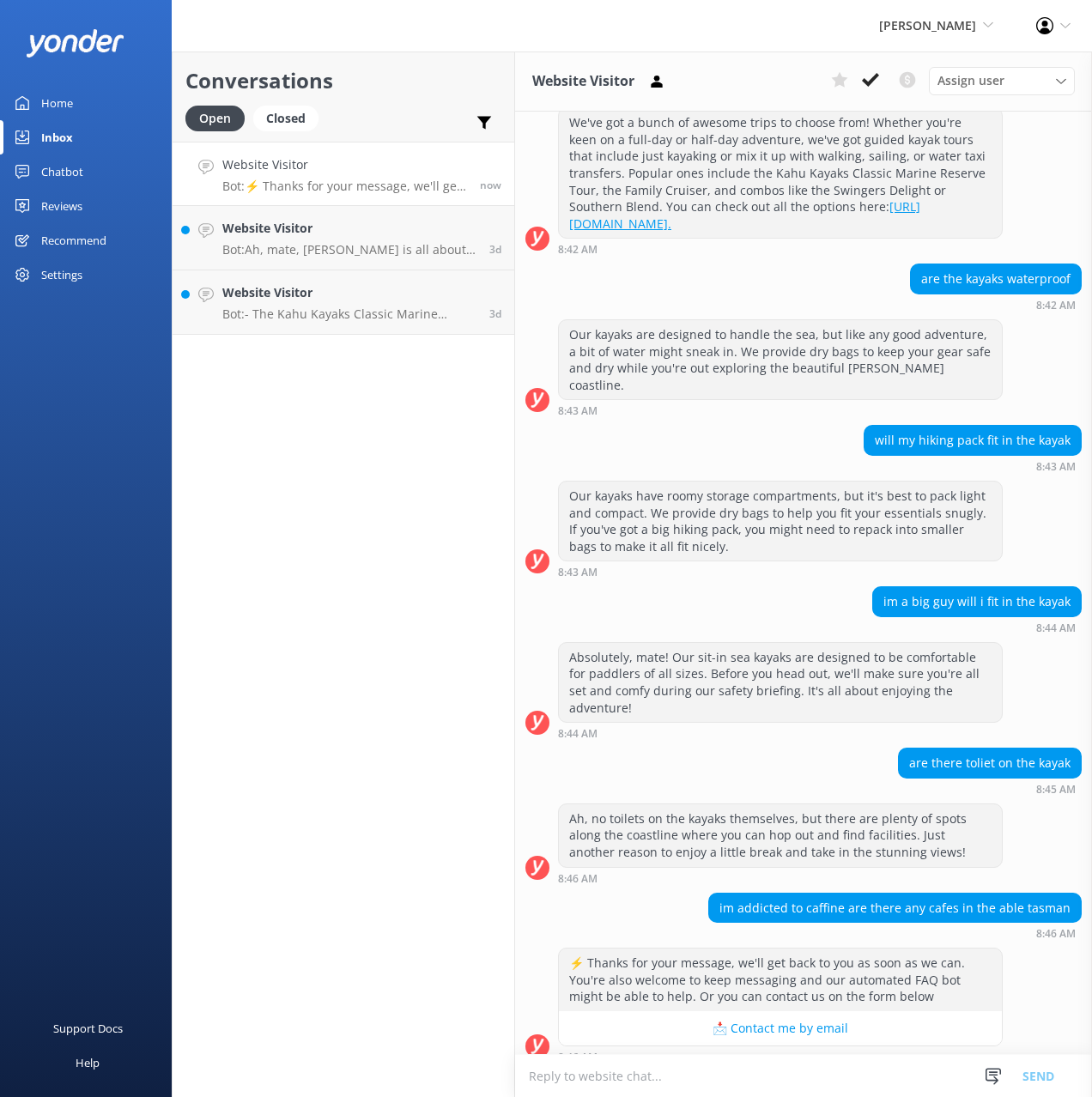
click at [364, 534] on div "Conversations Open Closed Important Converted Assigned to me Unassigned Website…" at bounding box center [343, 574] width 343 height 1046
click at [302, 246] on p "Bot: Ah, mate, Kahu Kayaks is all about sharing the magic of Abel Tasman with a…" at bounding box center [349, 250] width 254 height 15
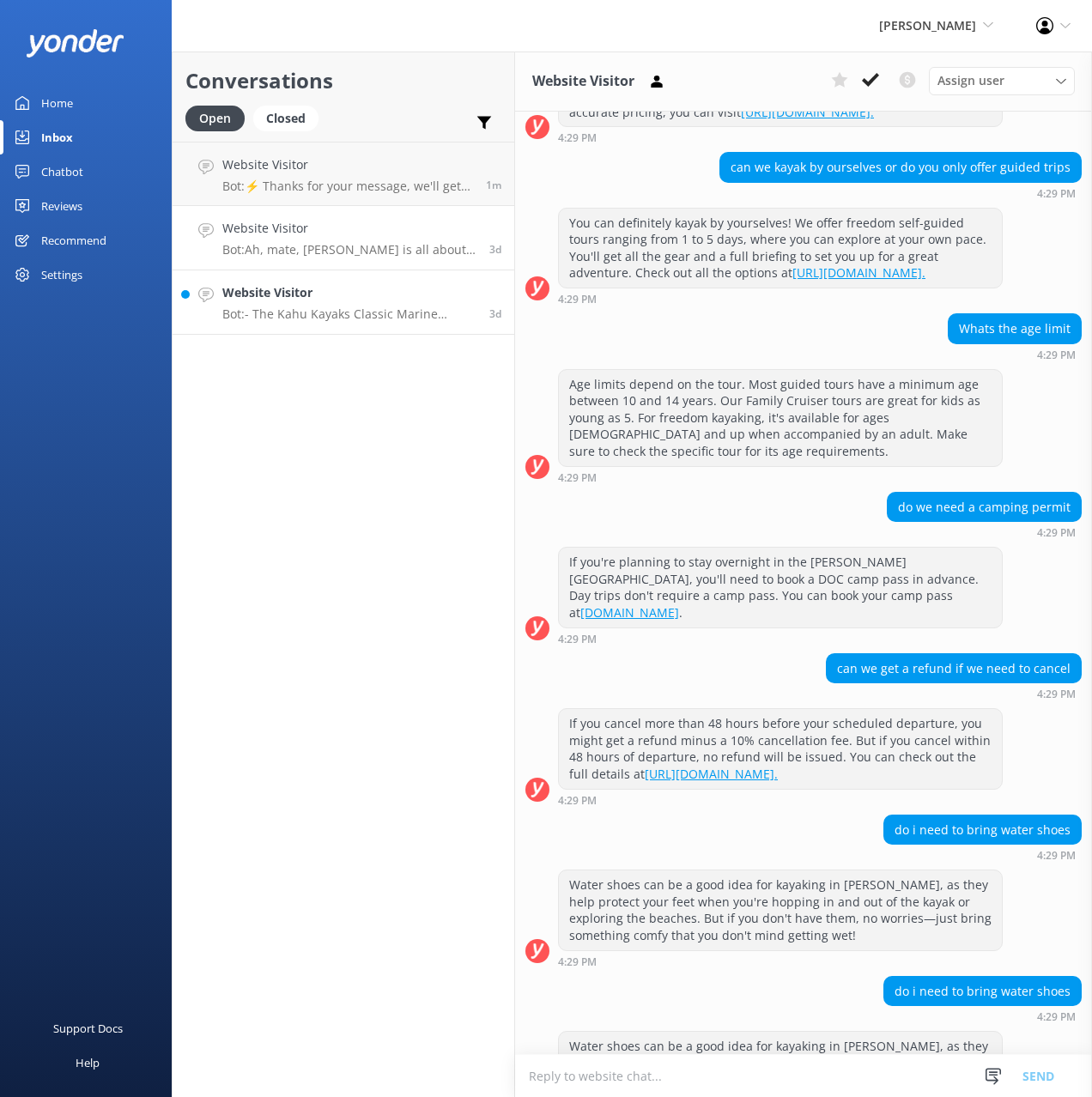
scroll to position [776, 0]
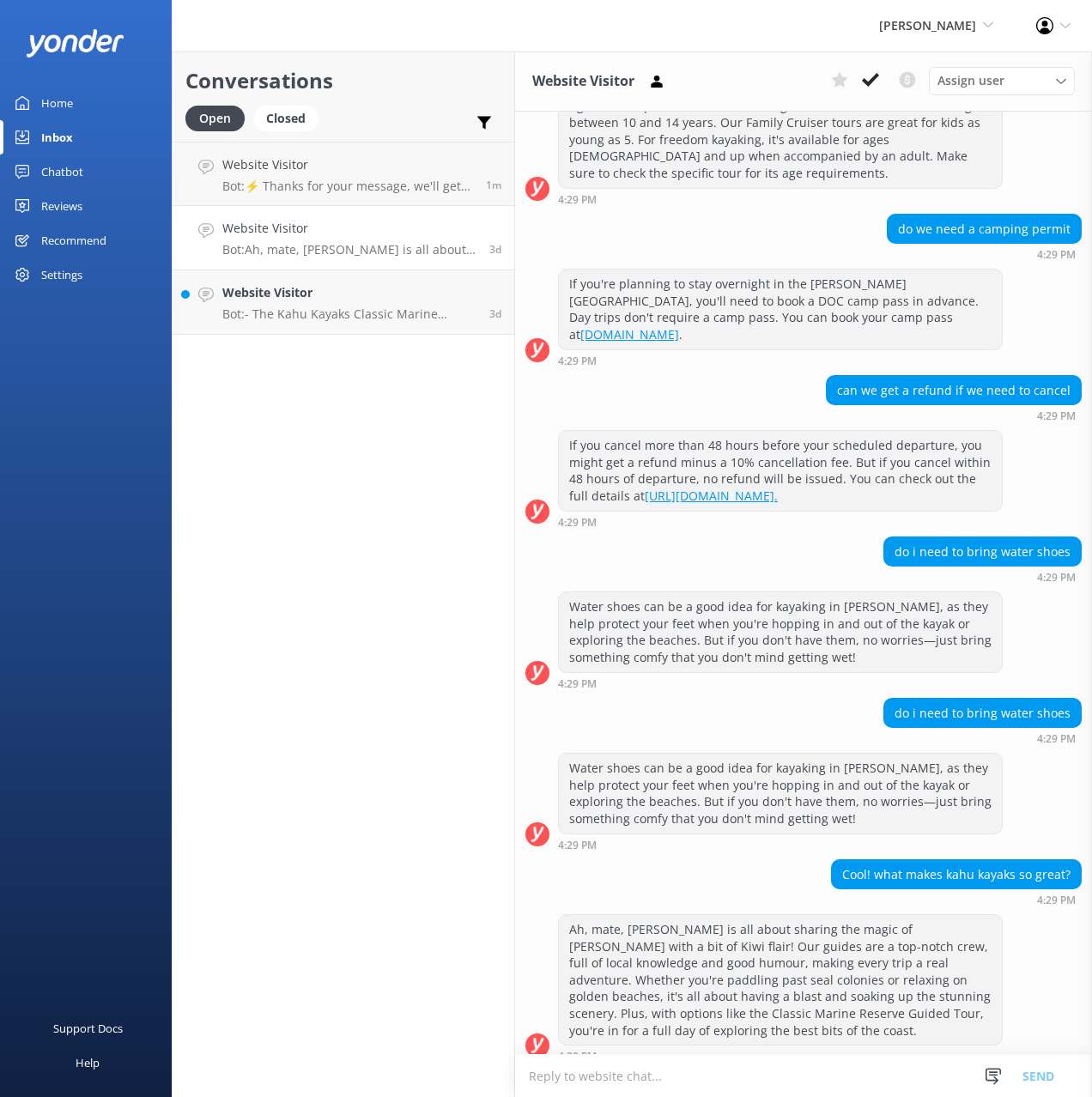
click at [354, 261] on link "Website Visitor Bot: Ah, mate, Kahu Kayaks is all about sharing the magic of Ab…" at bounding box center [343, 239] width 341 height 65
drag, startPoint x: 363, startPoint y: 301, endPoint x: 351, endPoint y: 217, distance: 84.9
click at [363, 301] on h4 "Website Visitor" at bounding box center [349, 293] width 254 height 19
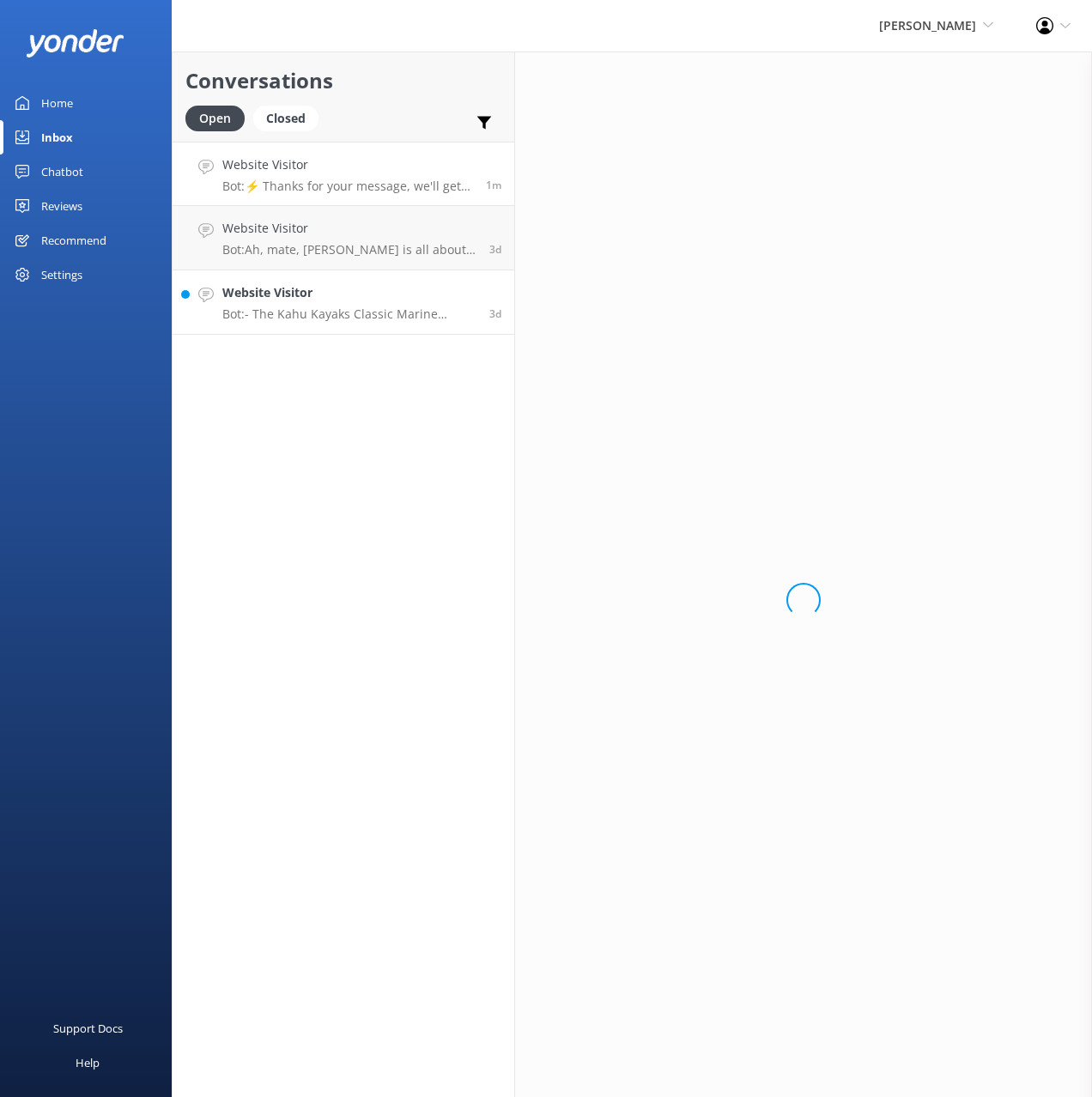
click at [342, 200] on link "Website Visitor Bot: ⚡ Thanks for your message, we'll get back to you as soon a…" at bounding box center [343, 174] width 341 height 65
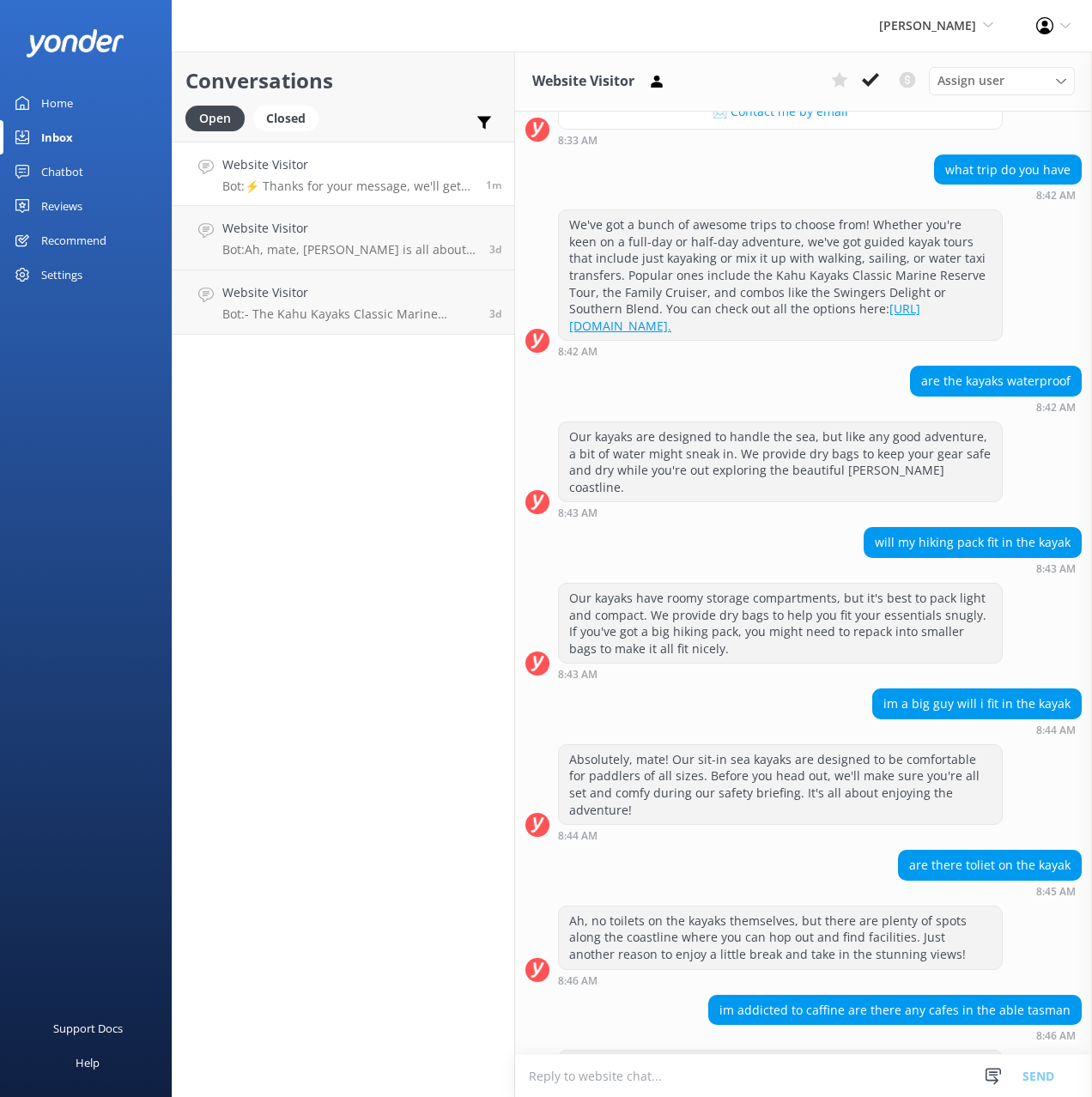
click at [333, 421] on div "Conversations Open Closed Important Converted Assigned to me Unassigned Website…" at bounding box center [343, 574] width 343 height 1046
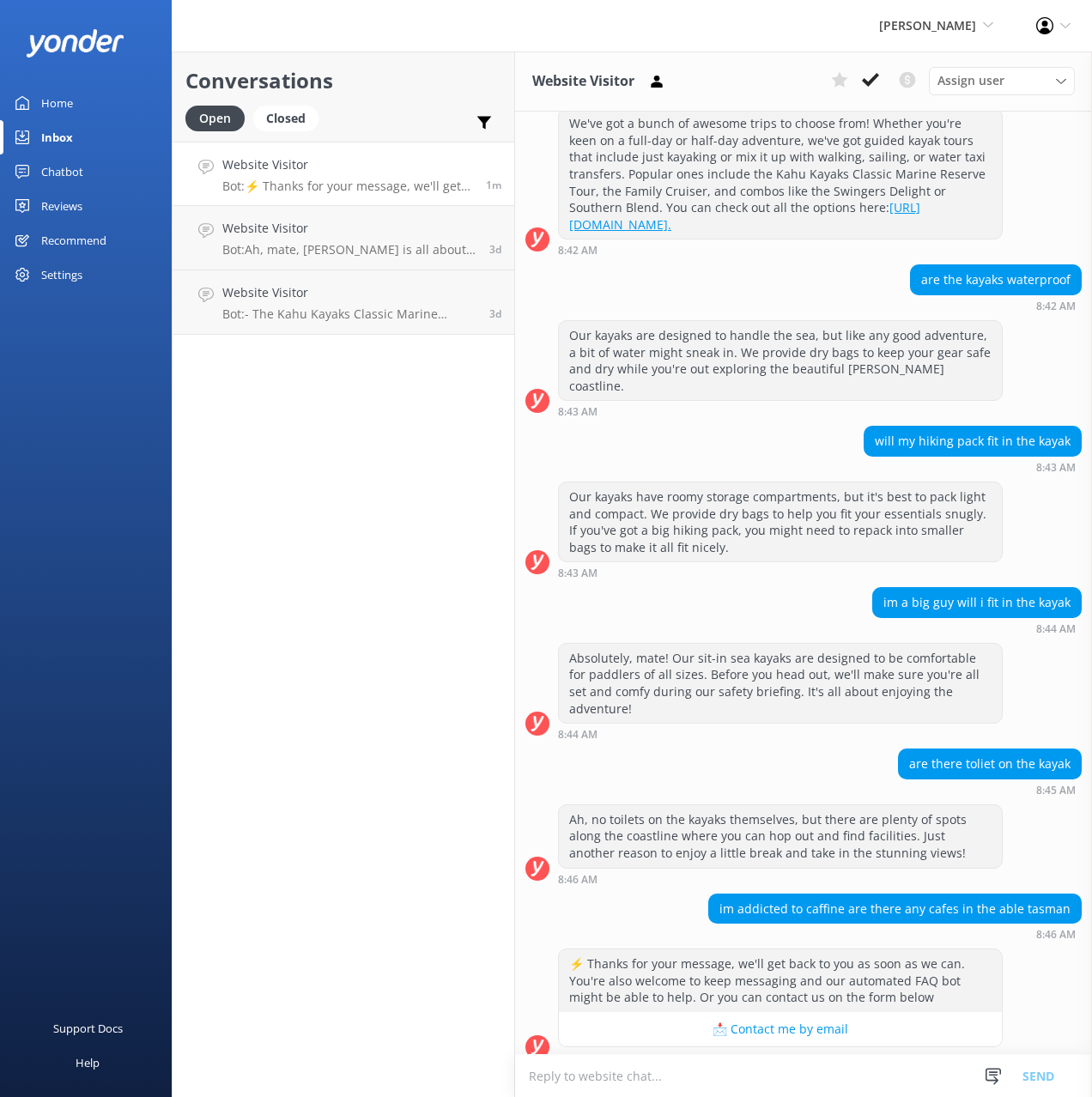
scroll to position [1132, 0]
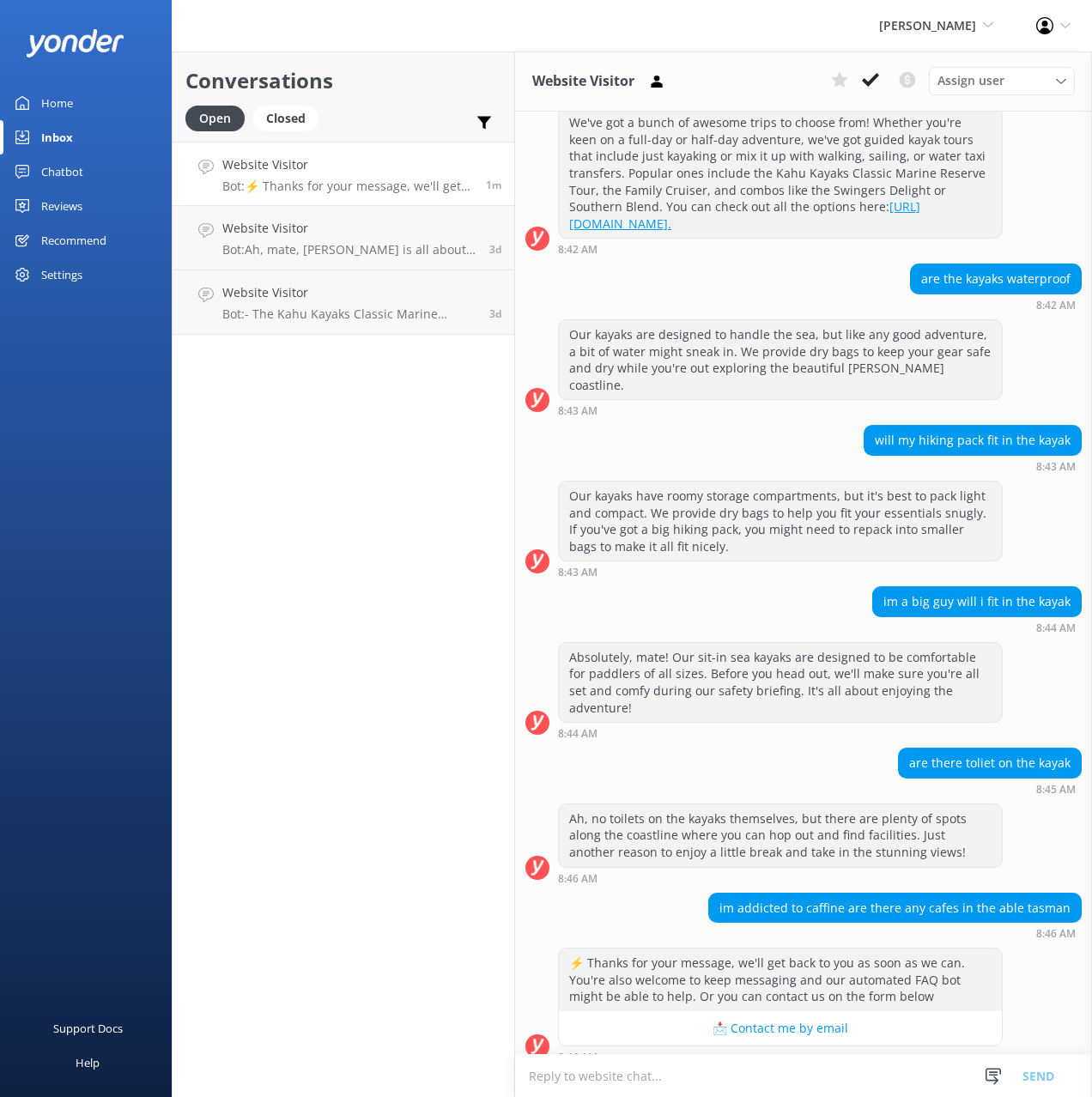
click at [43, 164] on div "Chatbot" at bounding box center [62, 172] width 42 height 34
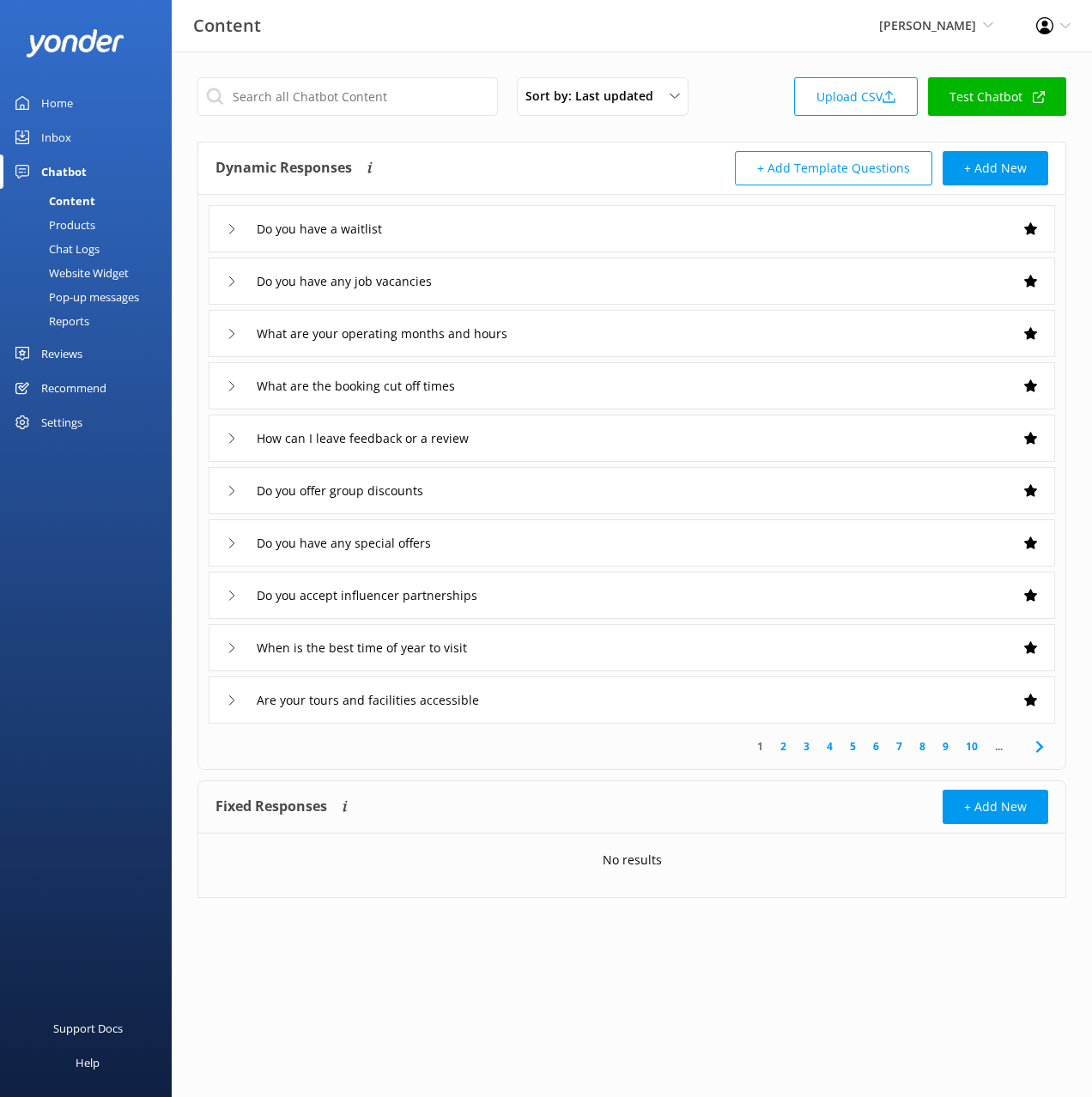
click at [84, 248] on div "Chat Logs" at bounding box center [55, 248] width 89 height 24
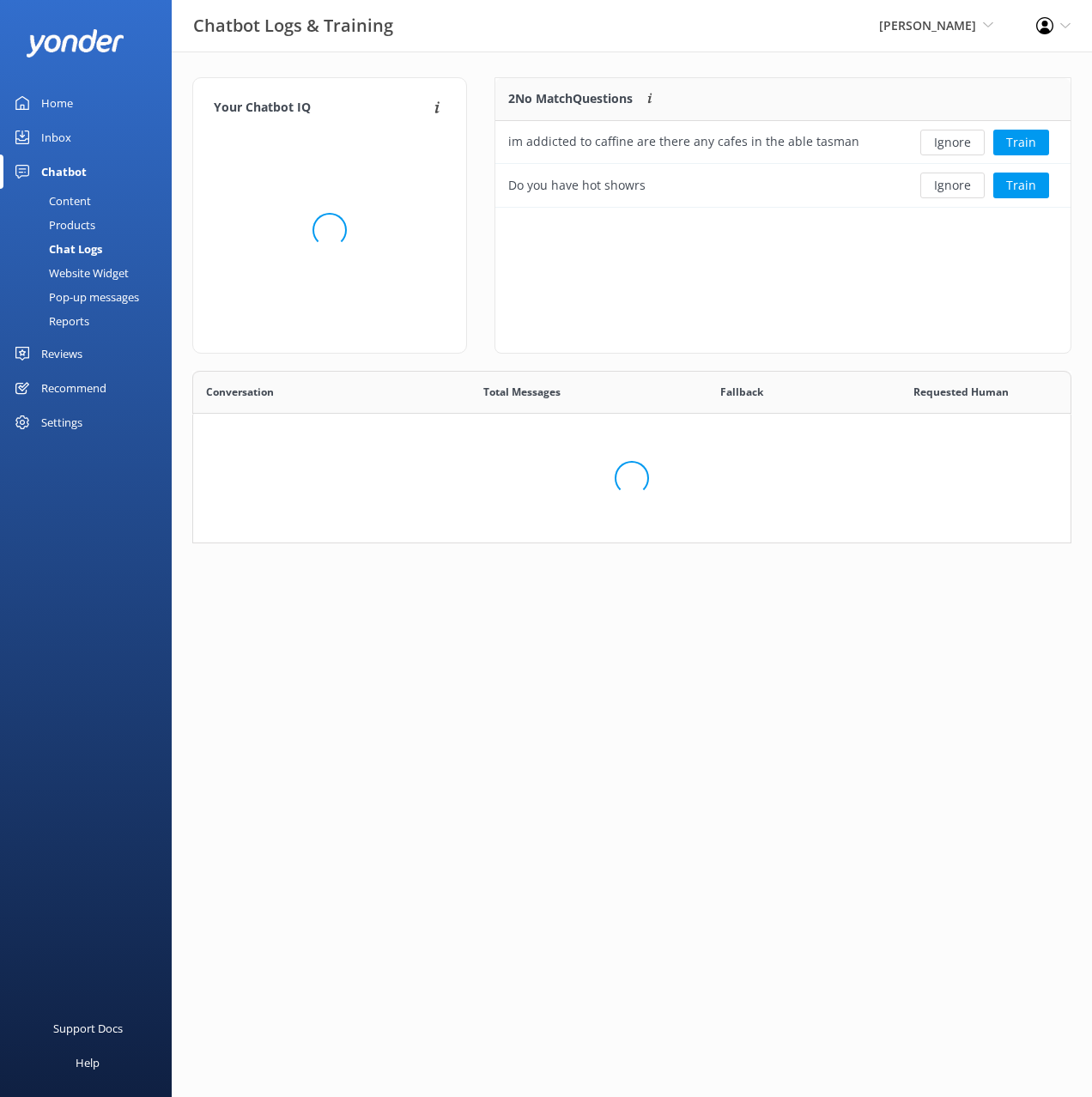
scroll to position [211, 879]
click at [672, 51] on div "Chatbot Logs & Training Kahu Kayaks Black Cat Cruises Banff Airporter Internati…" at bounding box center [546, 26] width 1092 height 52
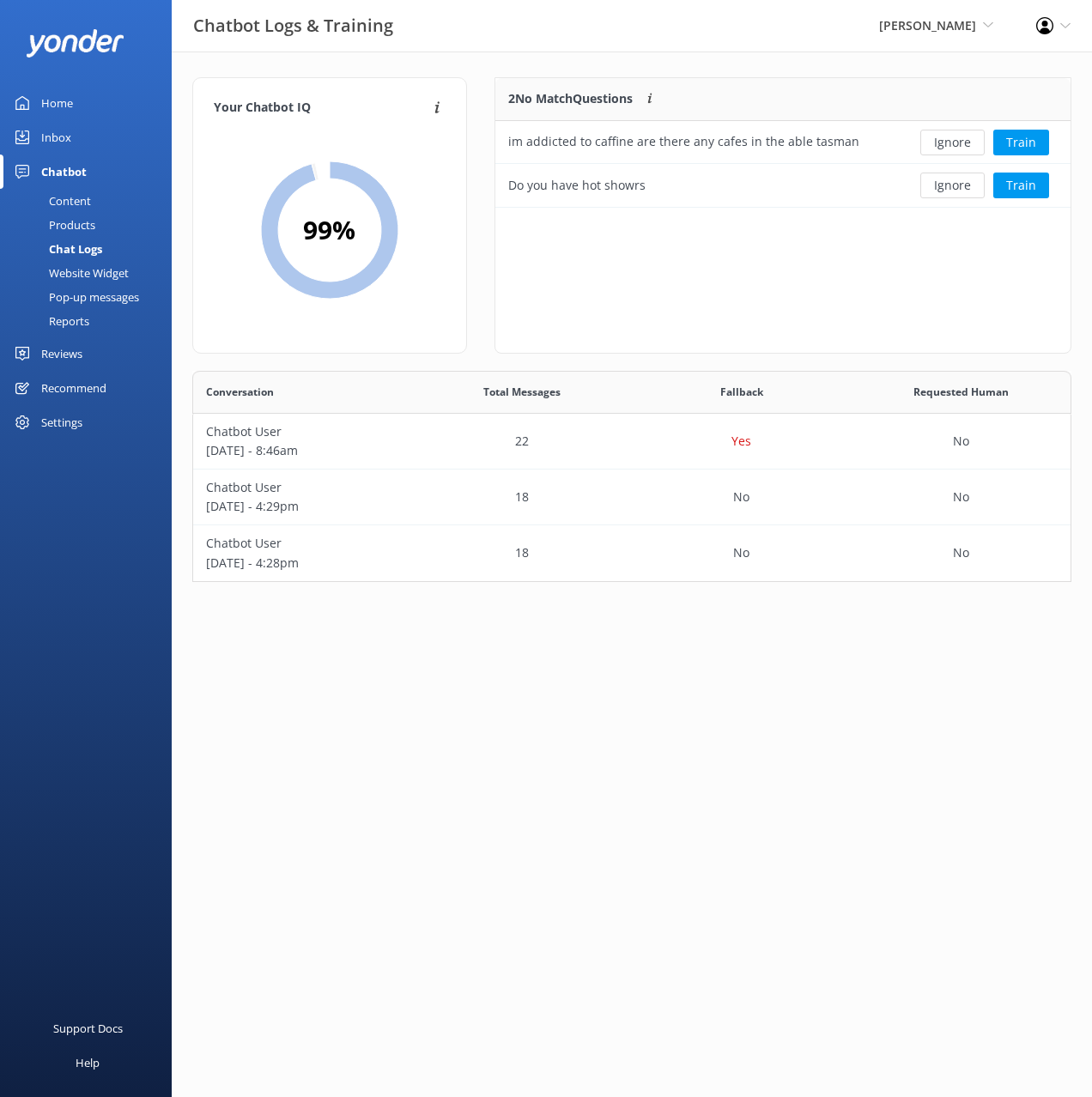
drag, startPoint x: 104, startPoint y: 200, endPoint x: 118, endPoint y: 198, distance: 14.1
click at [105, 200] on link "Content" at bounding box center [91, 201] width 162 height 24
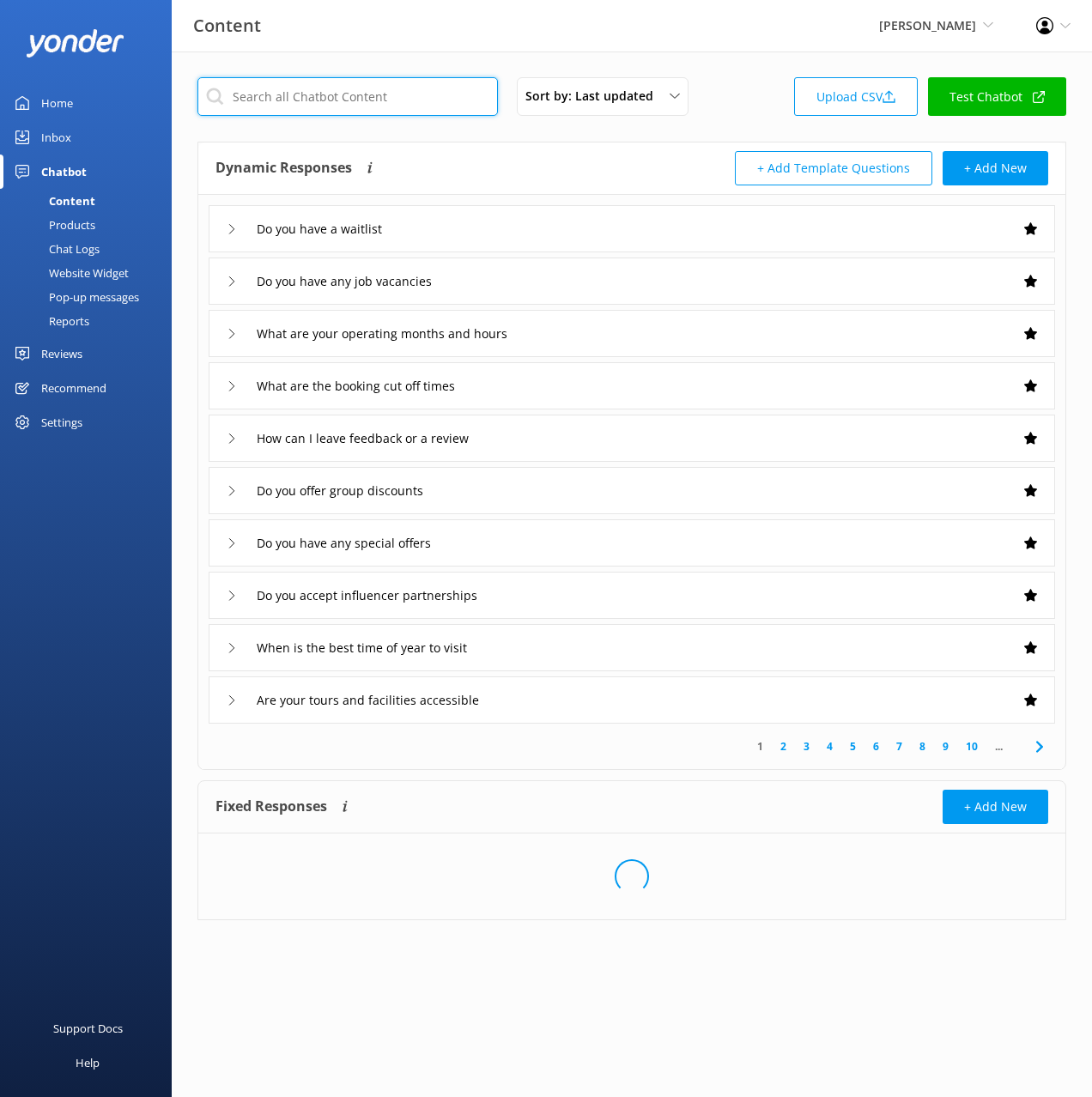
click at [404, 95] on input "text" at bounding box center [348, 96] width 300 height 39
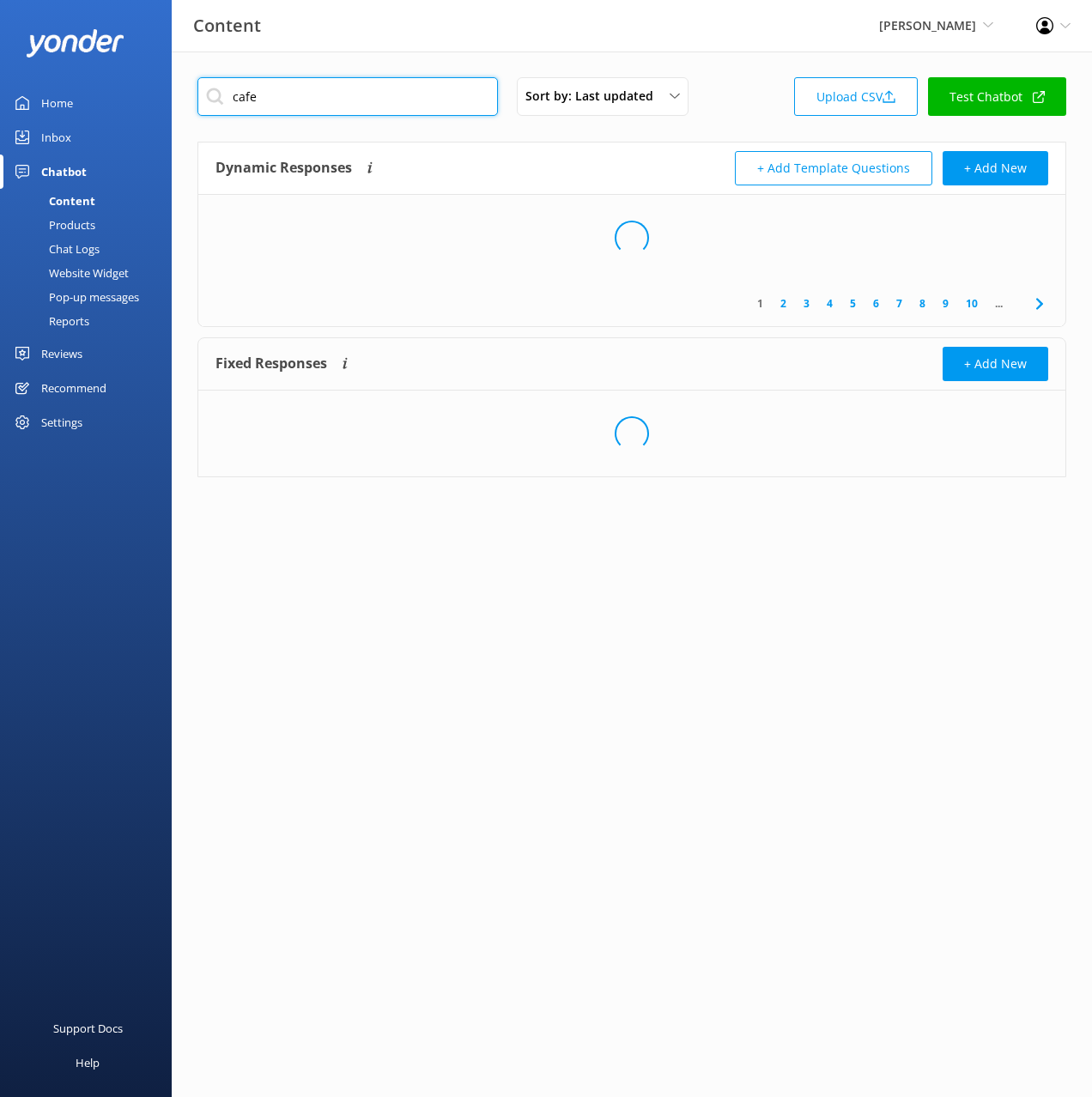
type input "cafe"
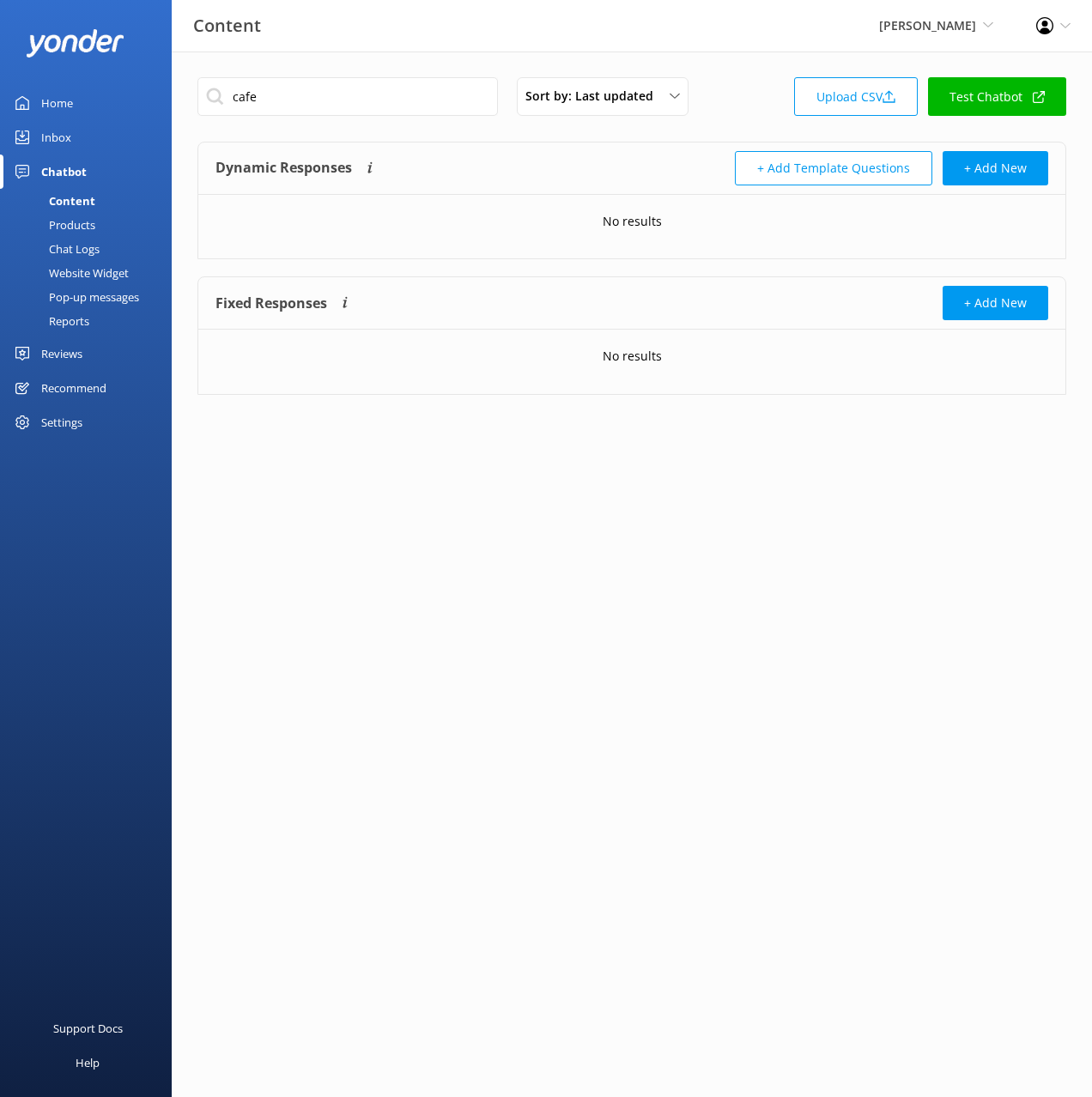
drag, startPoint x: 532, startPoint y: 137, endPoint x: 458, endPoint y: 258, distance: 141.8
click at [531, 137] on div "cafe Sort by: Last updated Title (A-Z) Last updated Upload CSV Test Chatbot Dyn…" at bounding box center [632, 248] width 920 height 395
click at [83, 262] on div "Website Widget" at bounding box center [69, 273] width 119 height 24
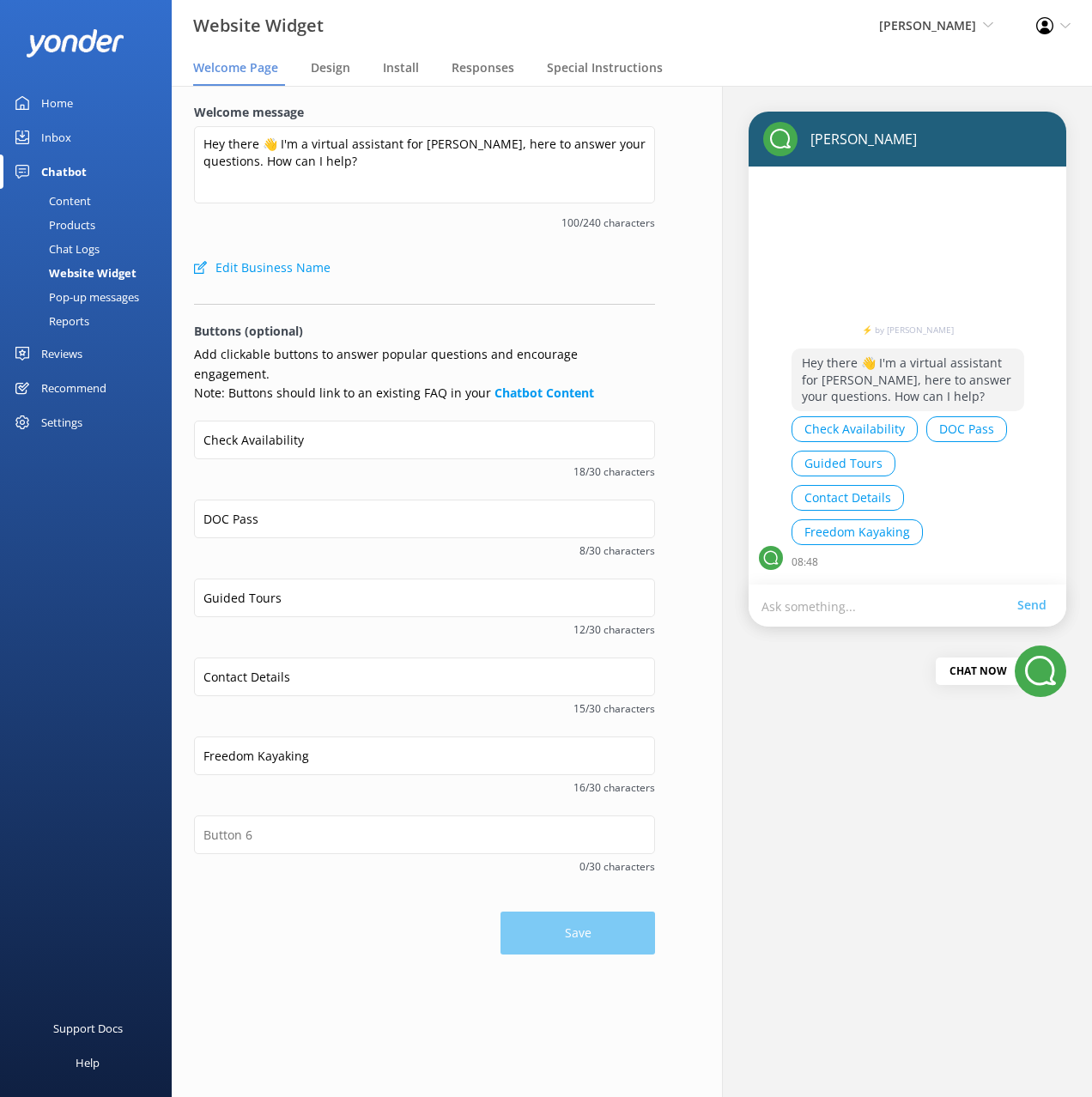
click at [71, 254] on div "Chat Logs" at bounding box center [55, 248] width 89 height 24
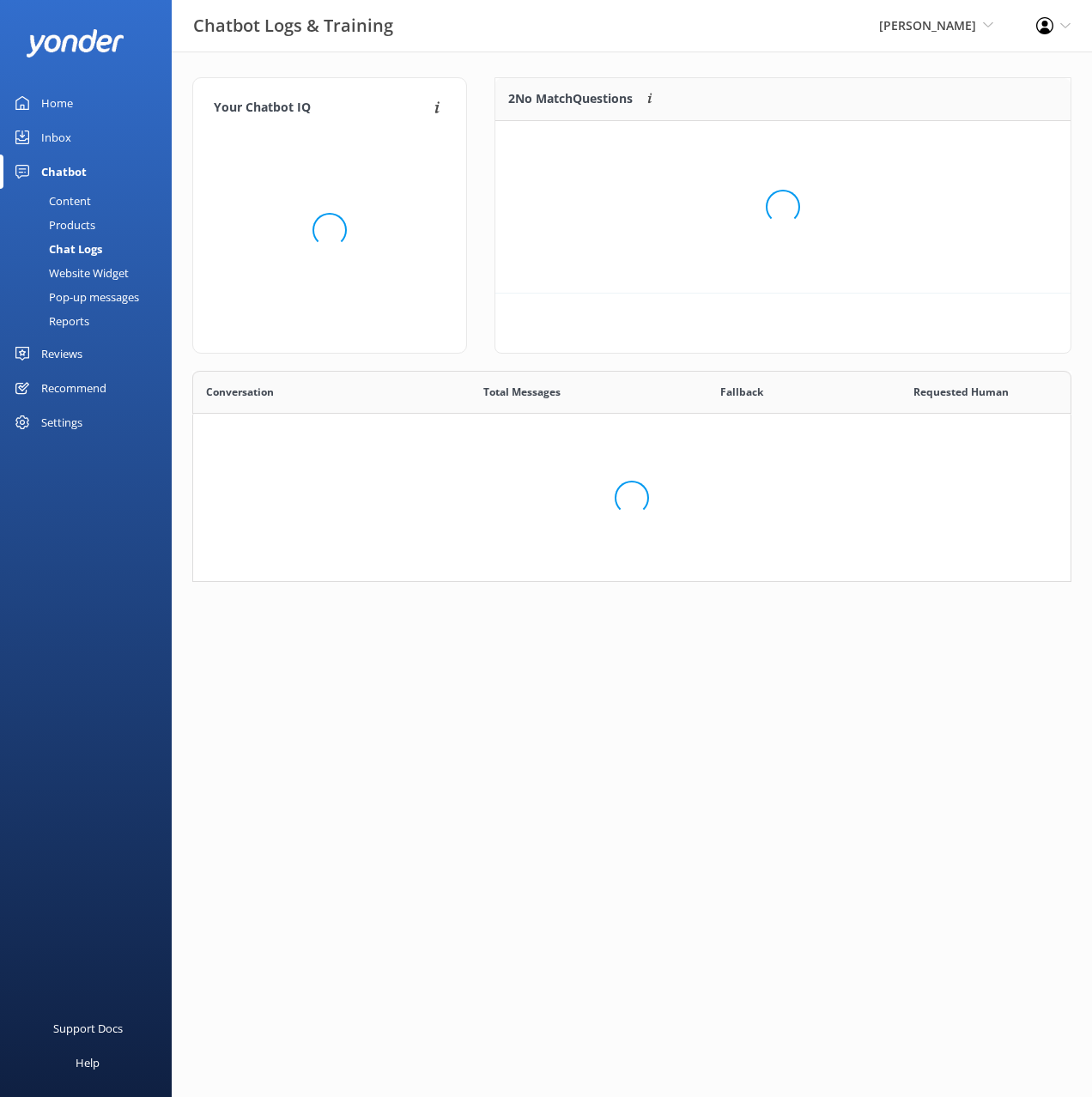
scroll to position [211, 879]
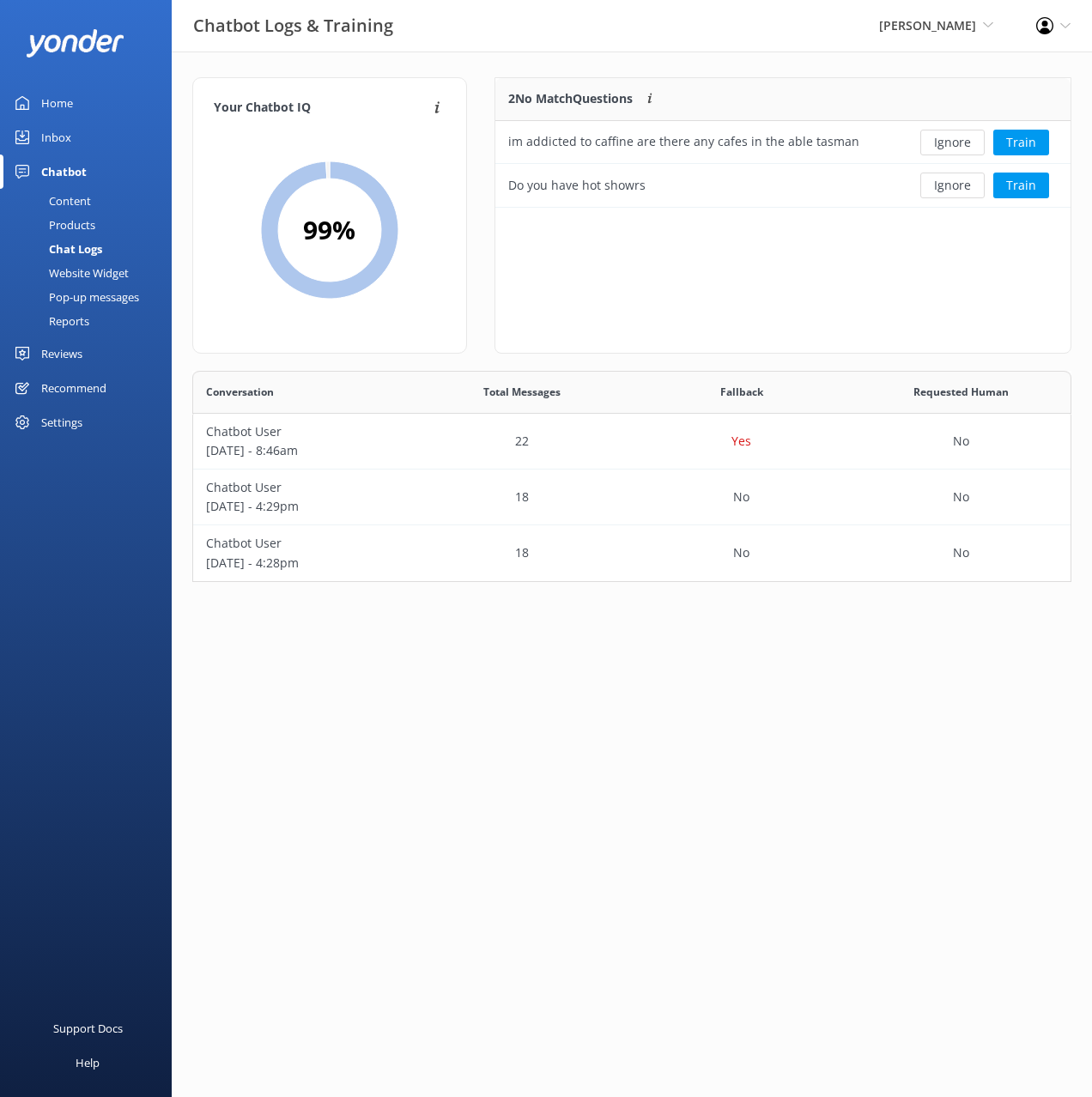
drag, startPoint x: 86, startPoint y: 201, endPoint x: 98, endPoint y: 215, distance: 18.4
click at [88, 202] on div "Content" at bounding box center [50, 201] width 81 height 24
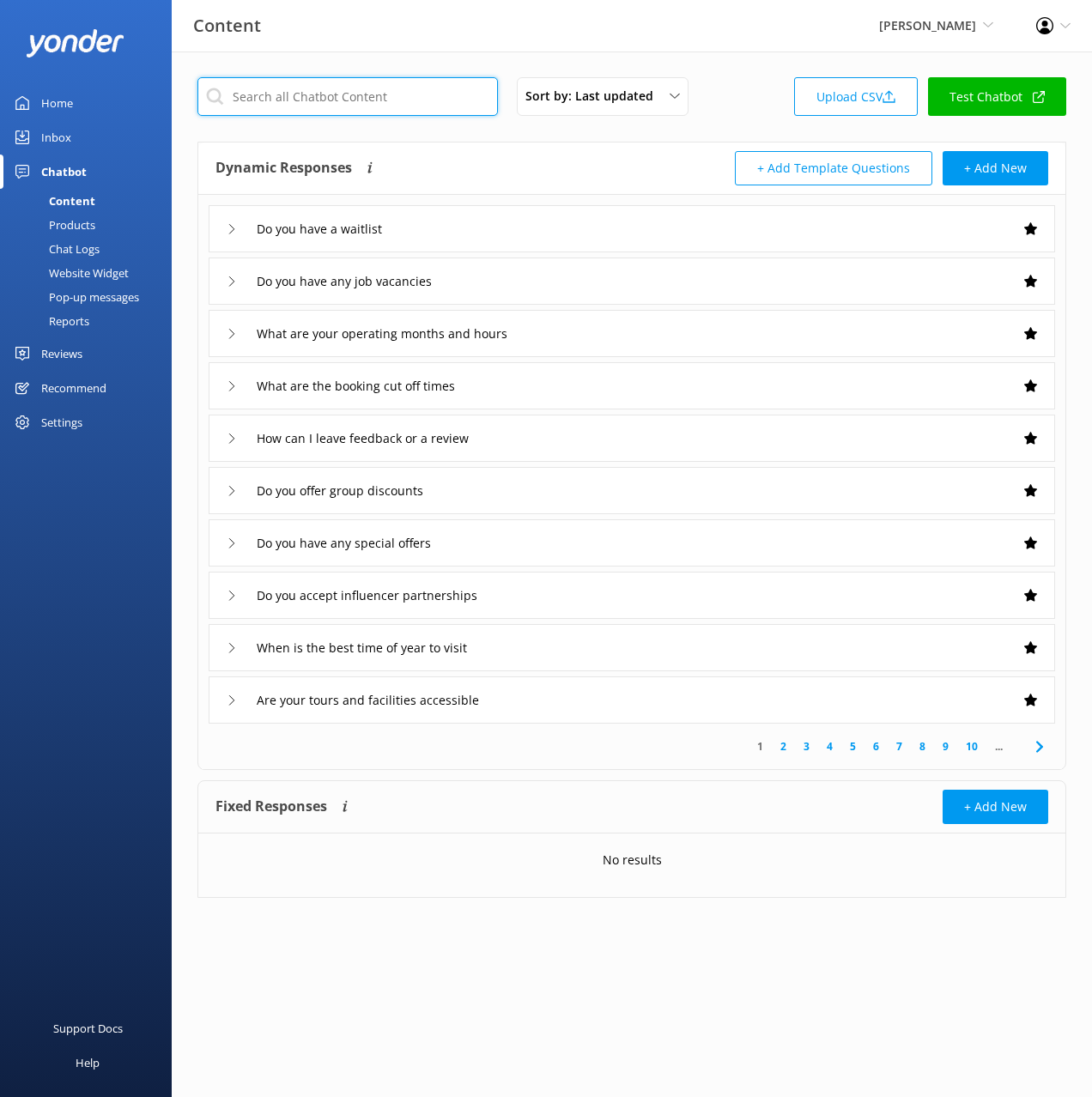
click at [357, 91] on input "text" at bounding box center [348, 96] width 300 height 39
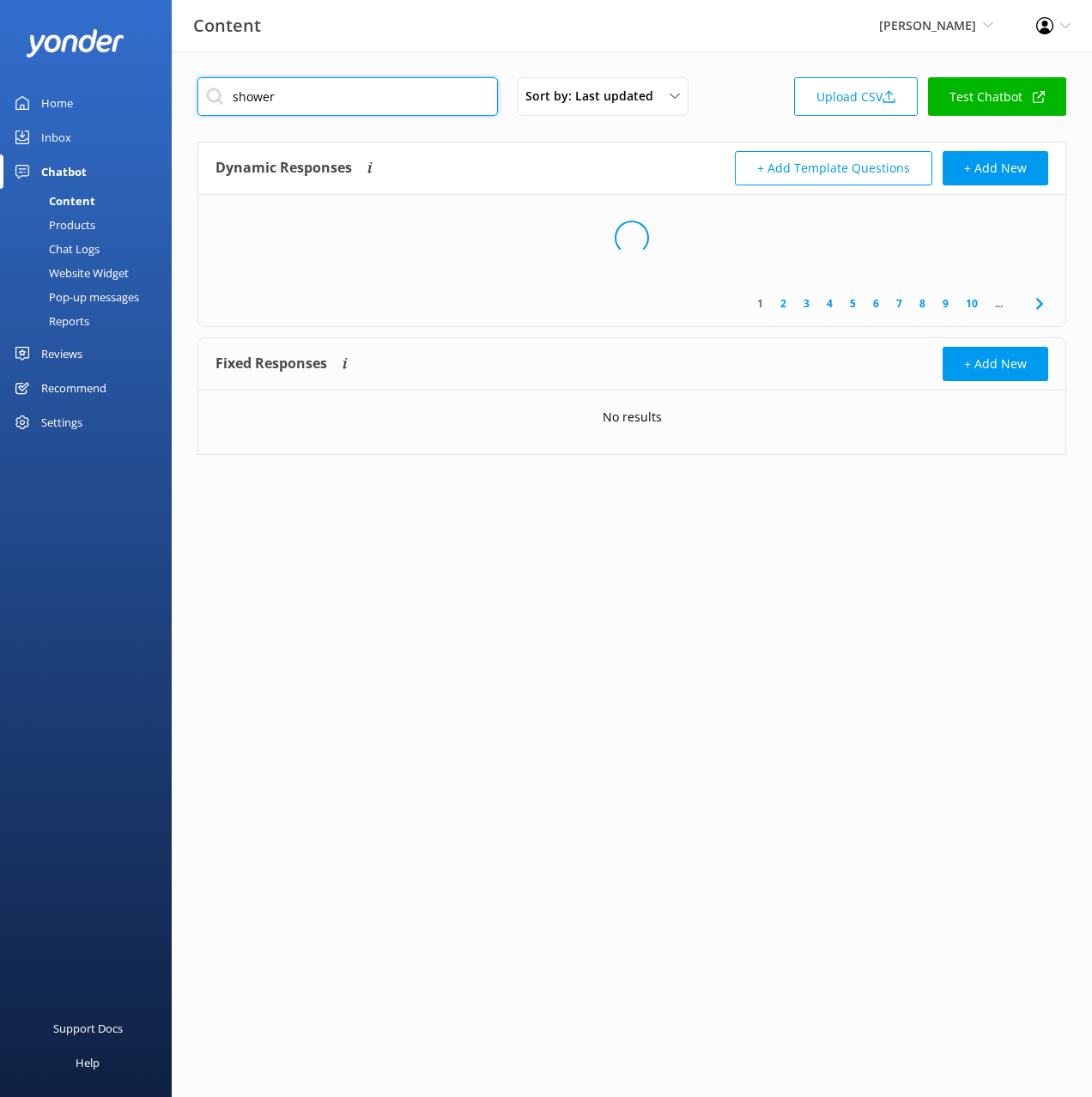
type input "shower"
click at [510, 151] on div "Dynamic Responses The chatbot will generate a response based on the content inf…" at bounding box center [424, 168] width 416 height 34
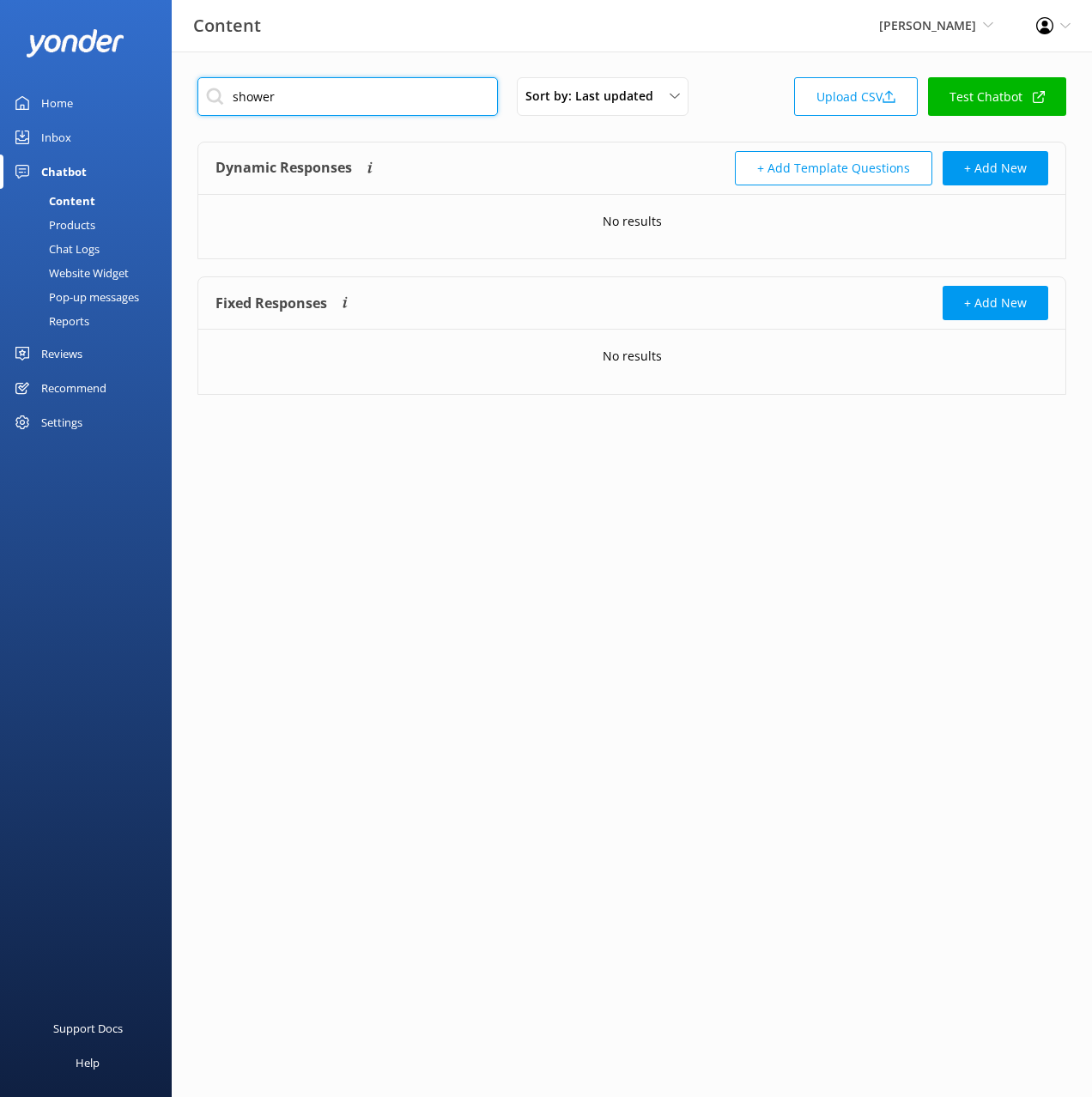
click at [249, 97] on input "shower" at bounding box center [348, 96] width 300 height 39
click at [494, 181] on div "Dynamic Responses The chatbot will generate a response based on the content inf…" at bounding box center [424, 168] width 416 height 34
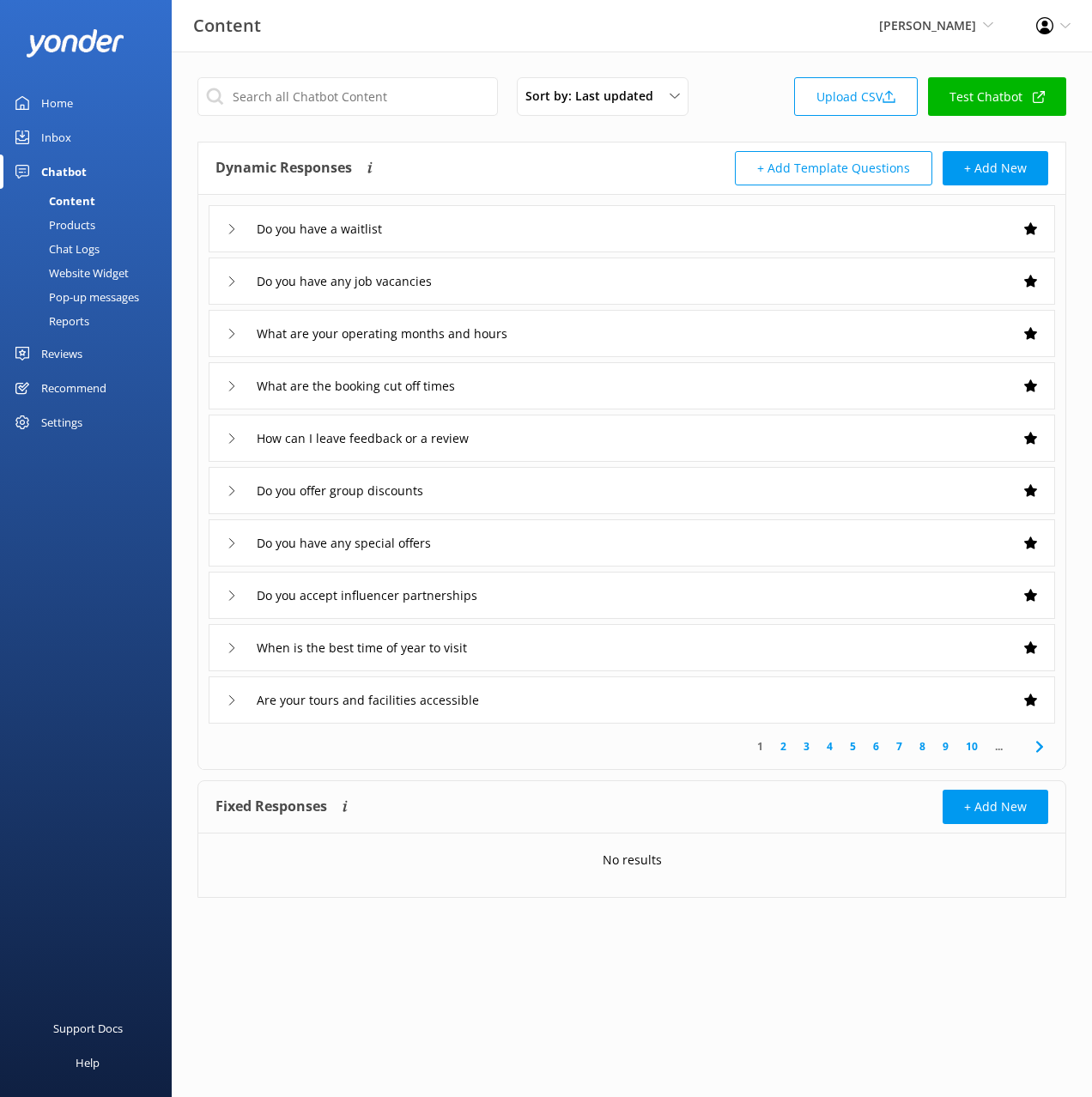
click at [85, 99] on link "Home" at bounding box center [86, 103] width 172 height 34
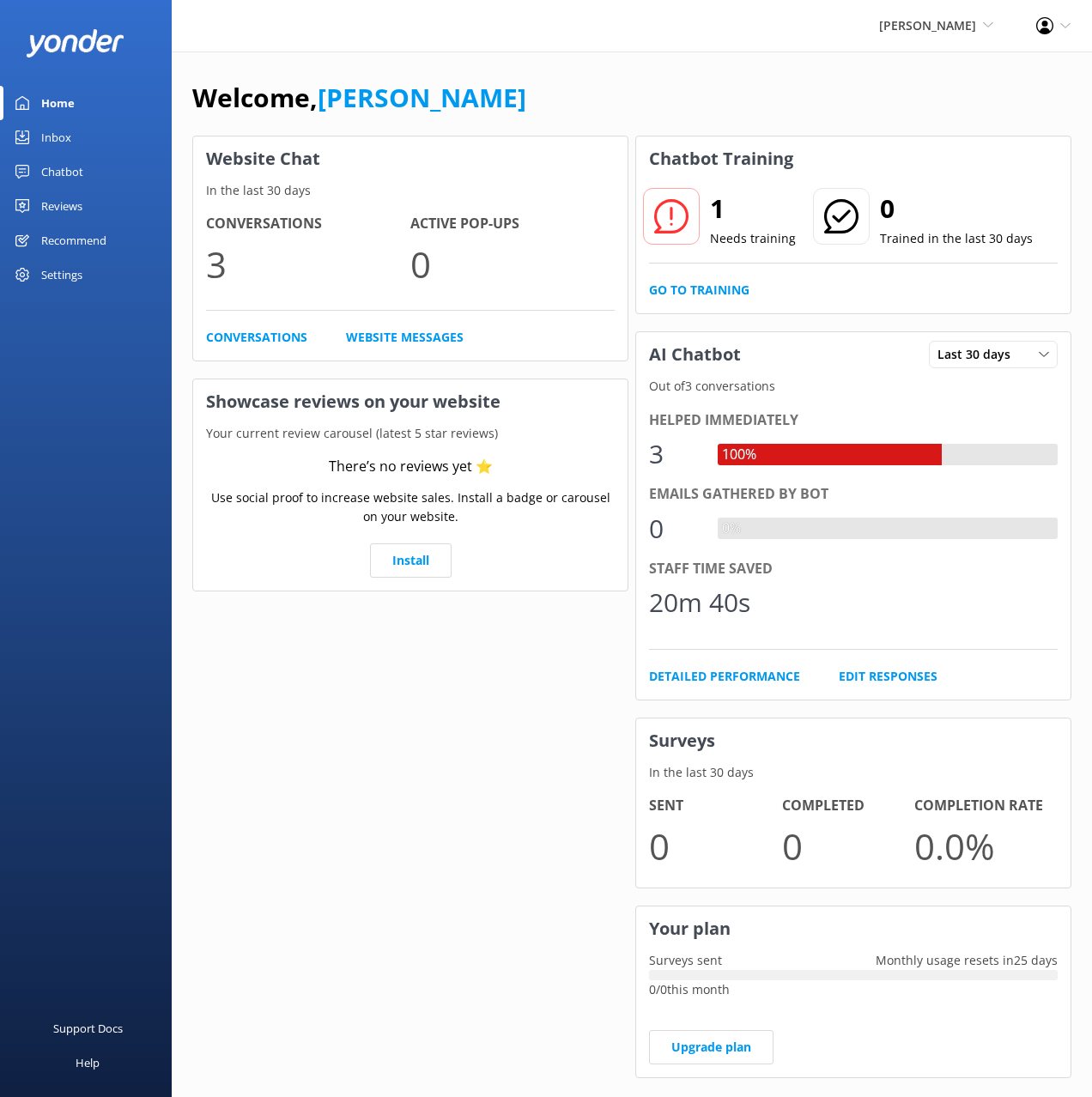
click at [521, 120] on div "Welcome, Mikayla" at bounding box center [631, 106] width 879 height 58
click at [546, 120] on div "Welcome, Mikayla" at bounding box center [631, 106] width 879 height 58
click at [569, 118] on div "Welcome, Mikayla" at bounding box center [631, 106] width 879 height 58
drag, startPoint x: 582, startPoint y: 132, endPoint x: 281, endPoint y: 183, distance: 305.3
click at [579, 132] on div "Website Chat In the last 30 days Conversations 3 Active Pop-ups 0 Conversations…" at bounding box center [411, 615] width 443 height 967
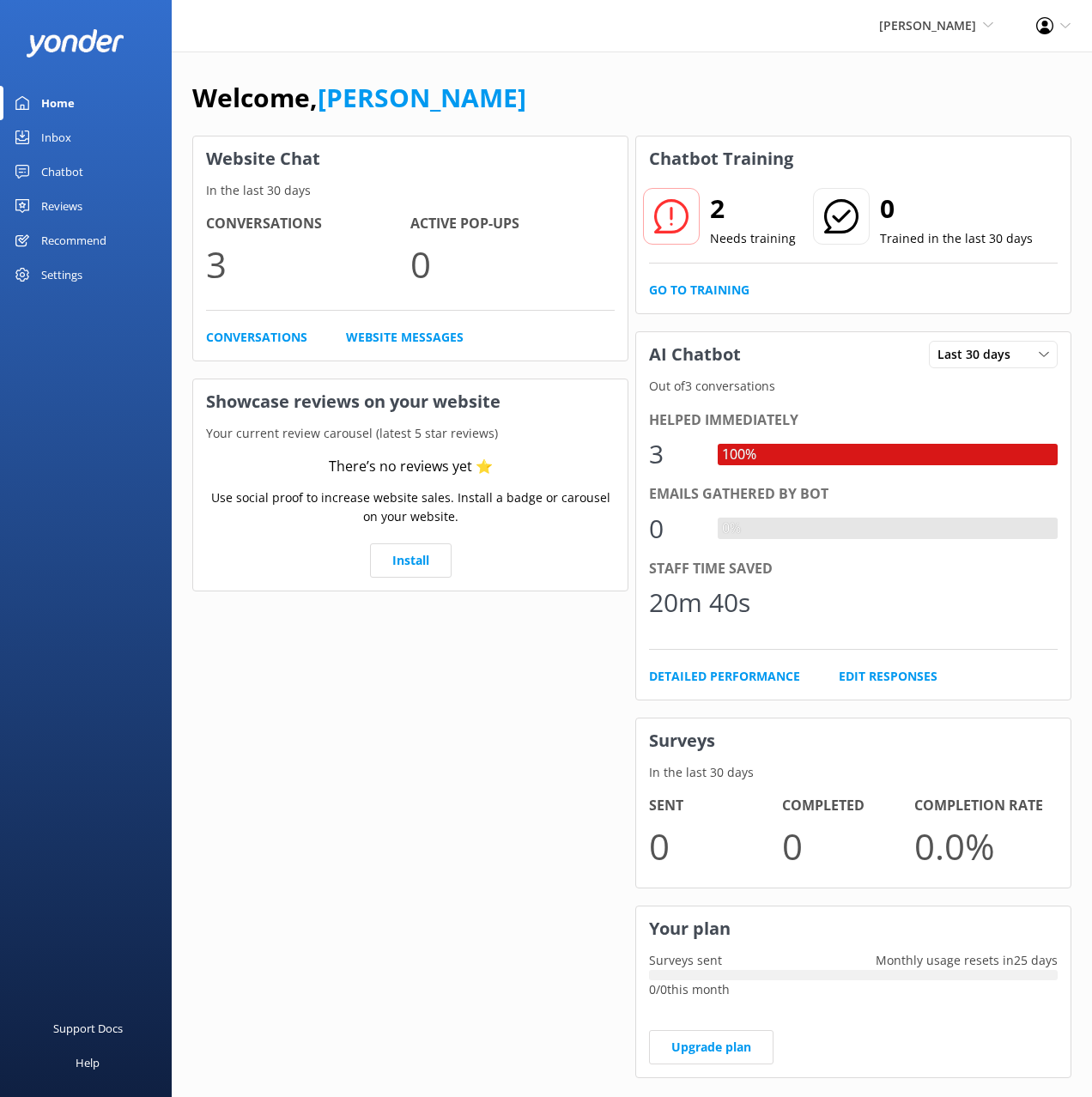
click at [85, 169] on link "Chatbot" at bounding box center [86, 172] width 172 height 34
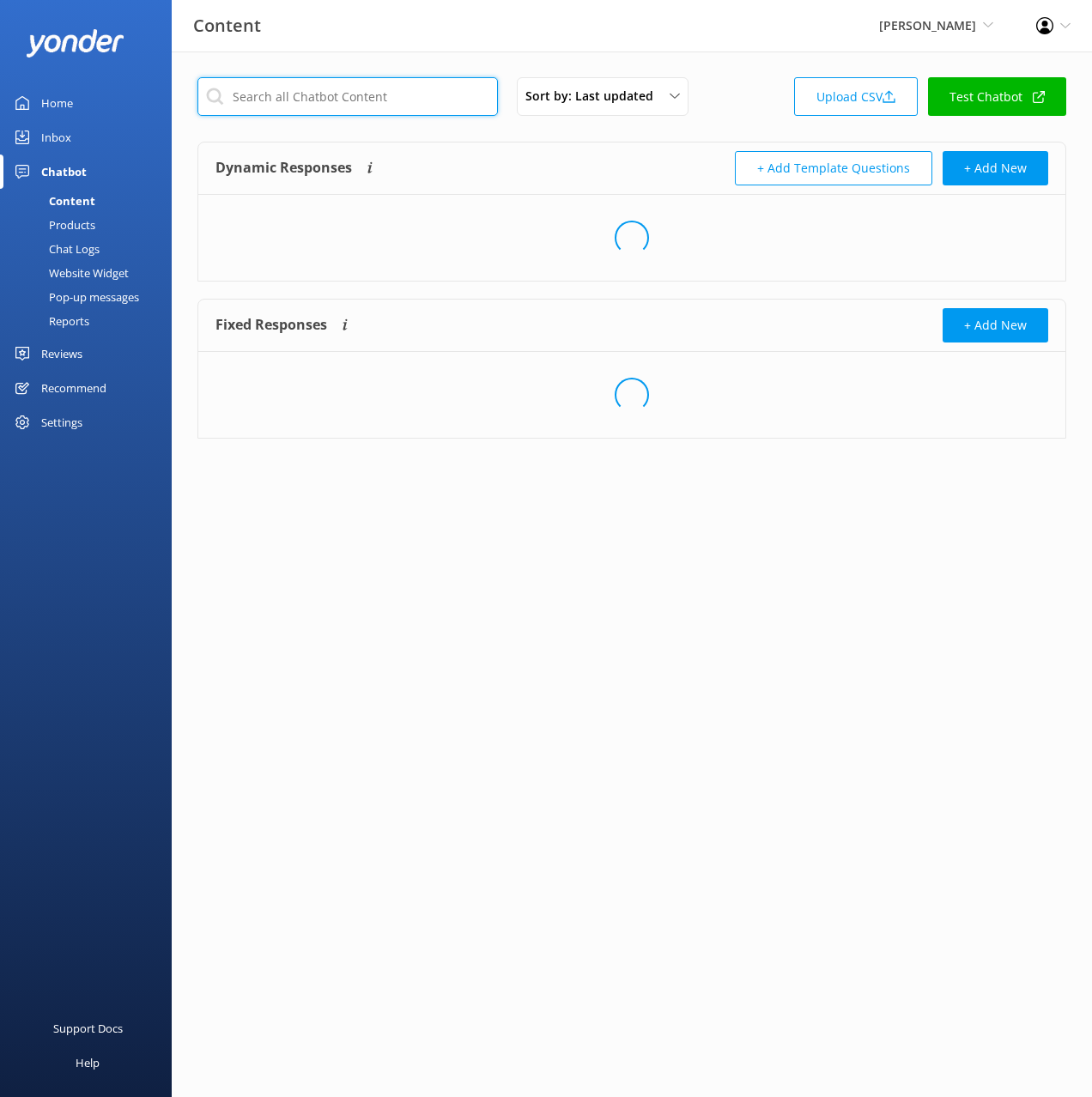
click at [385, 109] on input "text" at bounding box center [348, 96] width 300 height 39
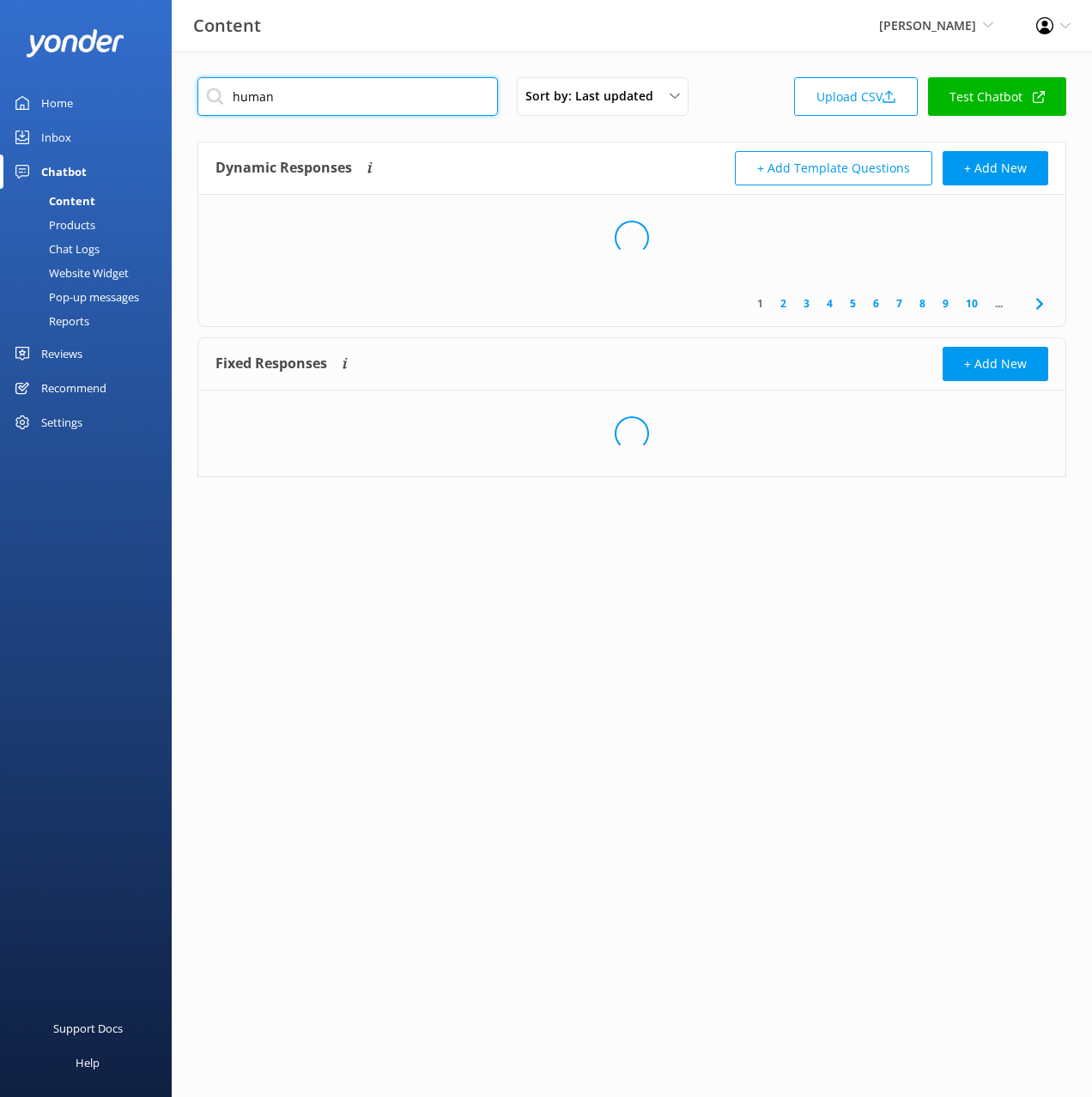
type input "human"
click at [584, 167] on div "Dynamic Responses The chatbot will generate a response based on the content inf…" at bounding box center [424, 168] width 416 height 34
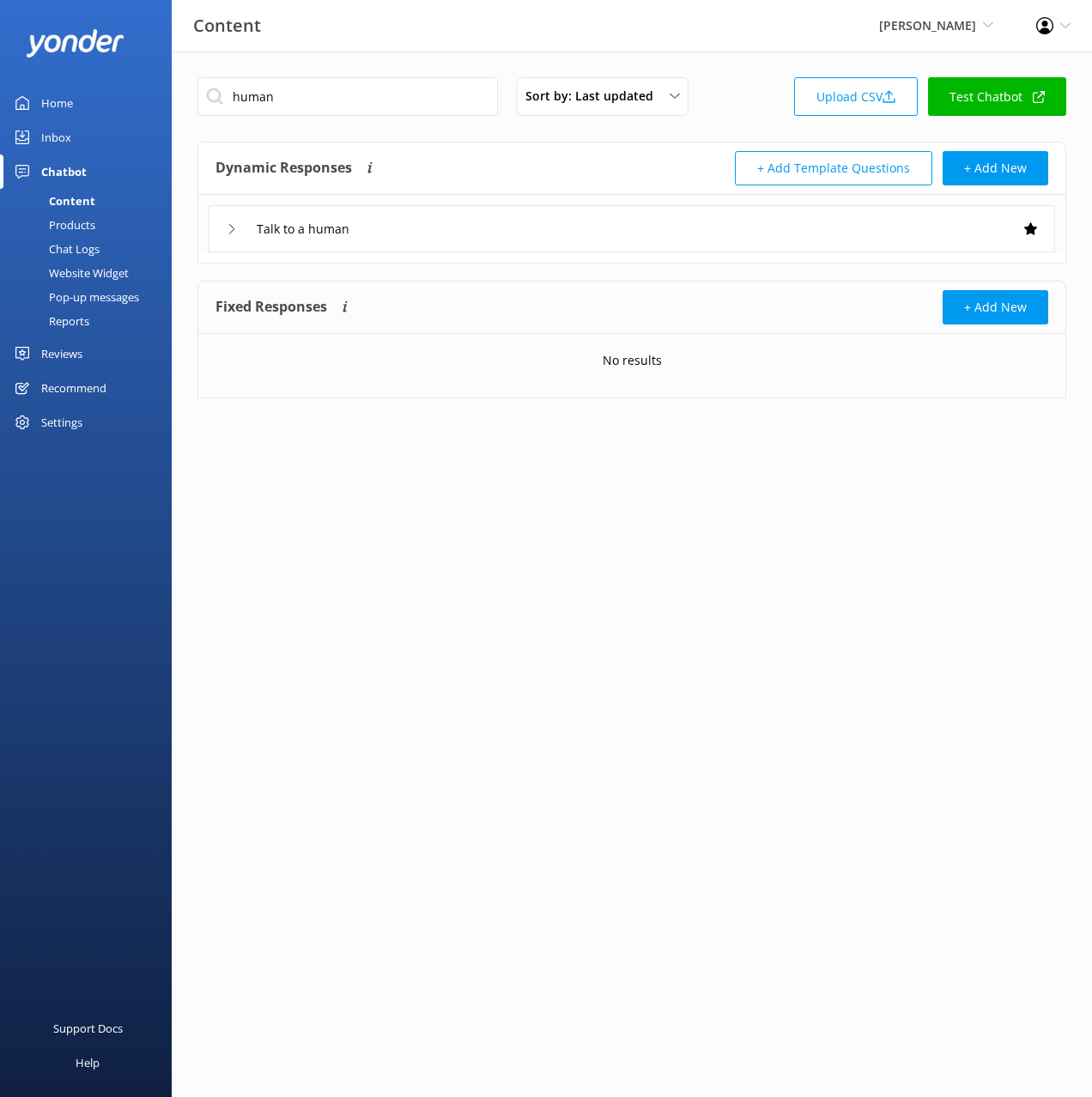
click at [535, 220] on div "Talk to a human" at bounding box center [631, 229] width 847 height 48
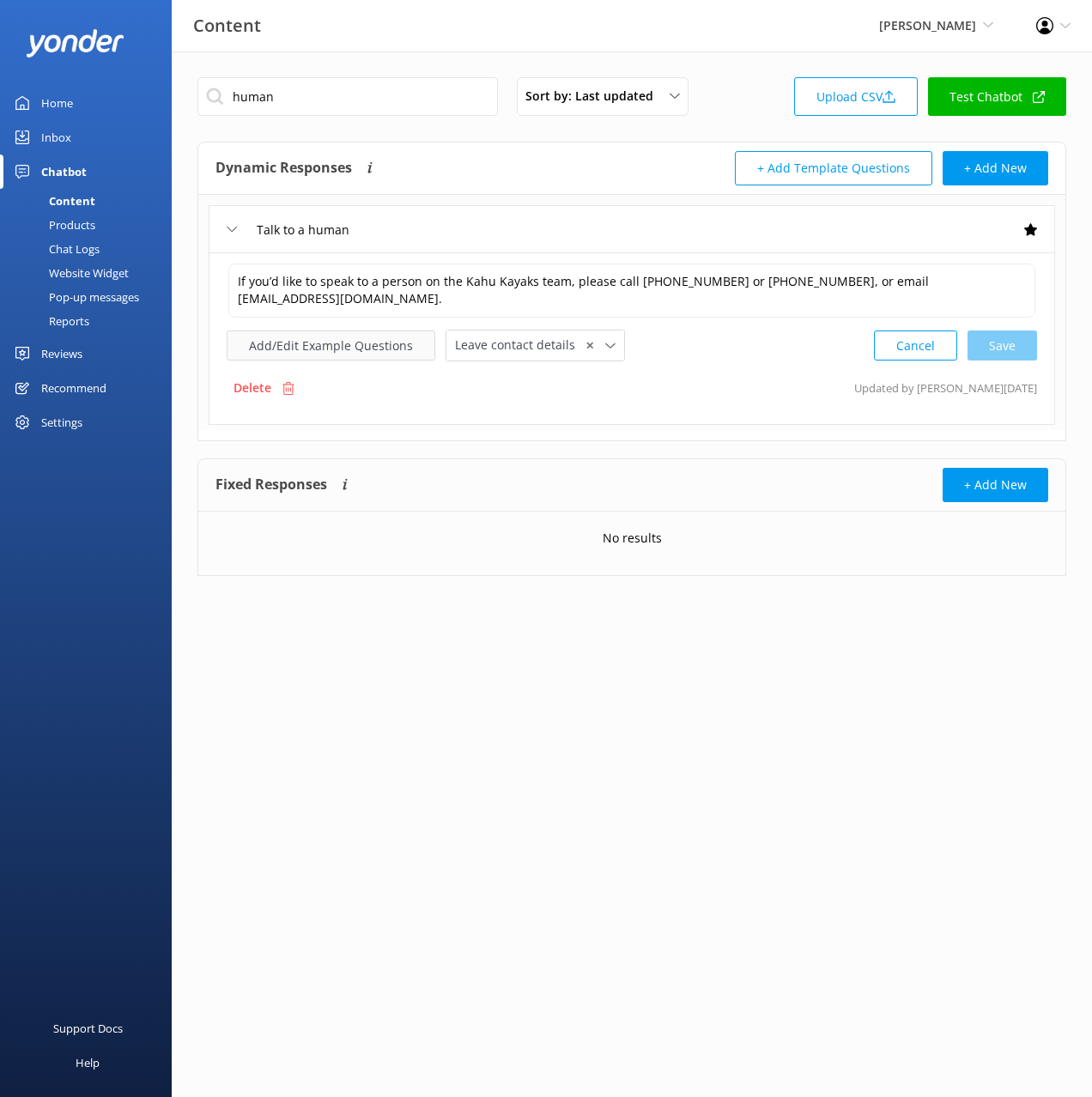
click at [384, 346] on button "Add/Edit Example Questions" at bounding box center [330, 346] width 208 height 30
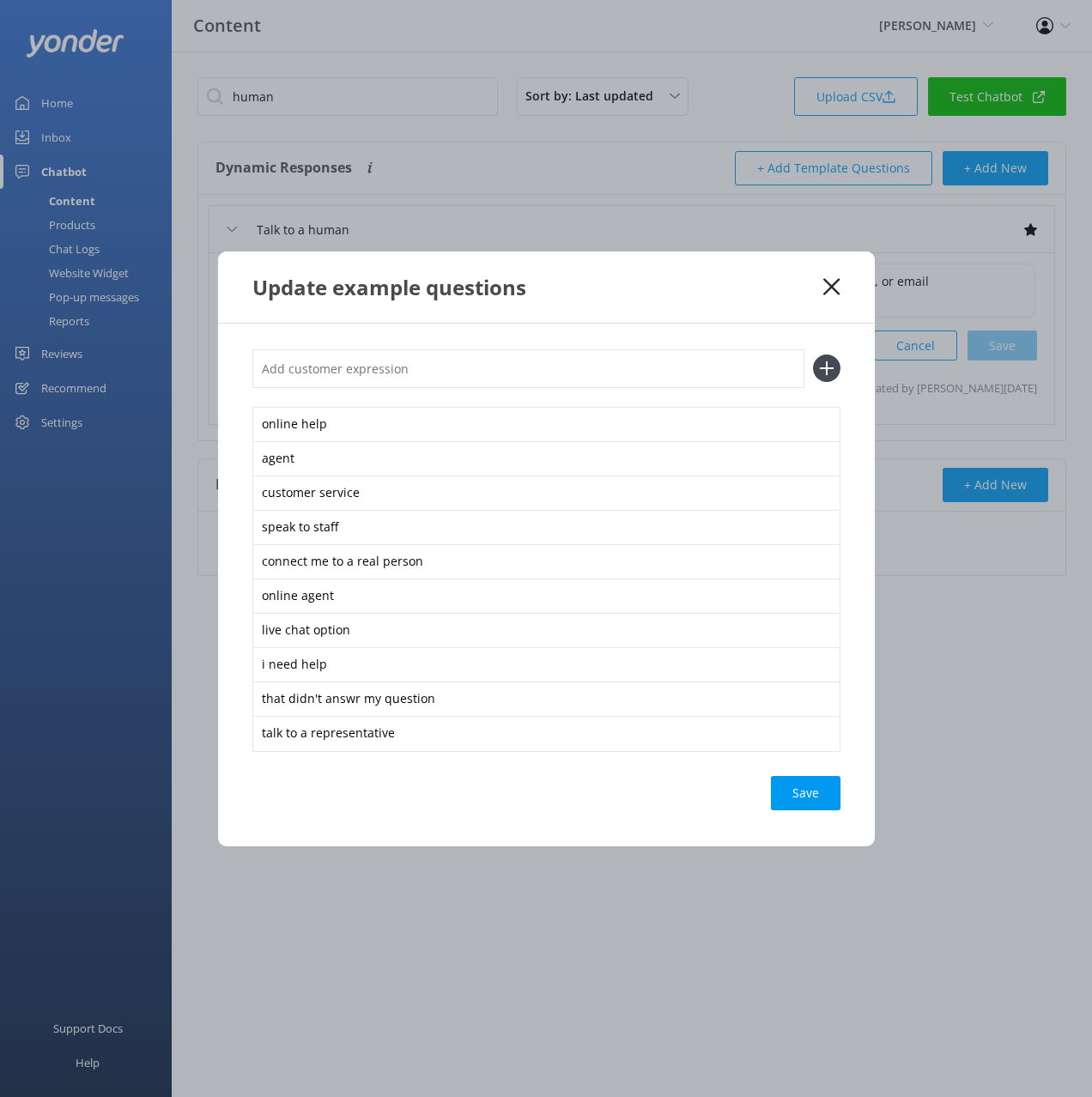
click at [831, 281] on icon at bounding box center [831, 287] width 16 height 17
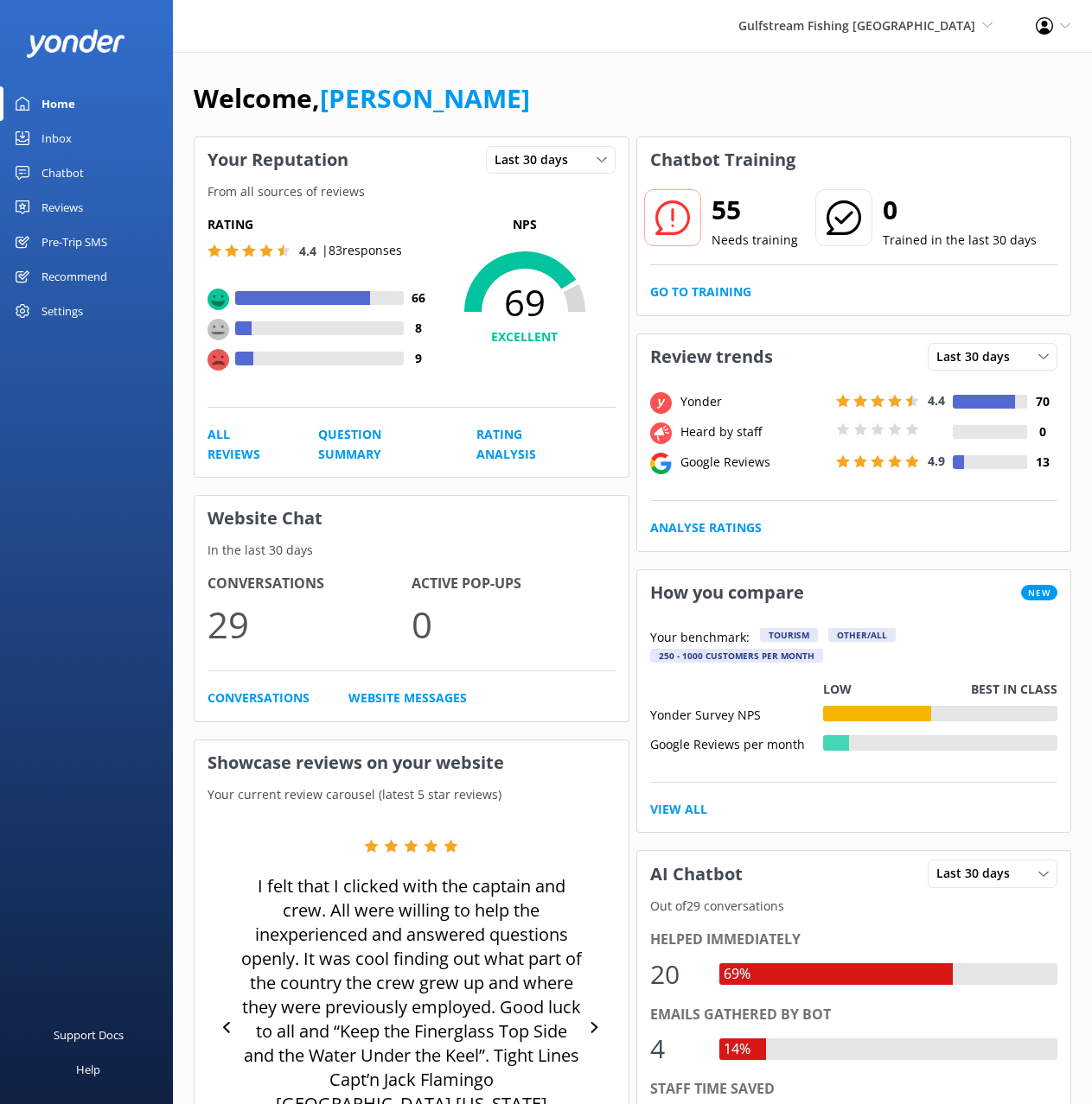
click at [88, 245] on div "Pre-Trip SMS" at bounding box center [74, 242] width 66 height 34
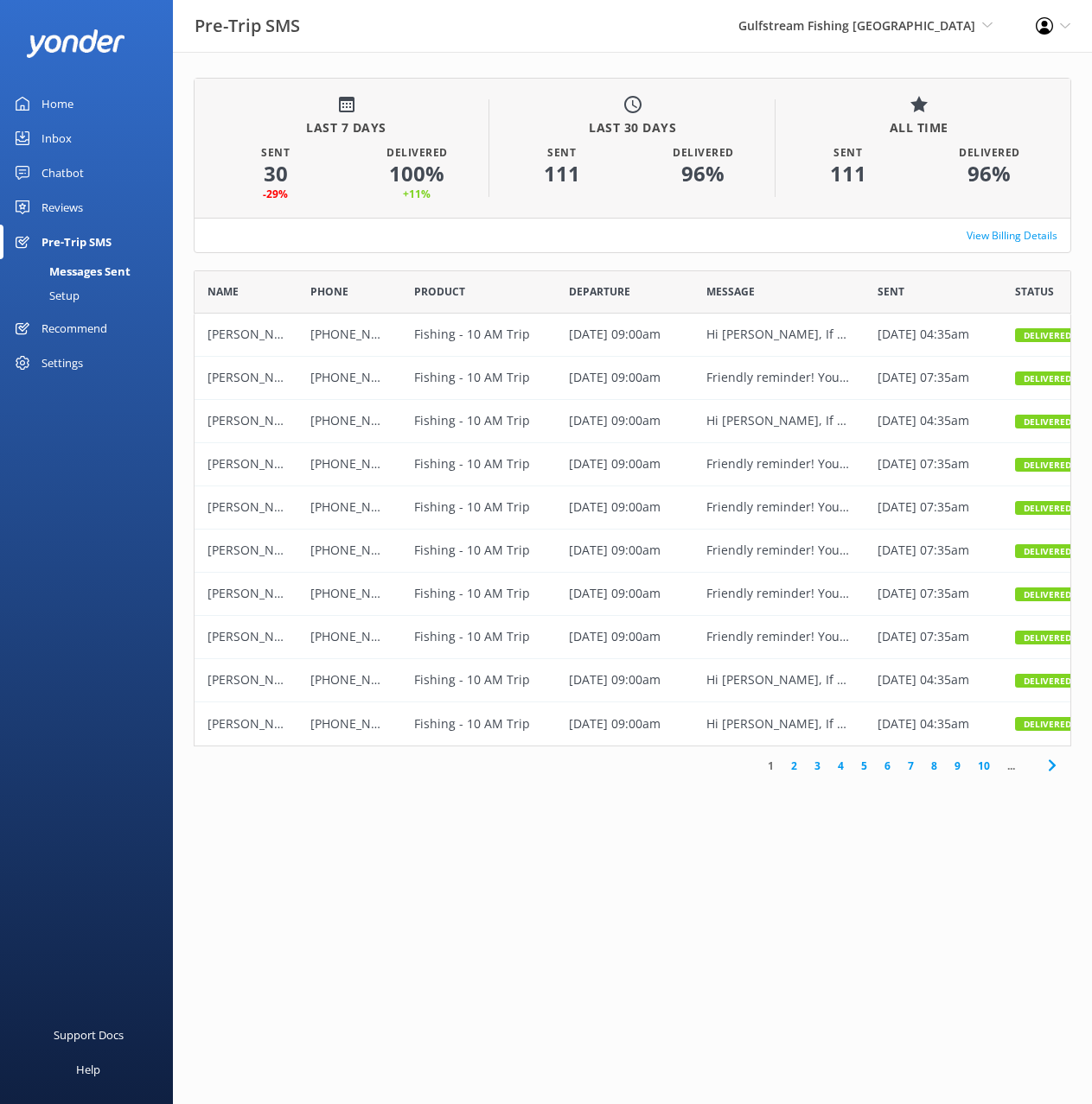
scroll to position [476, 878]
click at [791, 764] on link "2" at bounding box center [793, 765] width 23 height 16
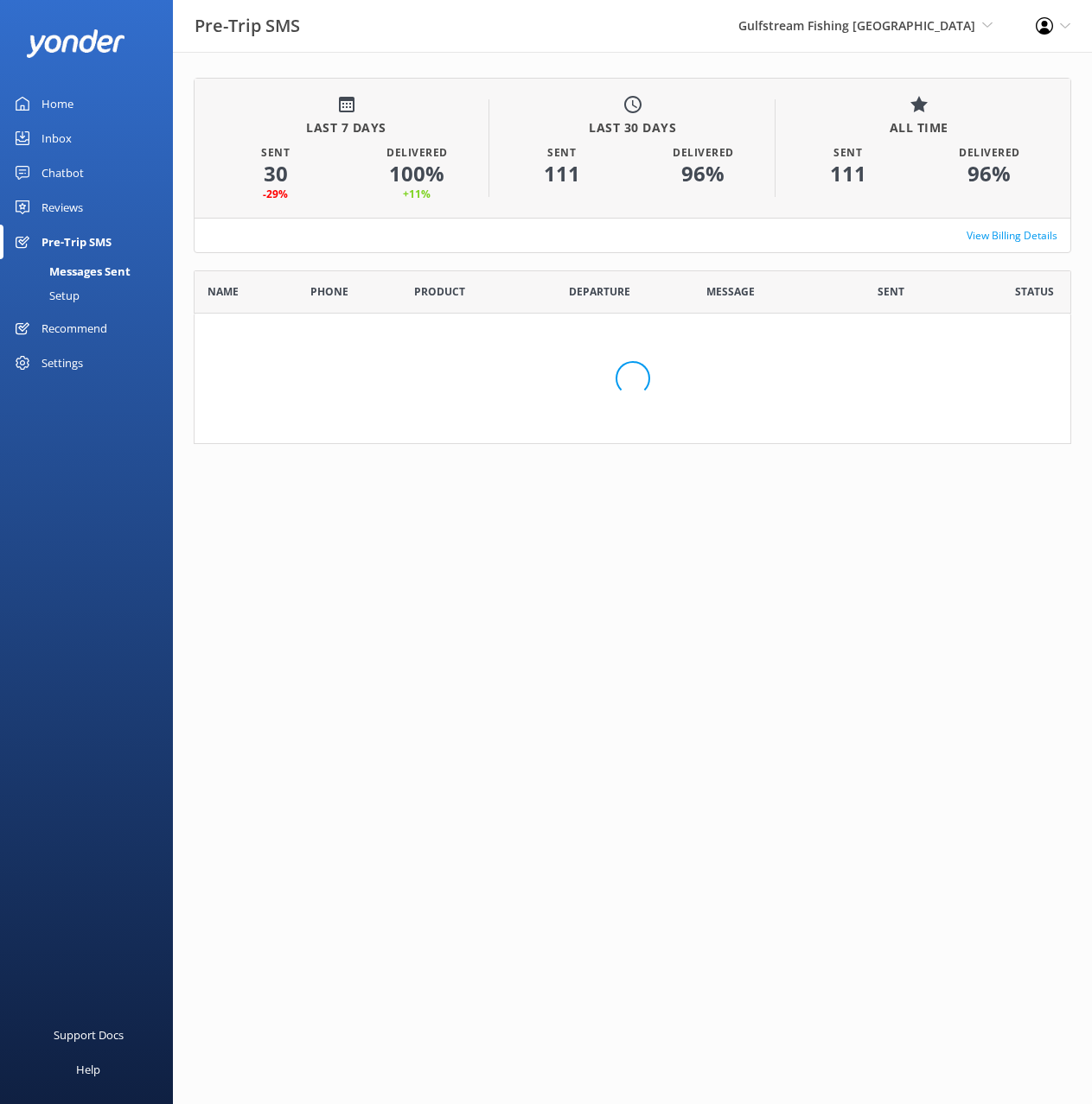
scroll to position [476, 878]
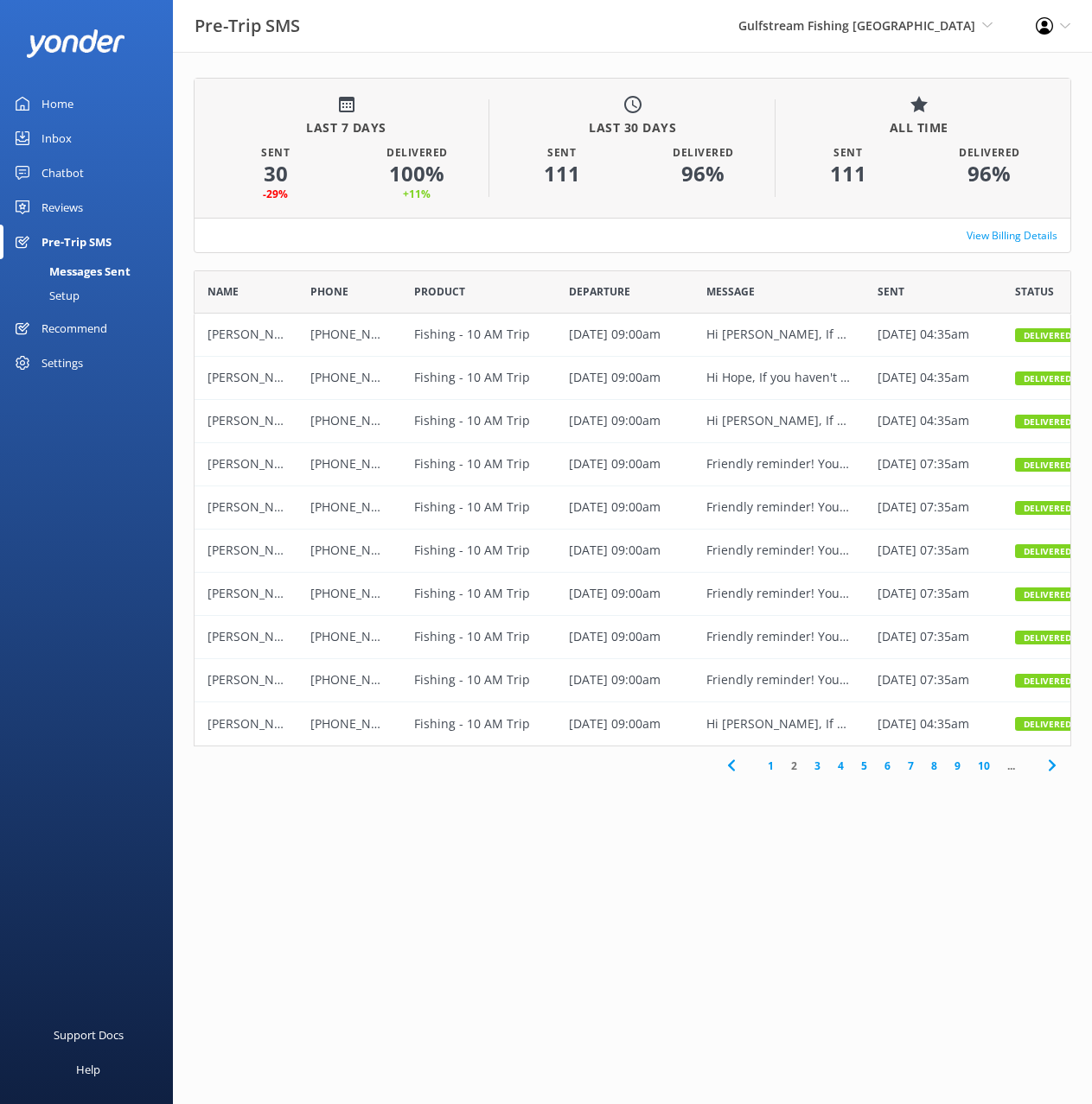
click at [769, 767] on link "1" at bounding box center [770, 765] width 23 height 16
click at [65, 297] on div "Setup" at bounding box center [45, 295] width 69 height 24
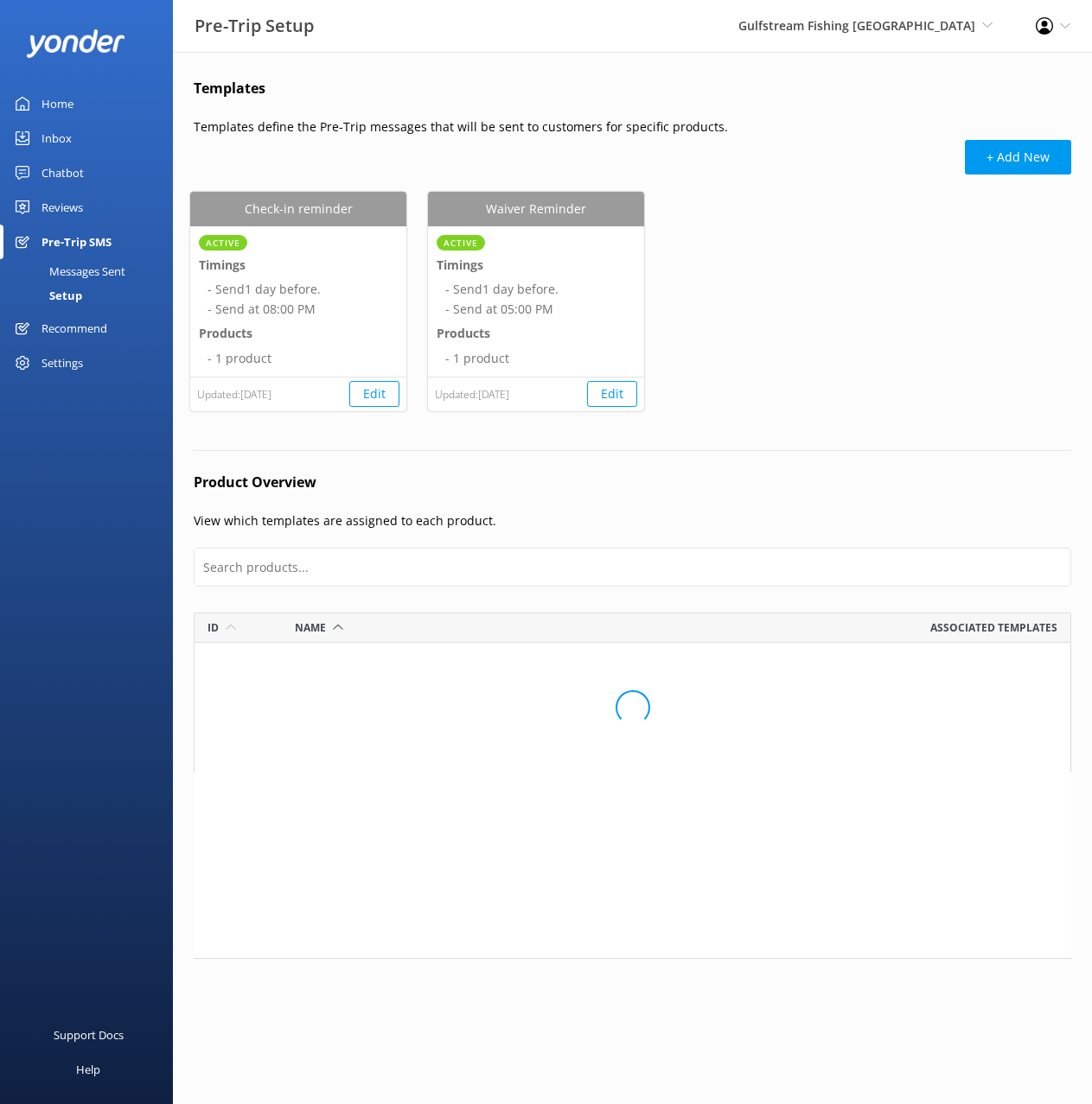
scroll to position [420, 878]
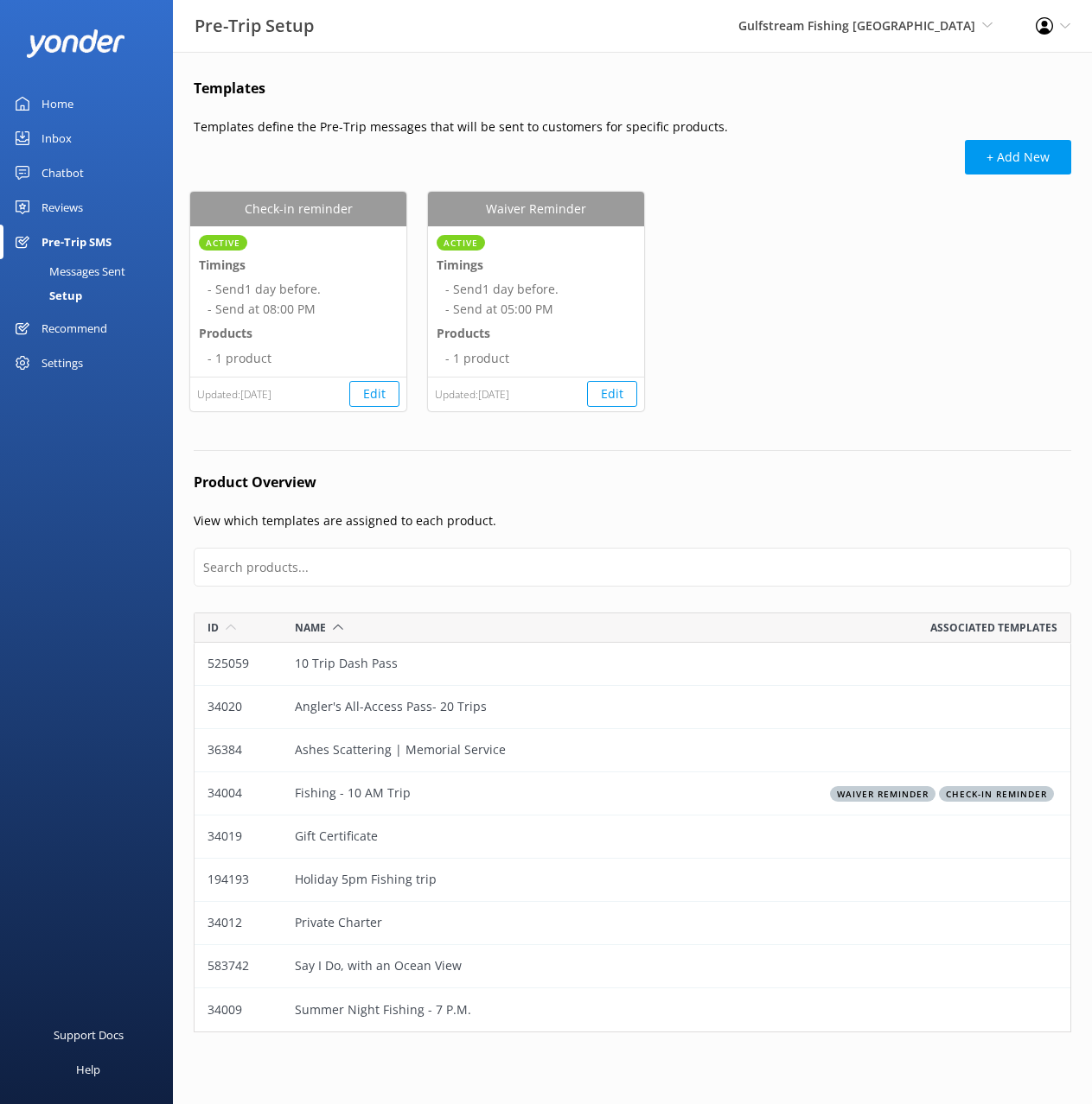
click at [859, 290] on div "Check-in reminder Active Timings - Send 1 day before. - Send at 08:00 PM Produc…" at bounding box center [633, 313] width 884 height 241
click at [366, 391] on button "Edit" at bounding box center [374, 393] width 50 height 26
select select "20:00"
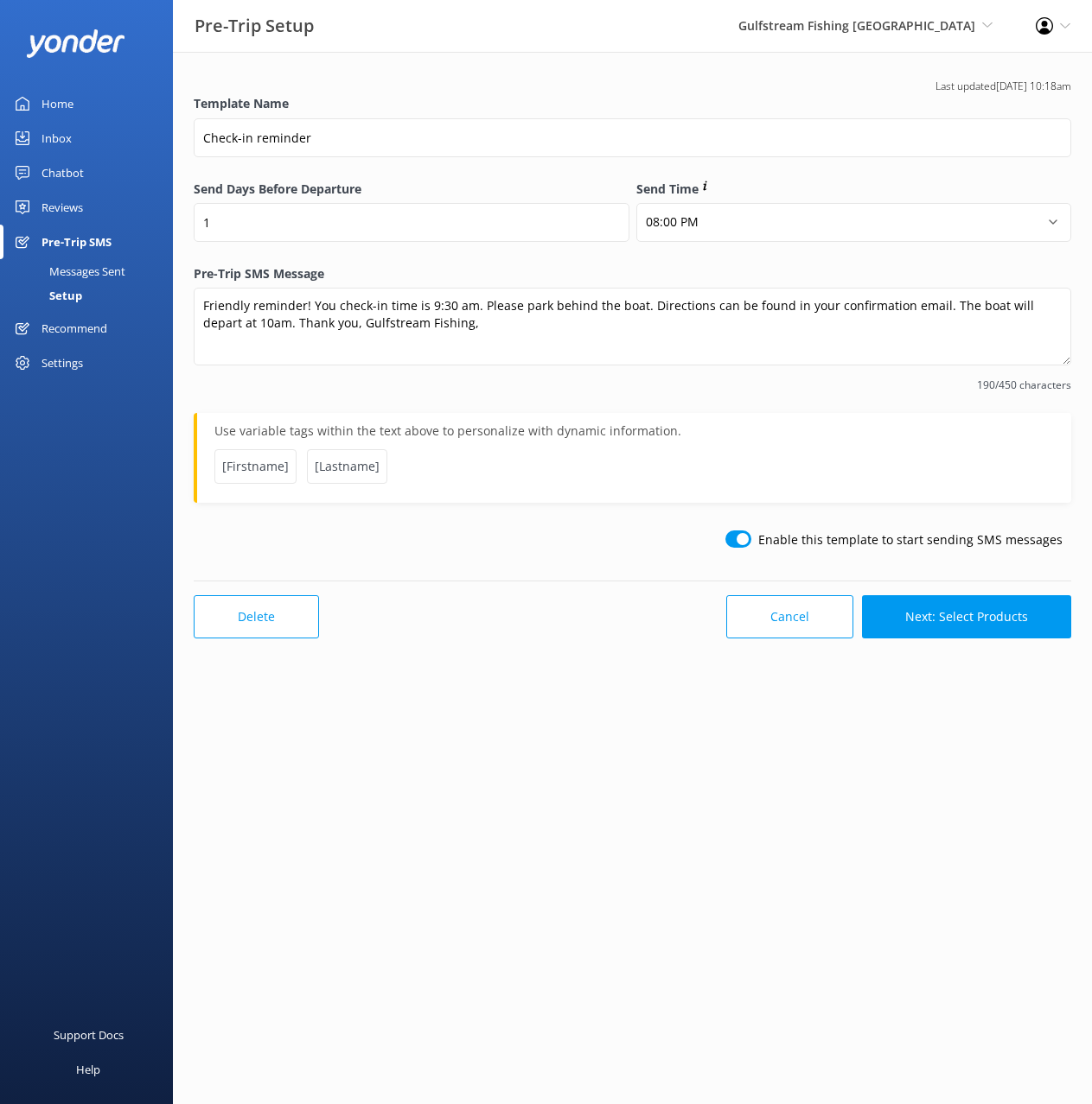
click at [60, 297] on div "Setup" at bounding box center [46, 295] width 72 height 24
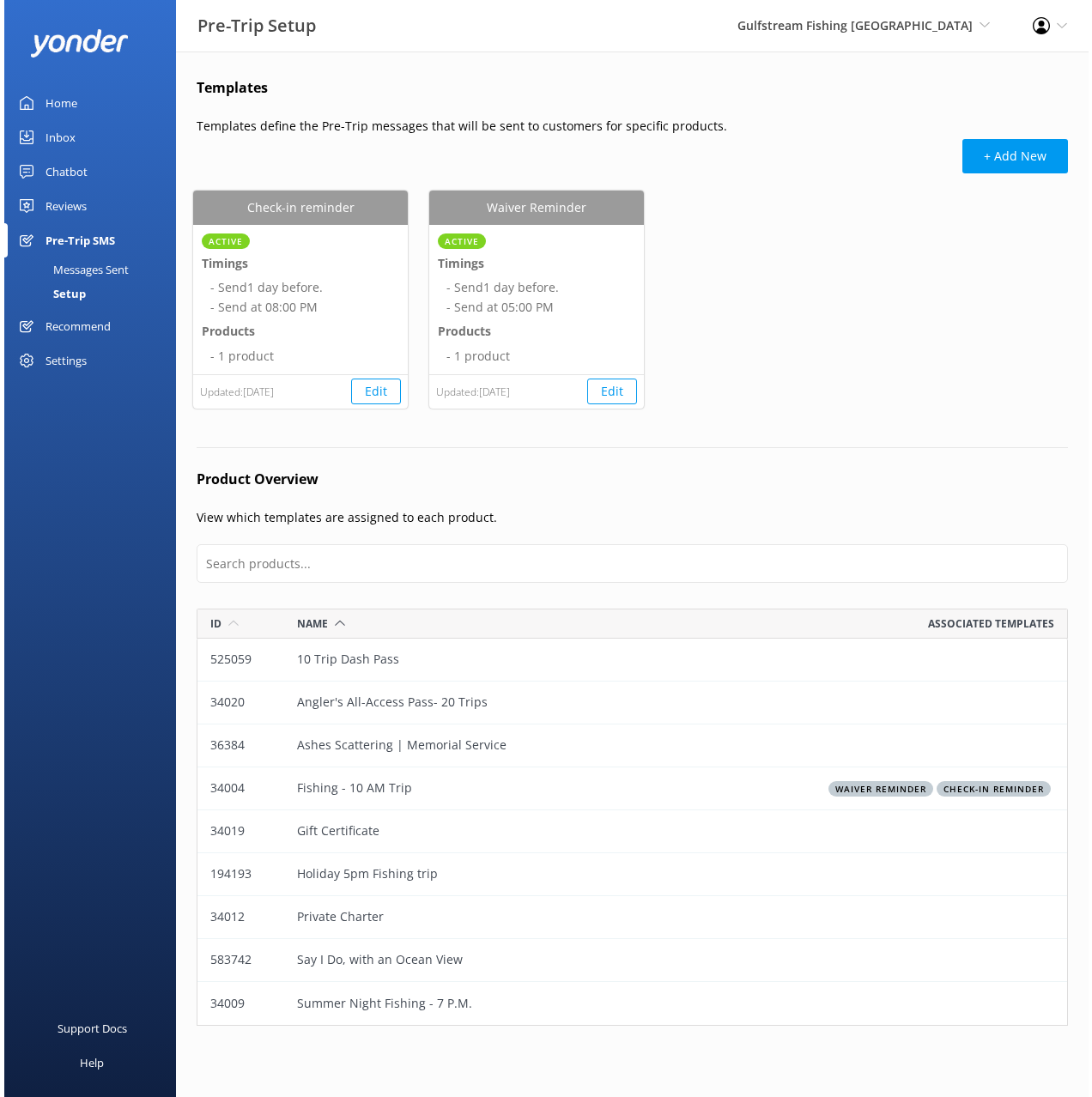
scroll to position [417, 872]
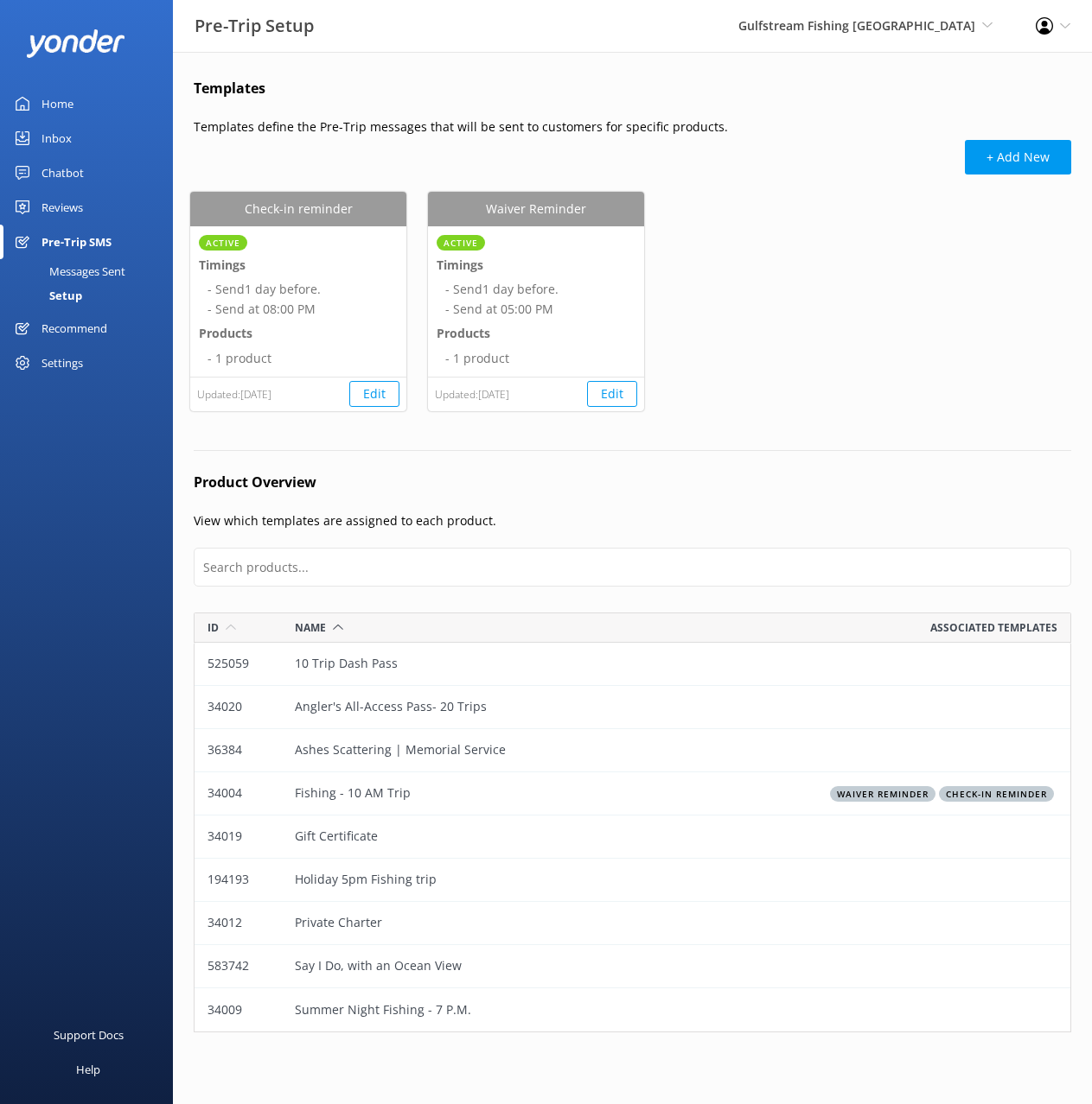
click at [511, 462] on div "Templates Templates define the Pre-Trip messages that will be sent to customers…" at bounding box center [633, 559] width 919 height 1015
click at [437, 478] on h4 "Product Overview" at bounding box center [632, 482] width 878 height 22
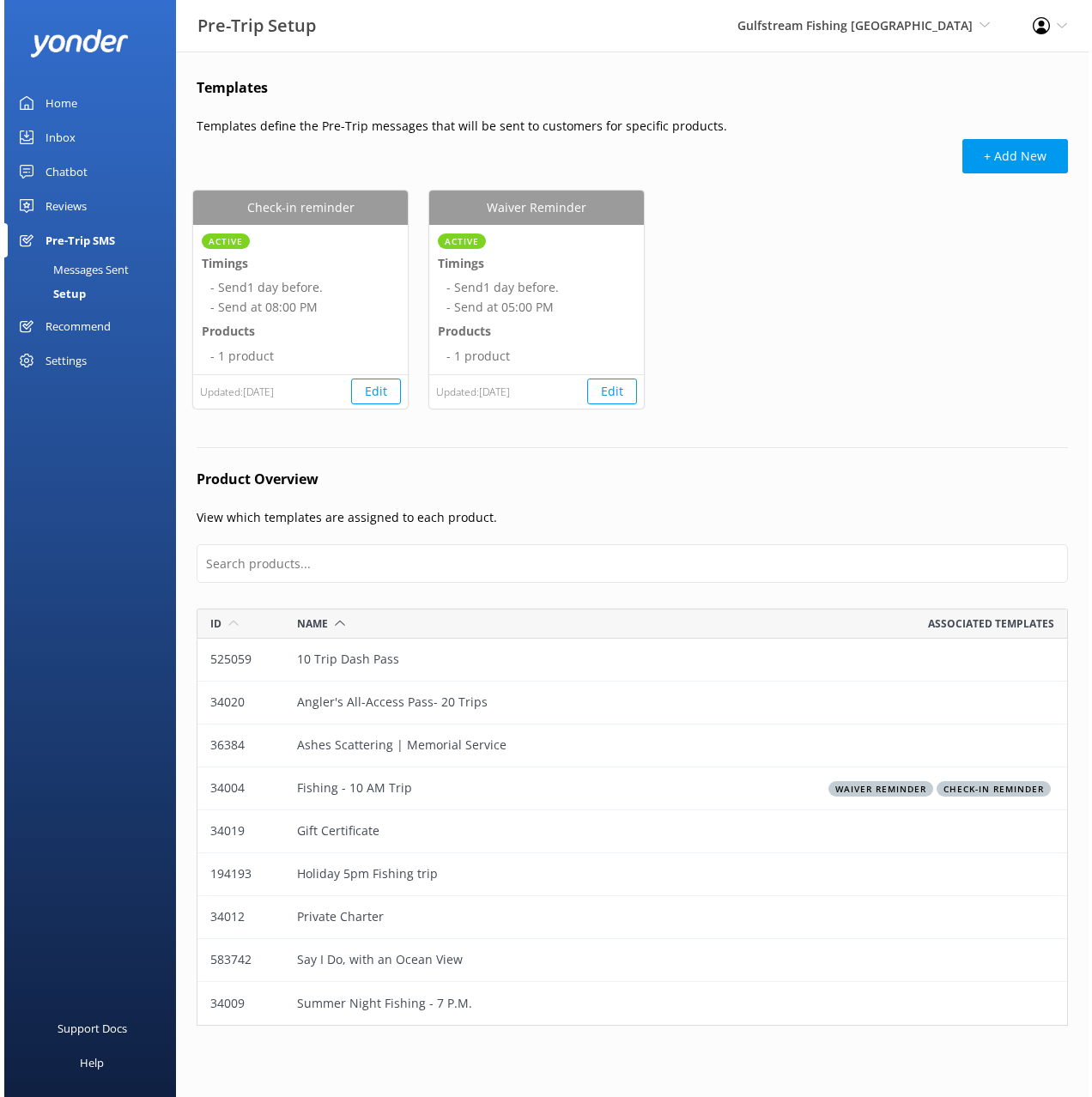
scroll to position [417, 879]
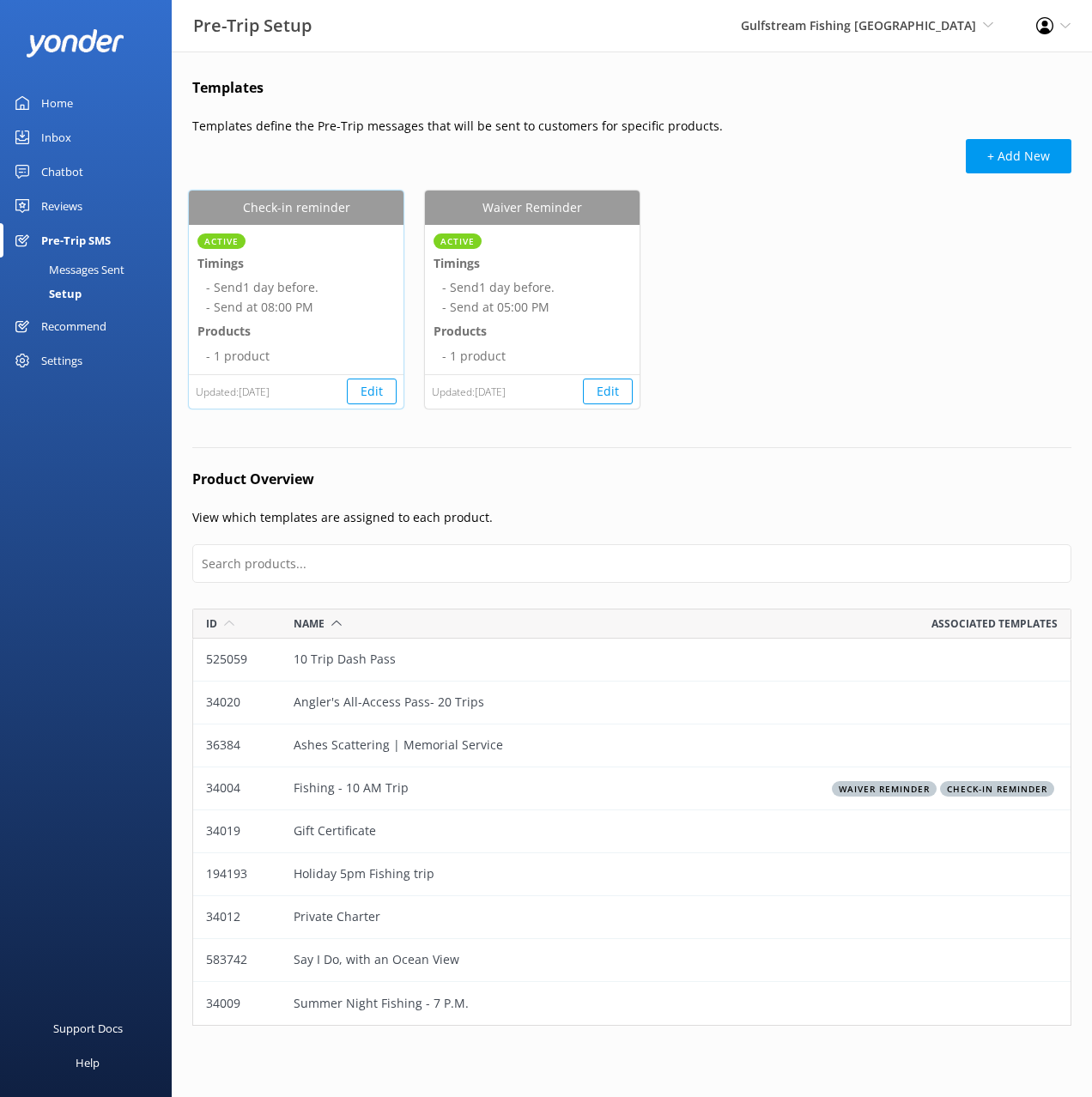
drag, startPoint x: 735, startPoint y: 85, endPoint x: 224, endPoint y: 391, distance: 595.6
click at [730, 84] on h4 "Templates" at bounding box center [631, 87] width 879 height 22
